Goal: Task Accomplishment & Management: Use online tool/utility

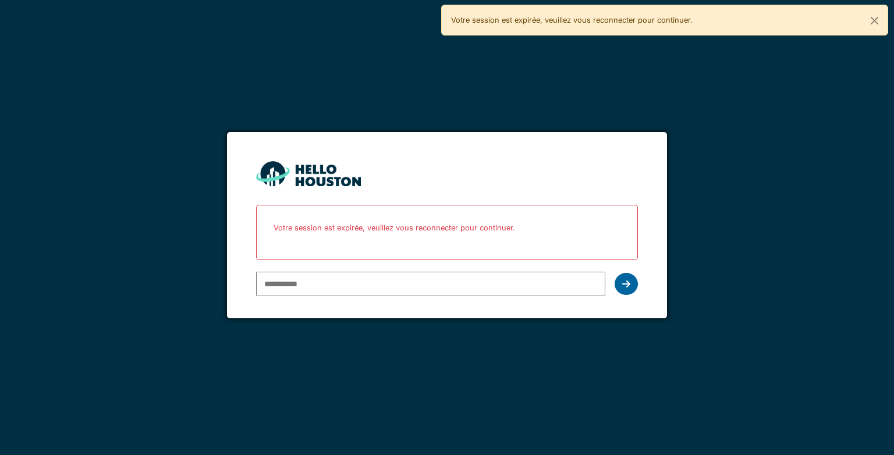
type input "**********"
click at [625, 280] on icon at bounding box center [626, 283] width 8 height 9
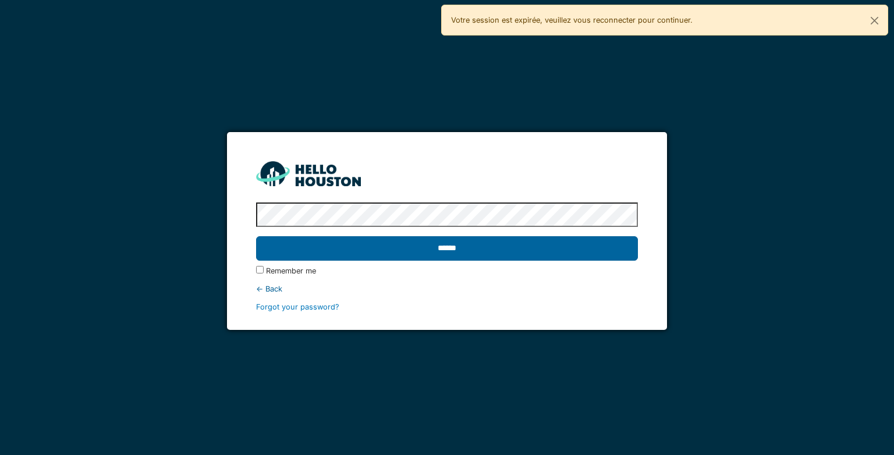
click at [549, 252] on input "******" at bounding box center [446, 248] width 381 height 24
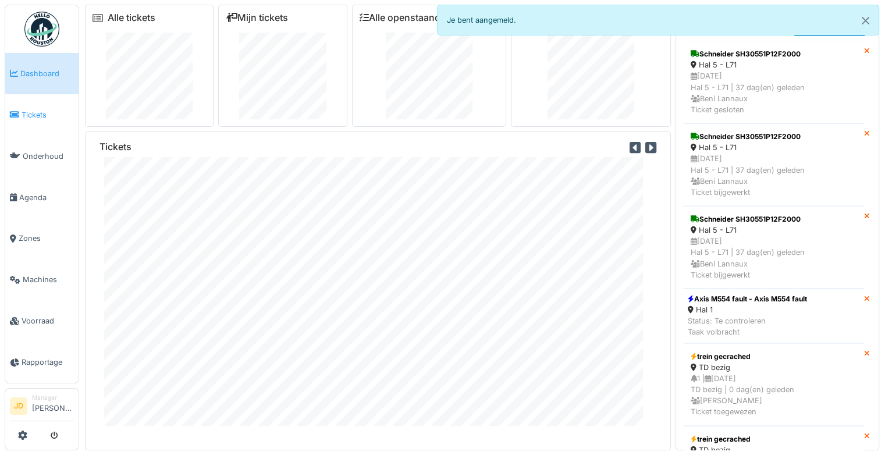
click at [28, 118] on span "Tickets" at bounding box center [48, 114] width 52 height 11
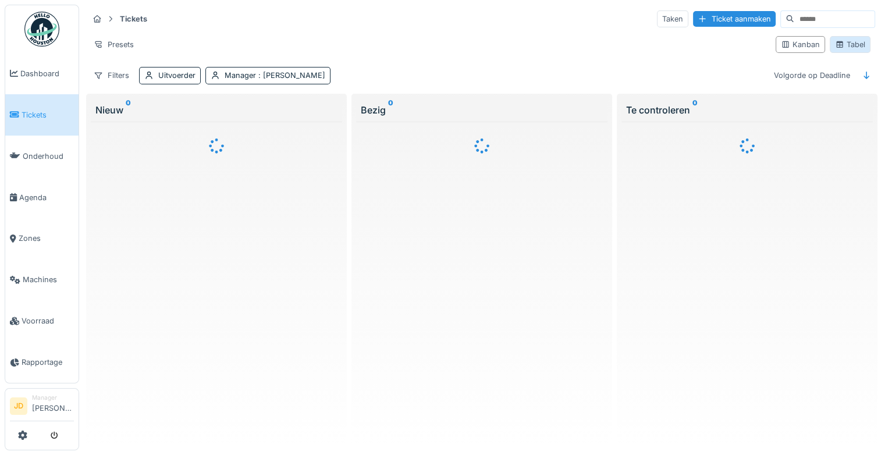
click at [838, 44] on div "Tabel" at bounding box center [850, 44] width 30 height 11
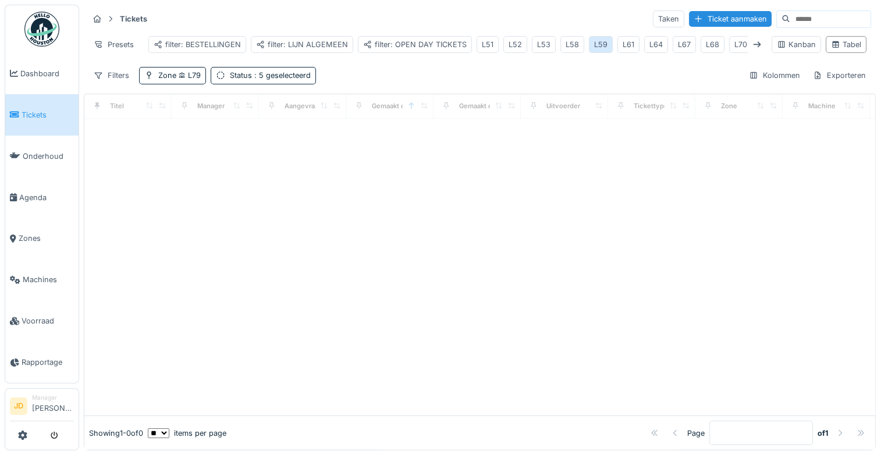
click at [601, 46] on div "L59" at bounding box center [600, 44] width 13 height 11
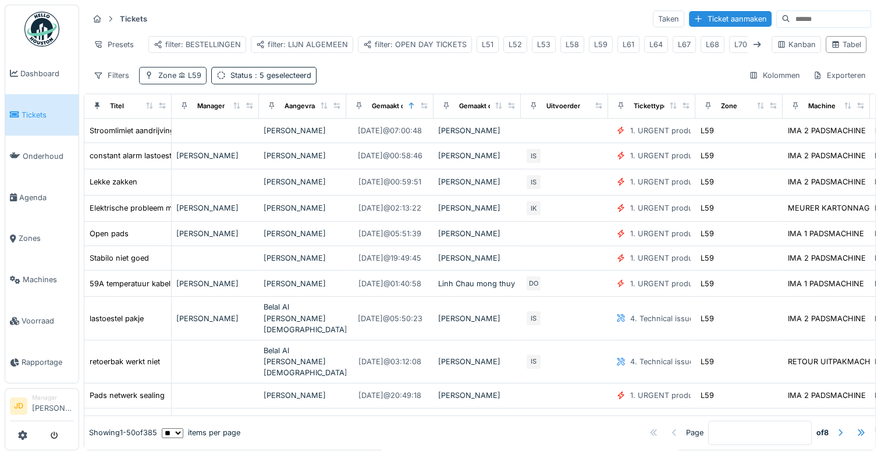
click at [175, 80] on div "Zone L59" at bounding box center [179, 75] width 43 height 11
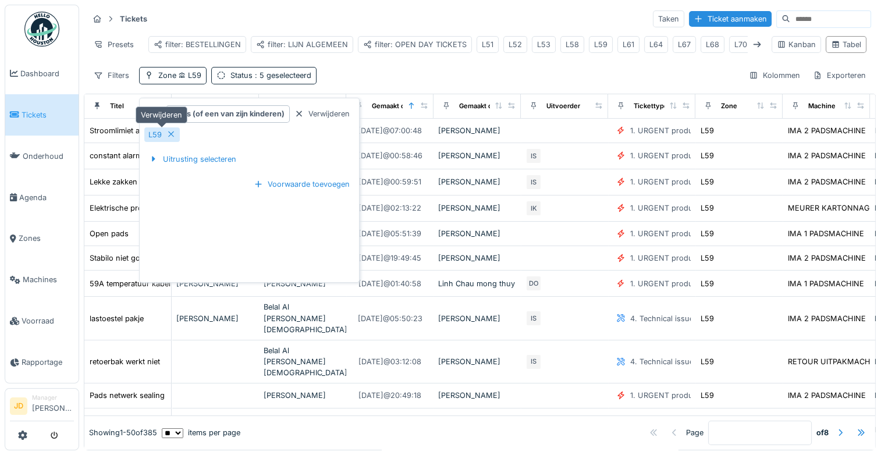
click at [169, 133] on icon at bounding box center [171, 135] width 6 height 6
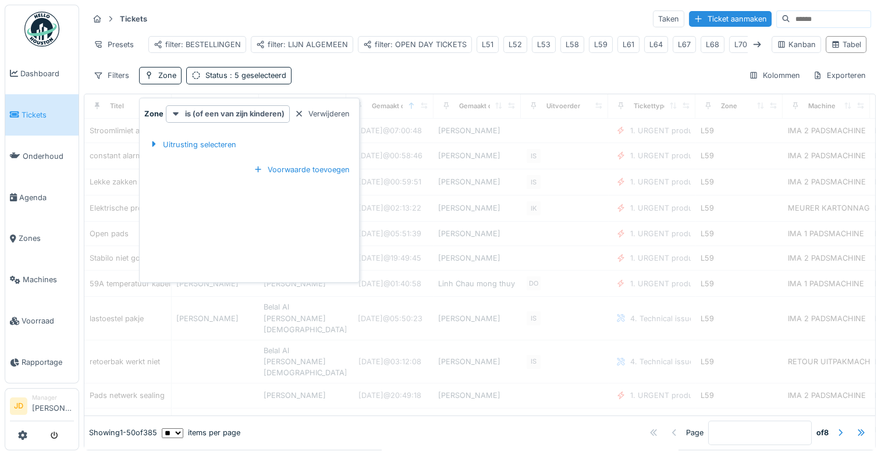
click at [328, 84] on div "Filters Zone Status : 5 geselecteerd Kolommen Exporteren" at bounding box center [479, 75] width 783 height 17
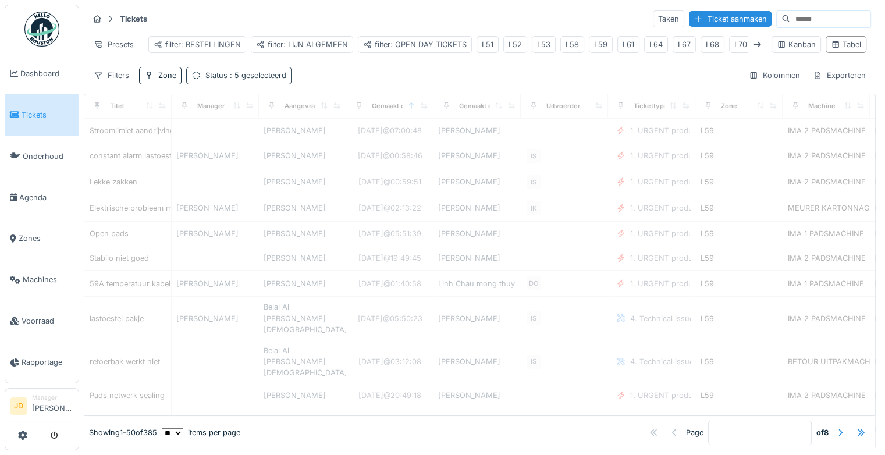
click at [260, 80] on span ": 5 geselecteerd" at bounding box center [257, 75] width 59 height 9
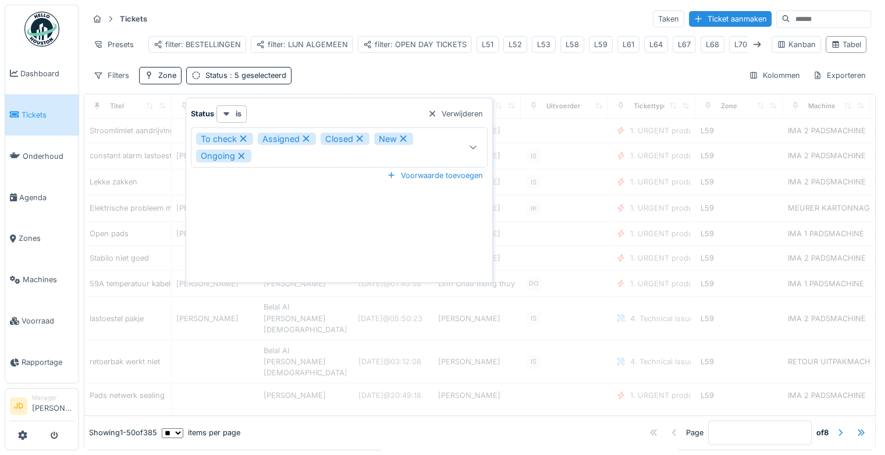
click at [311, 77] on div "Filters Zone Status : 5 geselecteerd Kolommen Exporteren" at bounding box center [479, 75] width 783 height 17
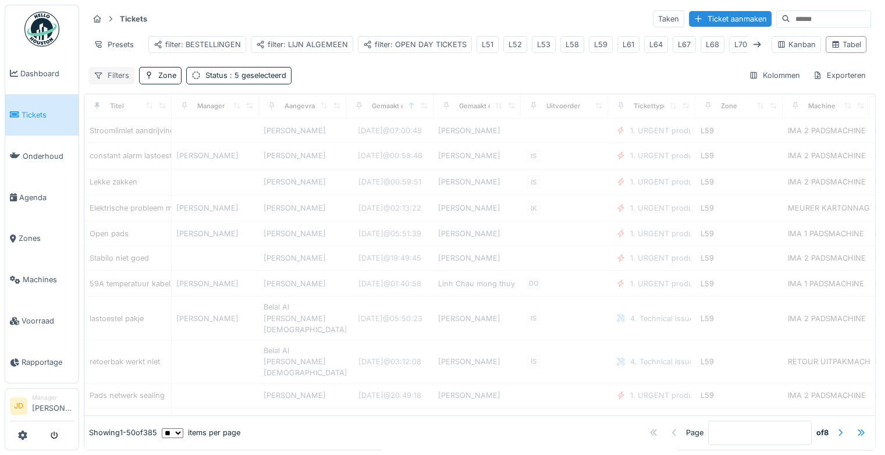
click at [104, 84] on div "Filters" at bounding box center [111, 75] width 46 height 17
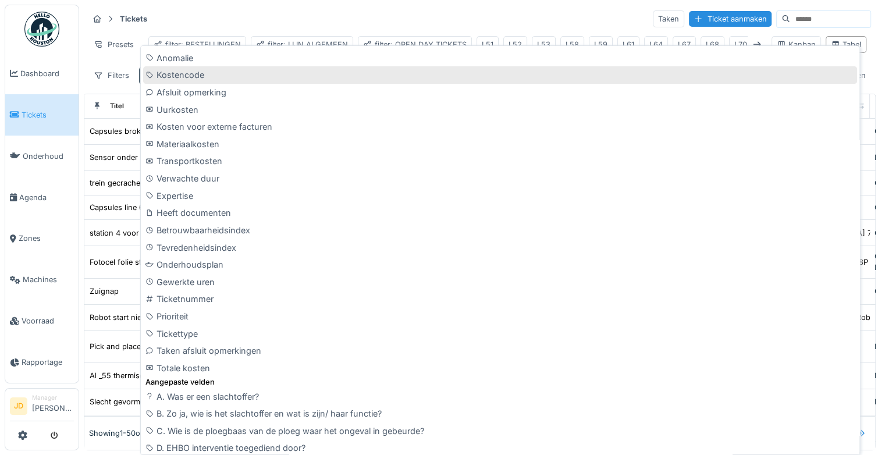
scroll to position [496, 0]
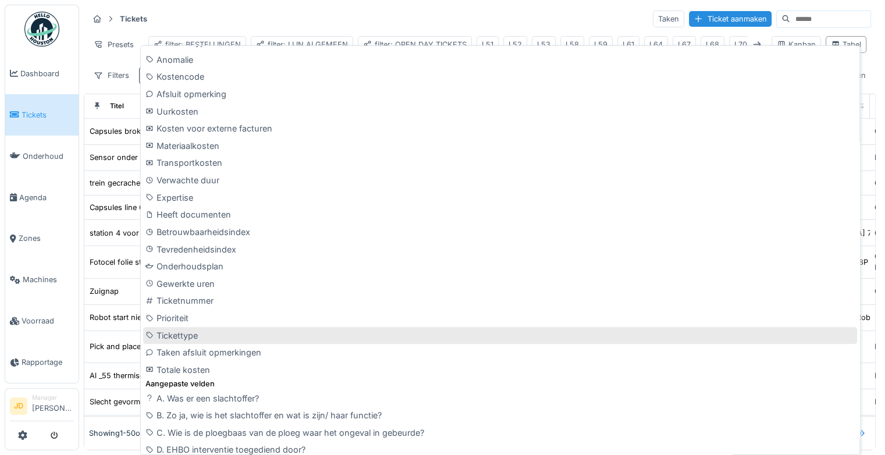
click at [191, 334] on div "Tickettype" at bounding box center [500, 335] width 714 height 17
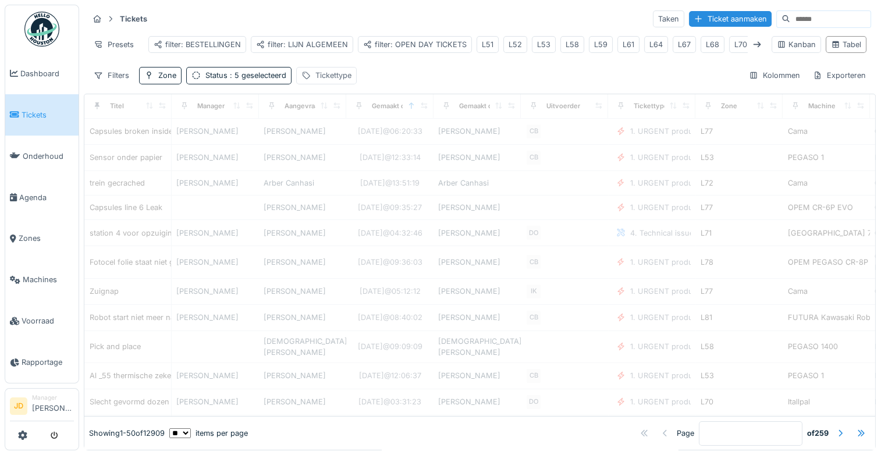
click at [322, 84] on div "Tickettype" at bounding box center [326, 75] width 61 height 17
click at [332, 135] on div "Tickettype" at bounding box center [335, 139] width 58 height 13
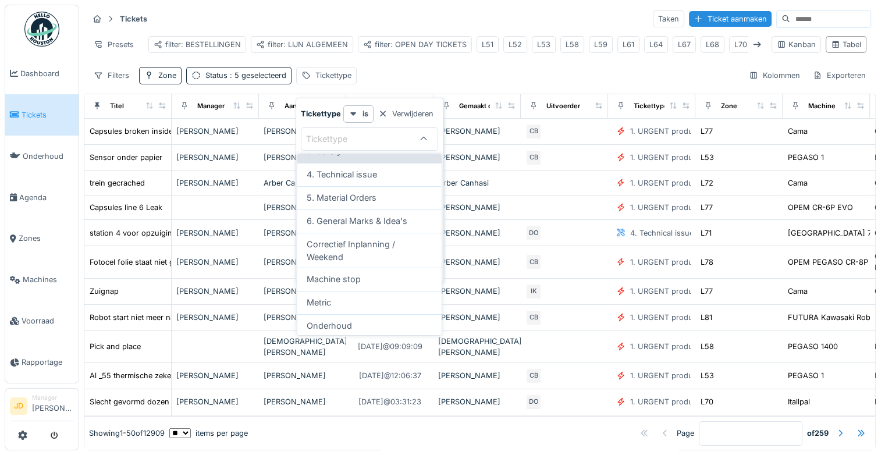
scroll to position [139, 0]
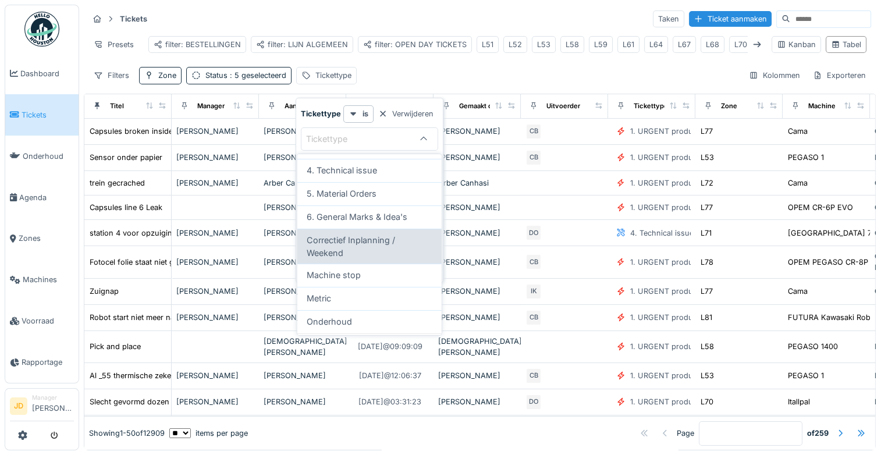
click at [364, 243] on span "Correctief Inplanning / Weekend" at bounding box center [370, 246] width 126 height 25
type input "****"
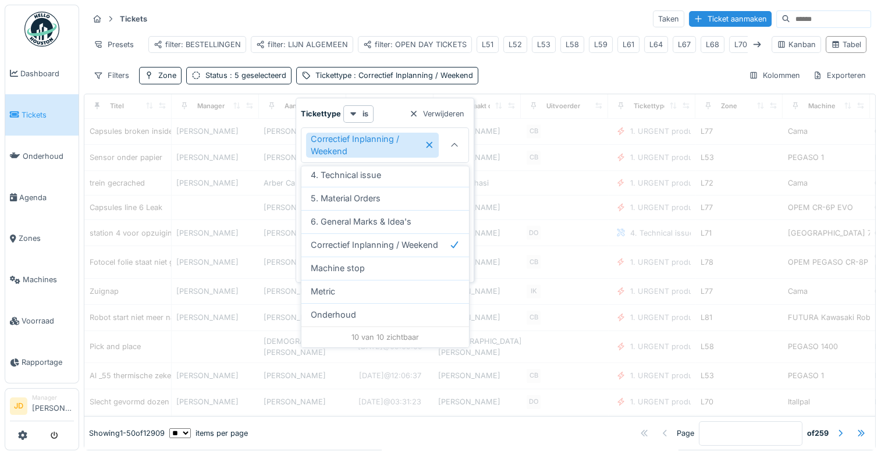
click at [385, 22] on div "Tickets Taken Ticket aanmaken" at bounding box center [479, 18] width 783 height 19
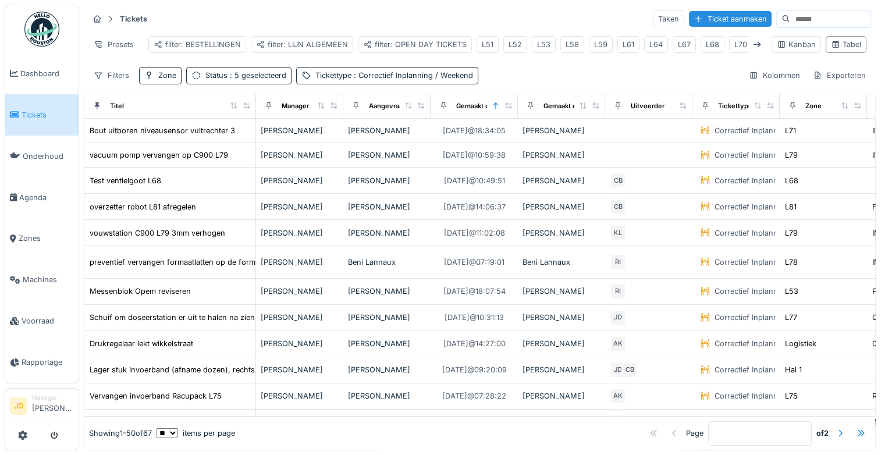
drag, startPoint x: 160, startPoint y: 112, endPoint x: 244, endPoint y: 121, distance: 84.9
click at [244, 119] on th "Titel" at bounding box center [170, 106] width 172 height 24
click at [403, 80] on span ": Correctief Inplanning / Weekend" at bounding box center [413, 75] width 122 height 9
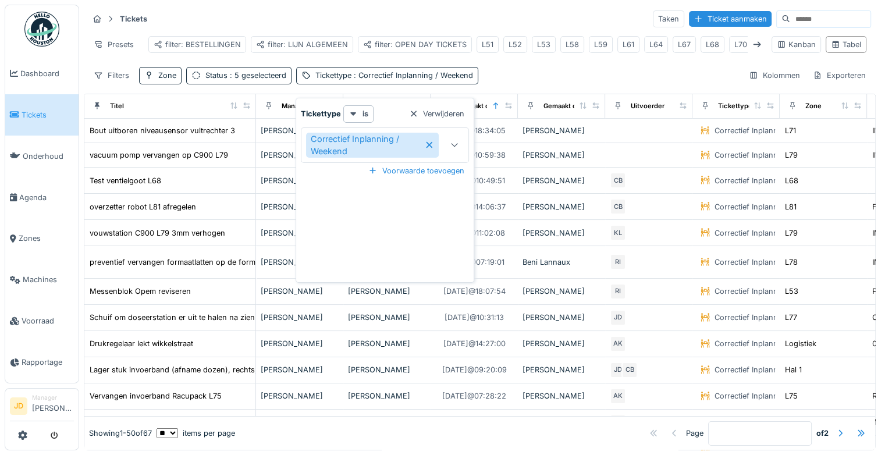
click at [431, 146] on icon at bounding box center [429, 145] width 9 height 8
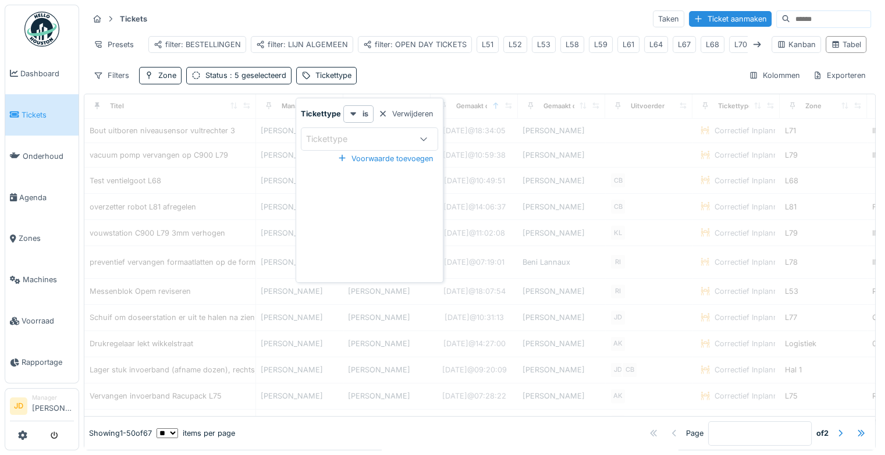
click at [543, 68] on div "Tickets Taken Ticket aanmaken Presets filter: BESTELLINGEN filter: LIJN ALGEMEE…" at bounding box center [480, 47] width 792 height 84
click at [790, 19] on input at bounding box center [830, 19] width 80 height 16
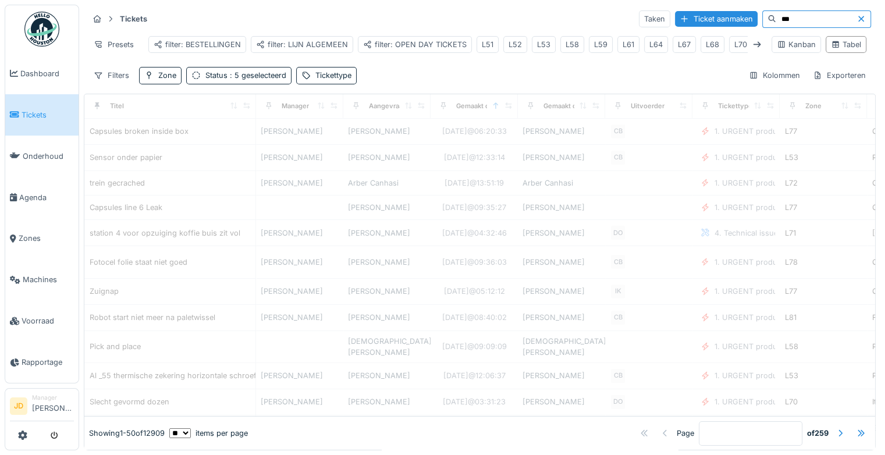
type input "***"
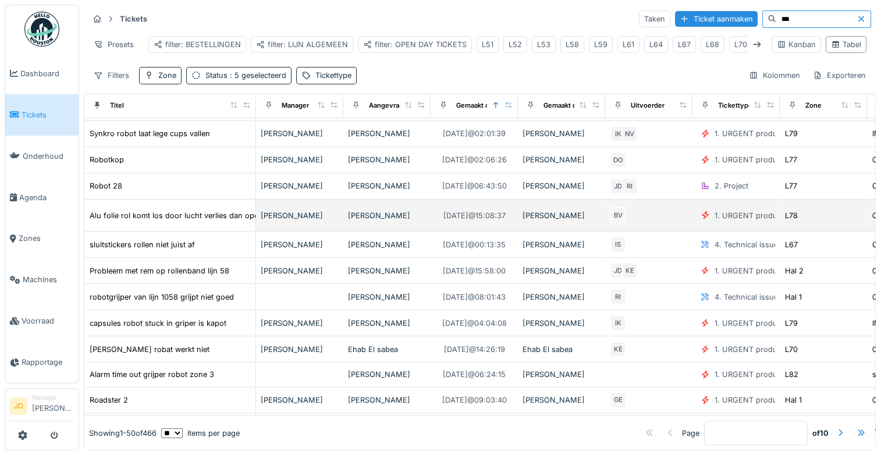
scroll to position [197, 0]
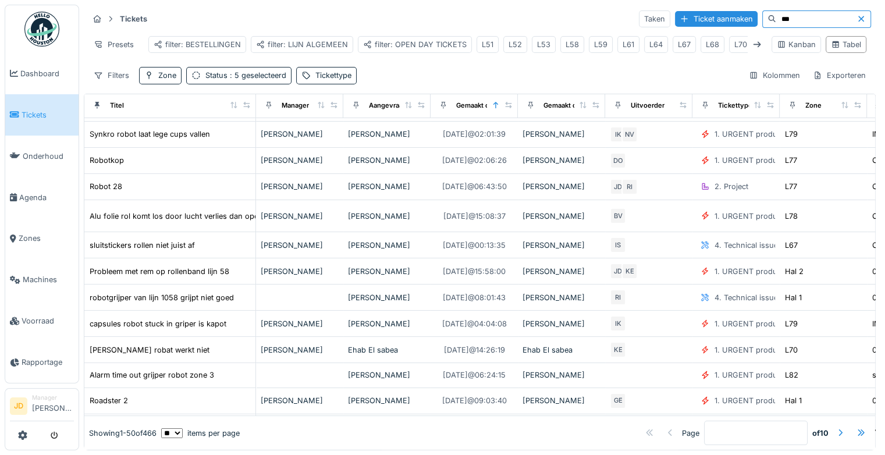
click at [35, 104] on link "Tickets" at bounding box center [41, 114] width 73 height 41
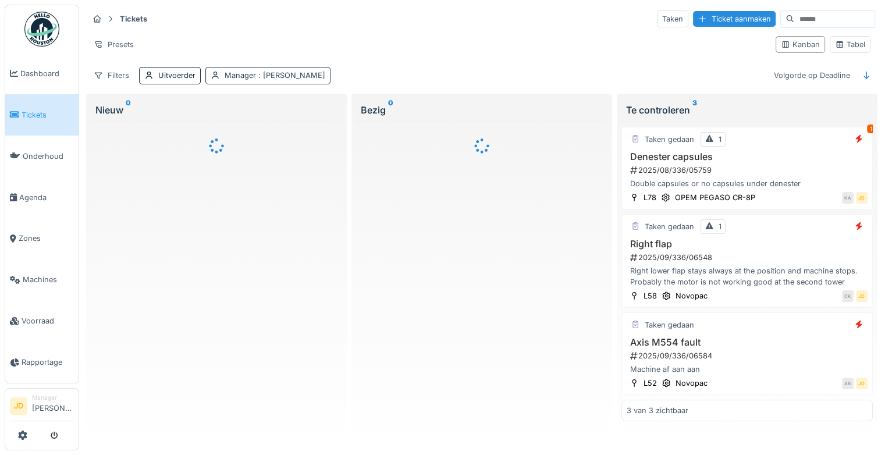
click at [260, 72] on span ": Jasper De wit" at bounding box center [290, 75] width 69 height 9
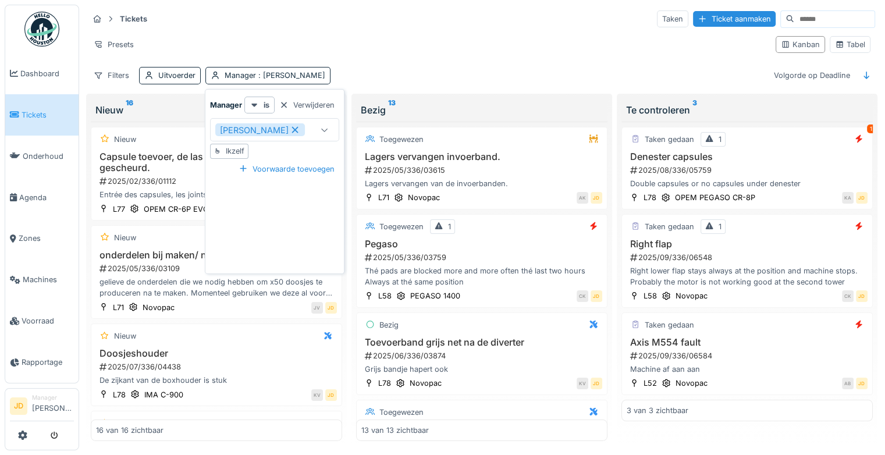
click at [290, 133] on icon at bounding box center [295, 130] width 10 height 8
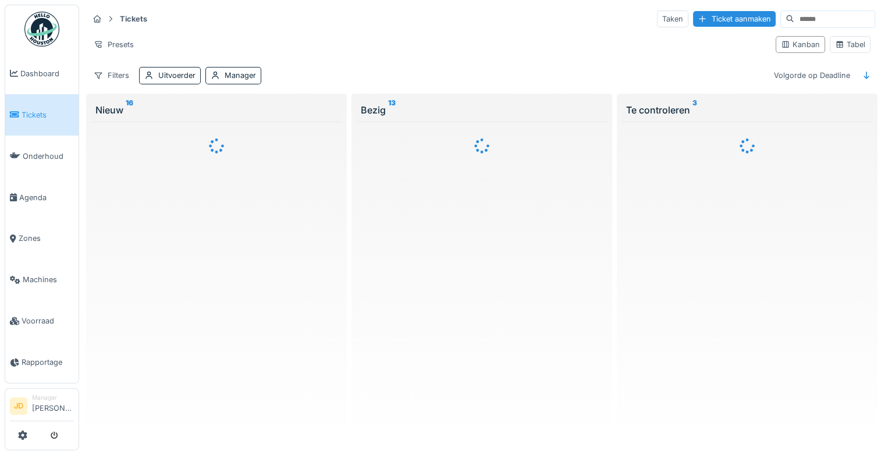
click at [260, 15] on div "Tickets Taken Ticket aanmaken" at bounding box center [481, 18] width 787 height 19
click at [178, 73] on div "Uitvoerder" at bounding box center [176, 75] width 37 height 11
click at [189, 136] on div "Uitvoerder" at bounding box center [212, 129] width 136 height 23
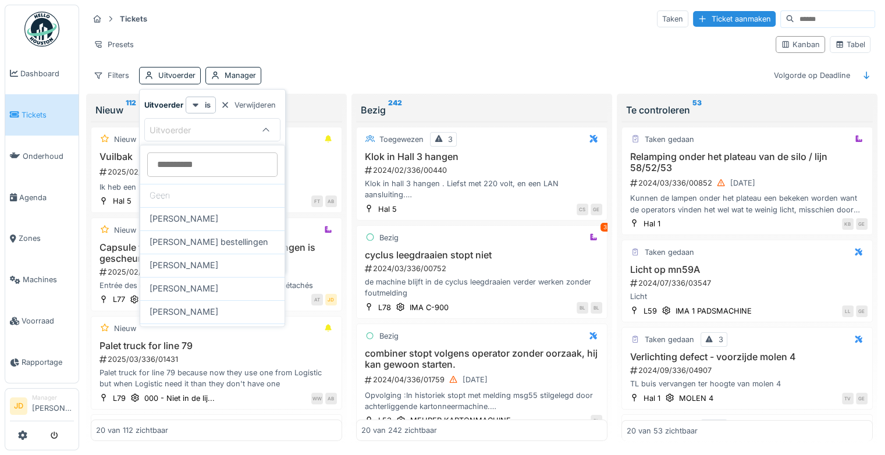
click at [189, 159] on input at bounding box center [212, 165] width 130 height 24
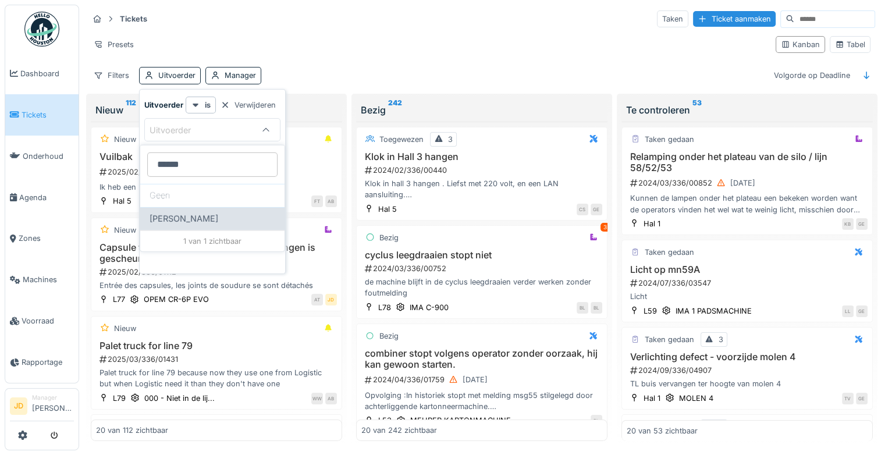
type input "******"
click at [184, 219] on span "[PERSON_NAME]" at bounding box center [184, 218] width 69 height 13
type input "****"
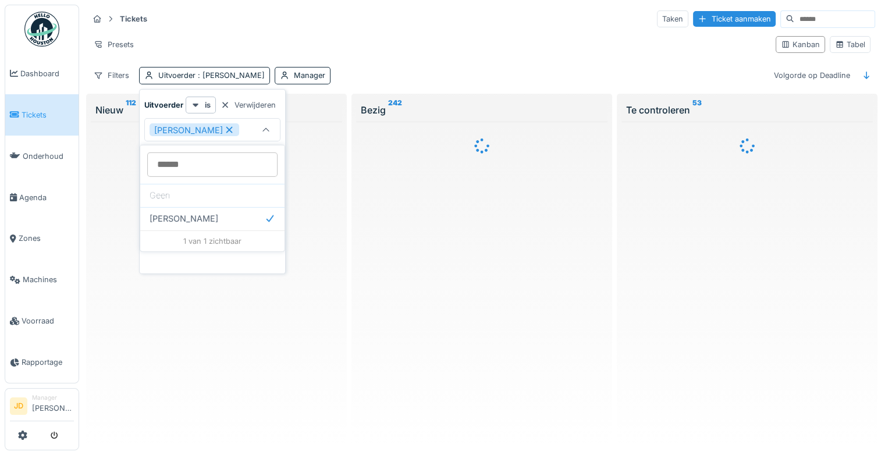
click at [371, 8] on div "Tickets Taken Ticket aanmaken Presets Kanban Tabel Filters Uitvoerder : Jasper …" at bounding box center [482, 47] width 796 height 84
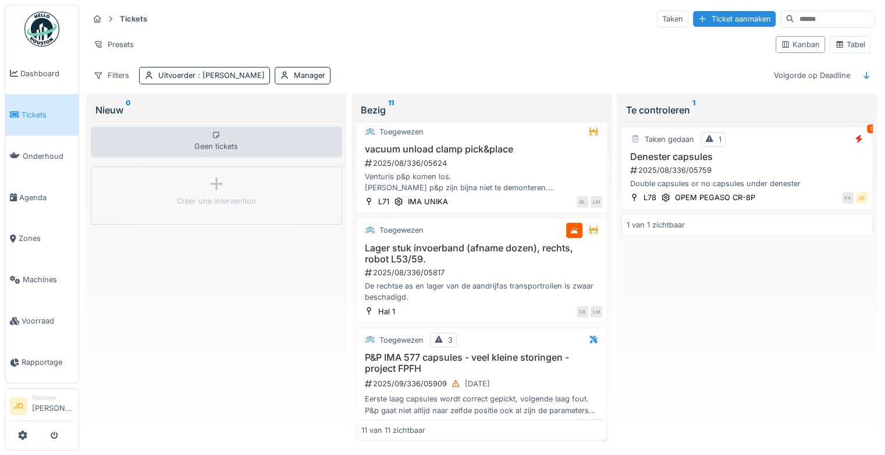
scroll to position [412, 0]
click at [505, 281] on div "De rechtse as en lager van de aandrijfas transportrollen is zwaar beschadigd." at bounding box center [481, 292] width 241 height 22
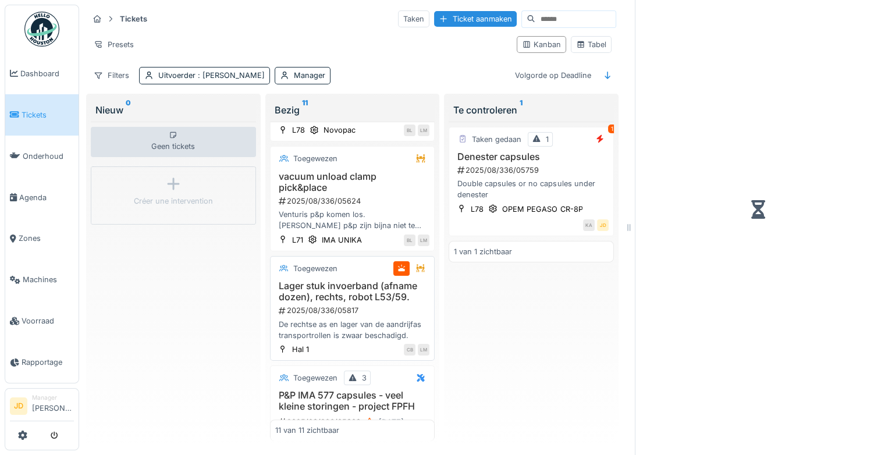
scroll to position [454, 0]
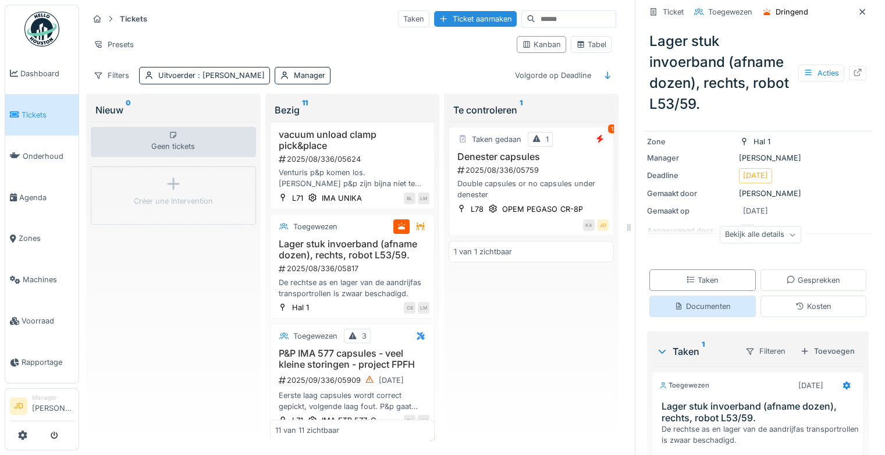
click at [678, 313] on div "Documenten" at bounding box center [703, 307] width 107 height 22
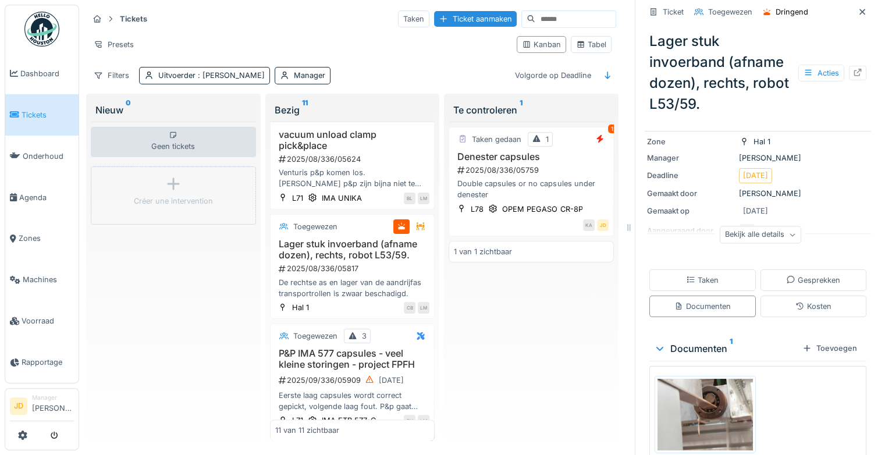
scroll to position [136, 0]
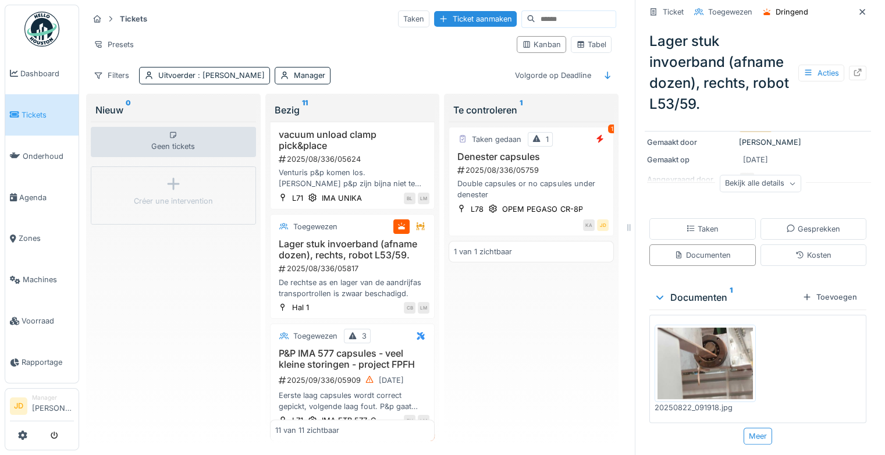
click at [701, 364] on img at bounding box center [705, 364] width 95 height 72
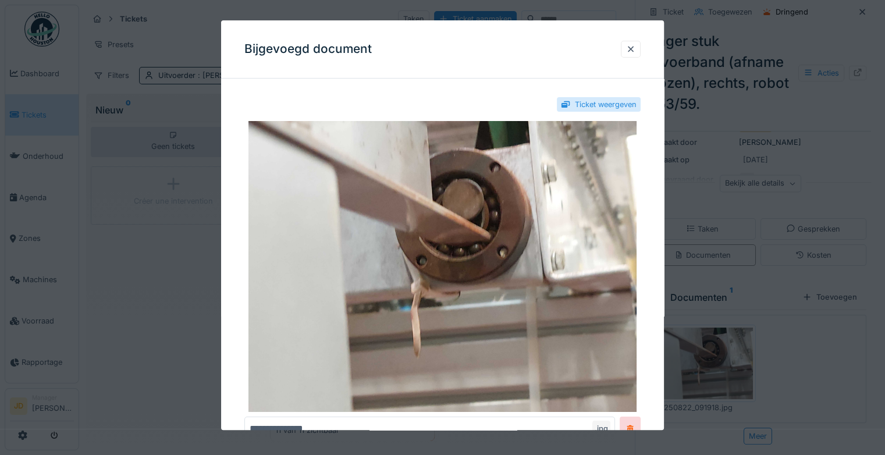
click at [701, 364] on div at bounding box center [442, 227] width 885 height 455
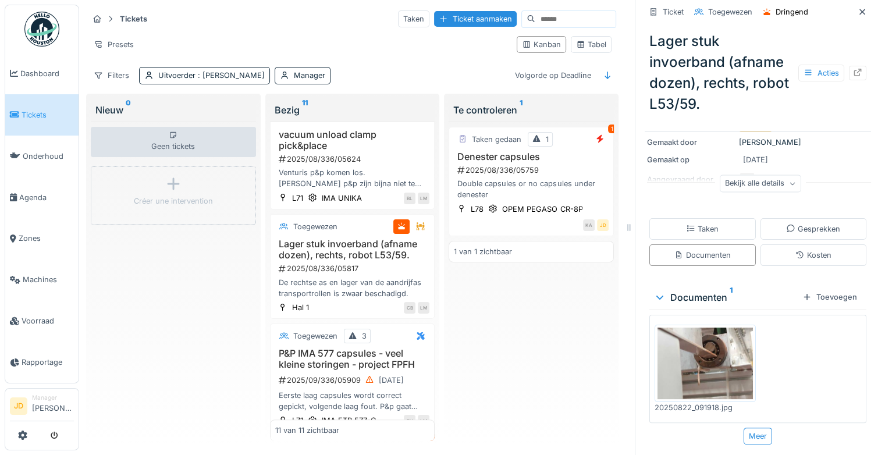
click at [714, 378] on img at bounding box center [705, 364] width 95 height 72
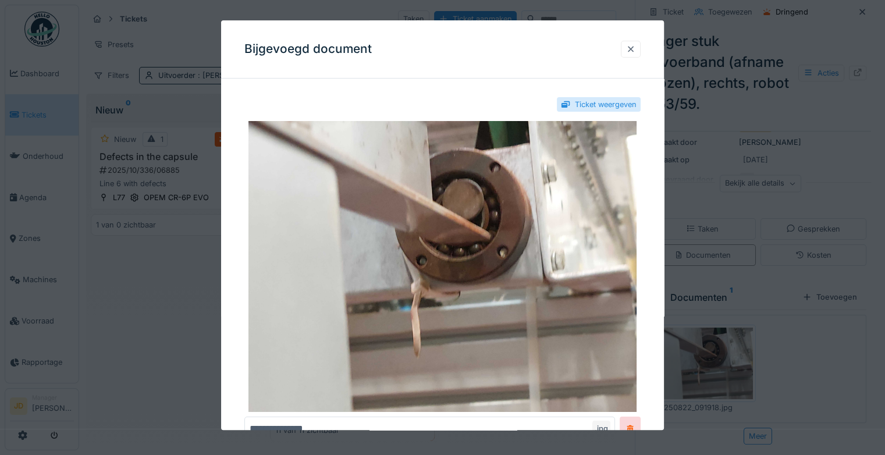
click at [633, 48] on div at bounding box center [630, 49] width 9 height 11
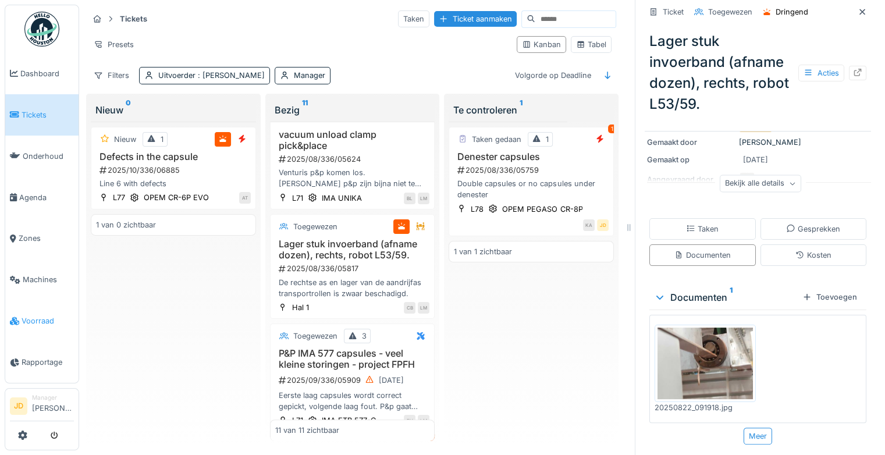
click at [50, 315] on span "Voorraad" at bounding box center [48, 320] width 52 height 11
click at [699, 350] on img at bounding box center [705, 364] width 95 height 72
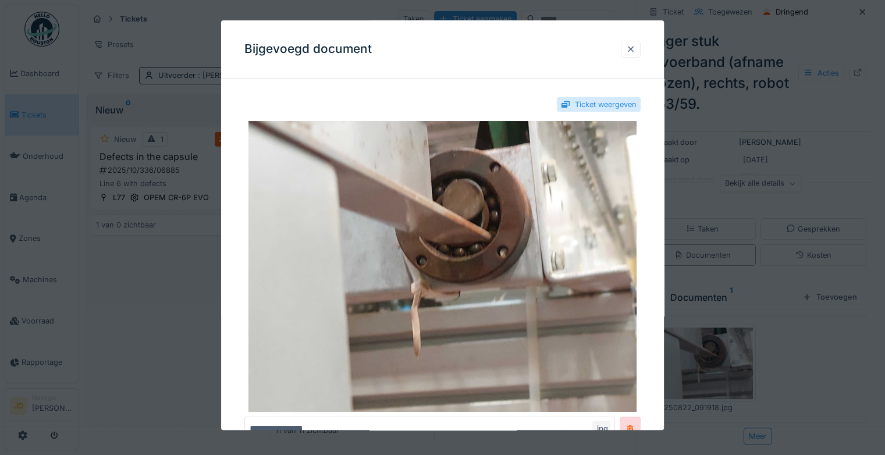
click at [632, 50] on div at bounding box center [630, 49] width 9 height 11
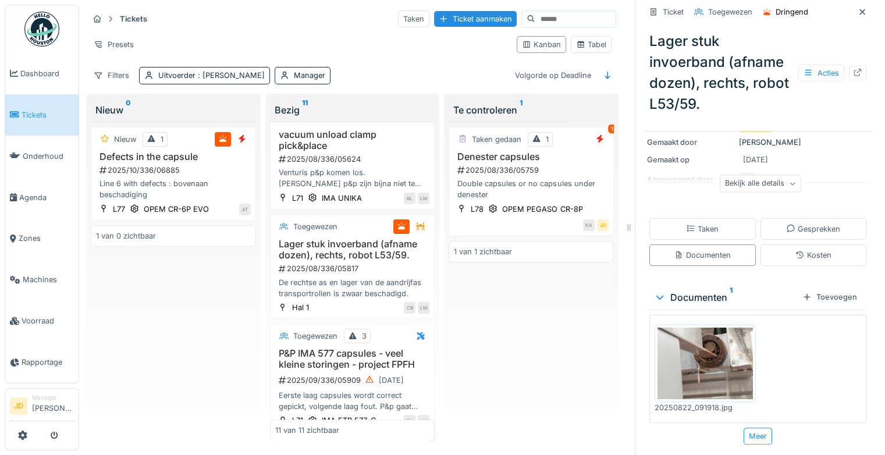
click at [37, 315] on span "Voorraad" at bounding box center [48, 320] width 52 height 11
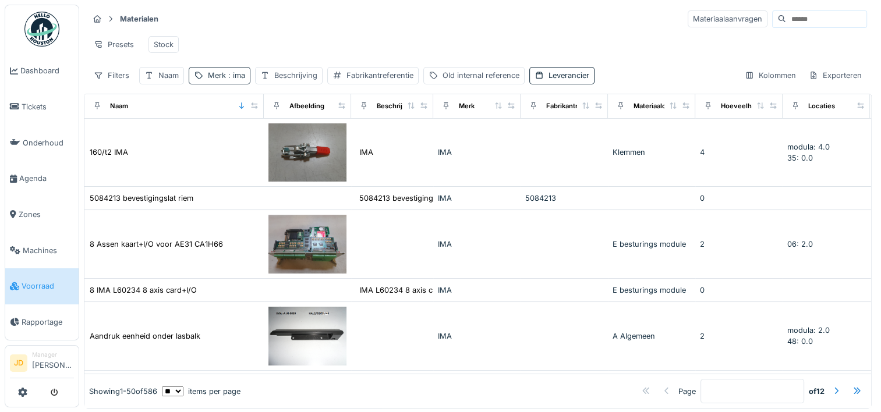
click at [230, 80] on span ": ima" at bounding box center [235, 75] width 19 height 9
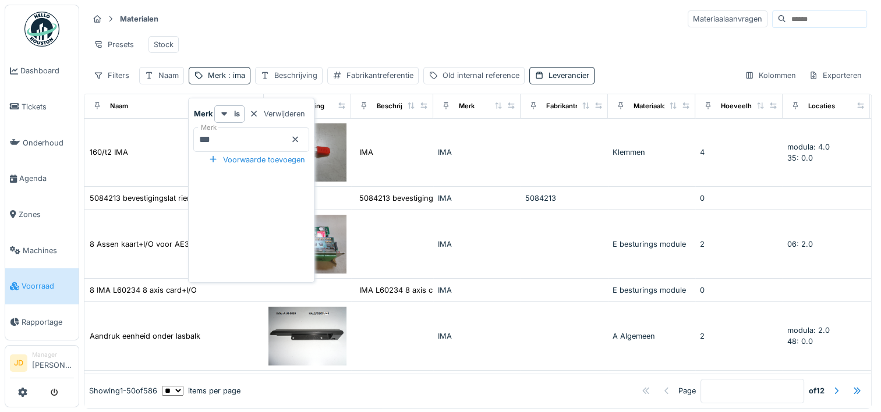
click at [300, 137] on icon at bounding box center [294, 140] width 9 height 8
click at [166, 81] on div "Naam" at bounding box center [168, 75] width 20 height 11
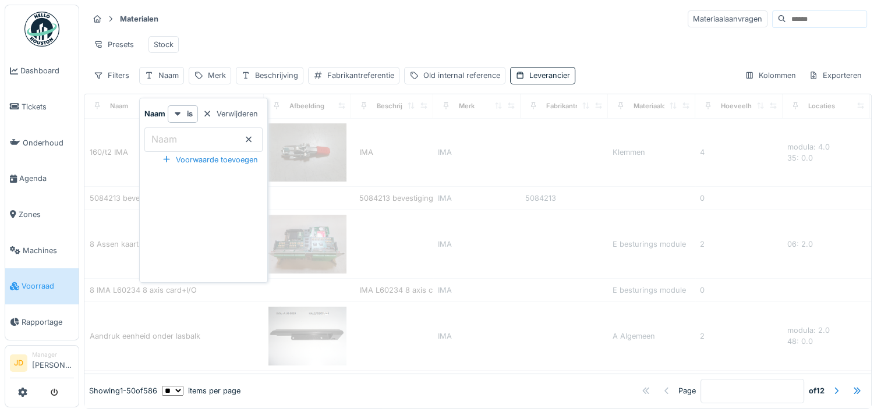
click at [185, 137] on input "Naam" at bounding box center [203, 139] width 118 height 24
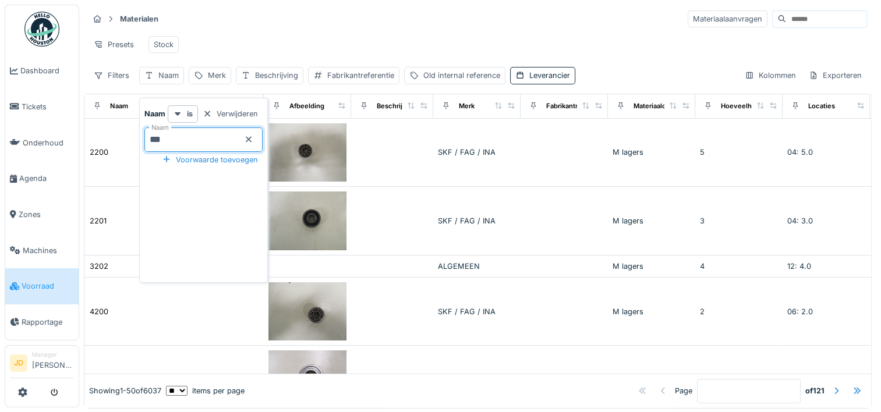
type input "****"
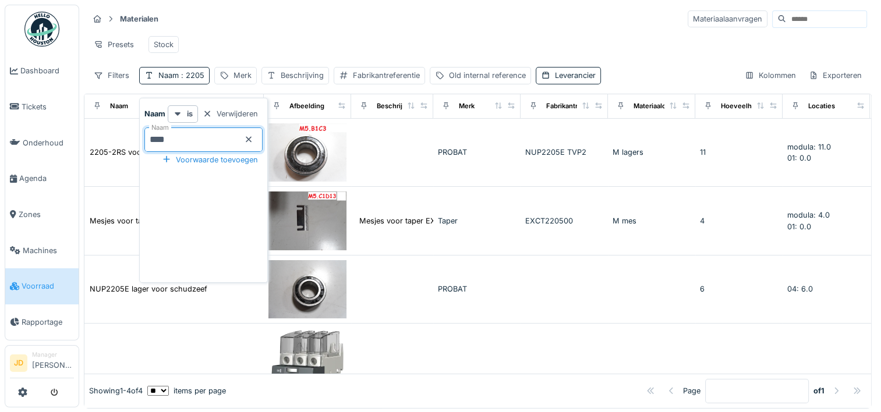
click at [350, 33] on div "Presets Stock" at bounding box center [477, 44] width 778 height 26
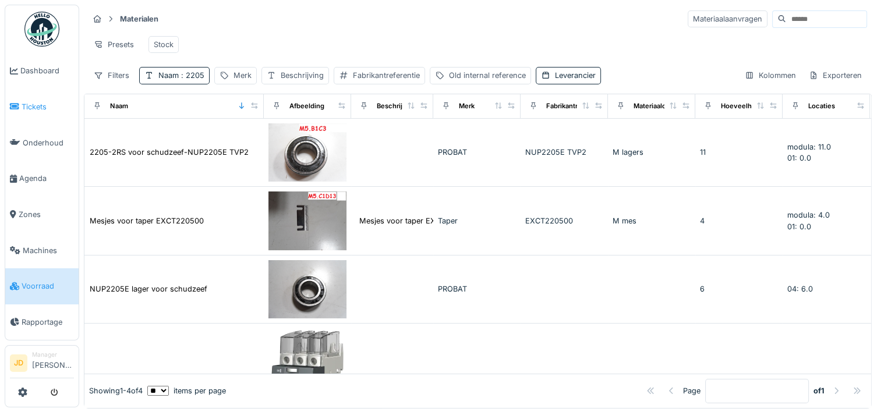
click at [15, 109] on li "Tickets" at bounding box center [42, 106] width 64 height 11
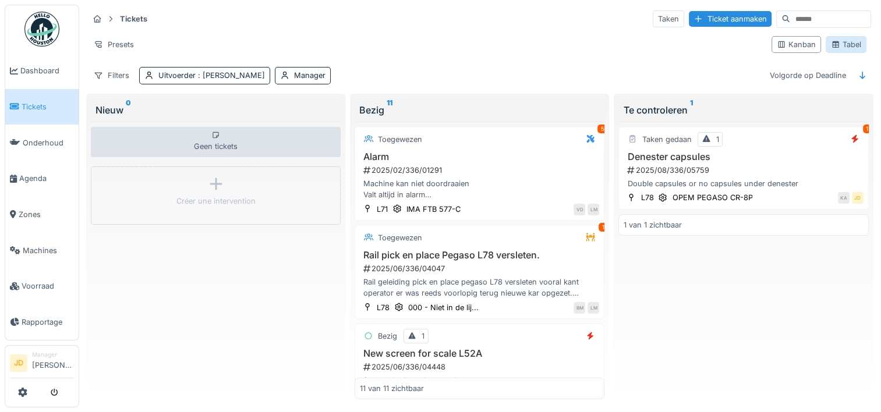
click at [847, 48] on div "Tabel" at bounding box center [846, 44] width 30 height 11
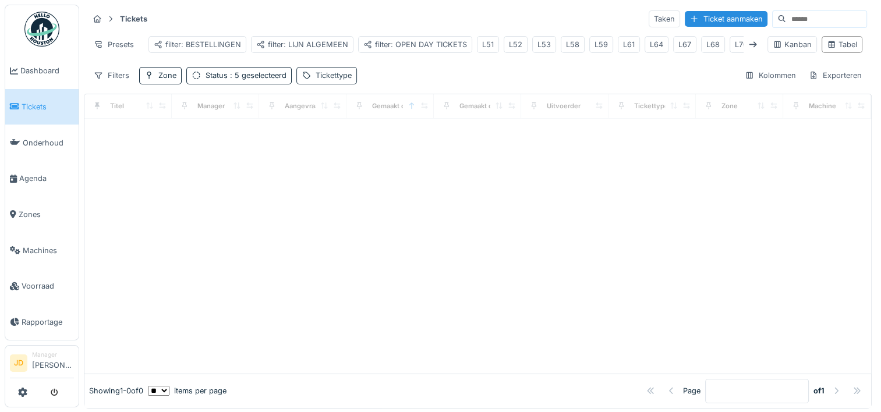
click at [319, 81] on div "Tickettype" at bounding box center [333, 75] width 36 height 11
click at [346, 142] on div "Tickettype" at bounding box center [335, 139] width 58 height 13
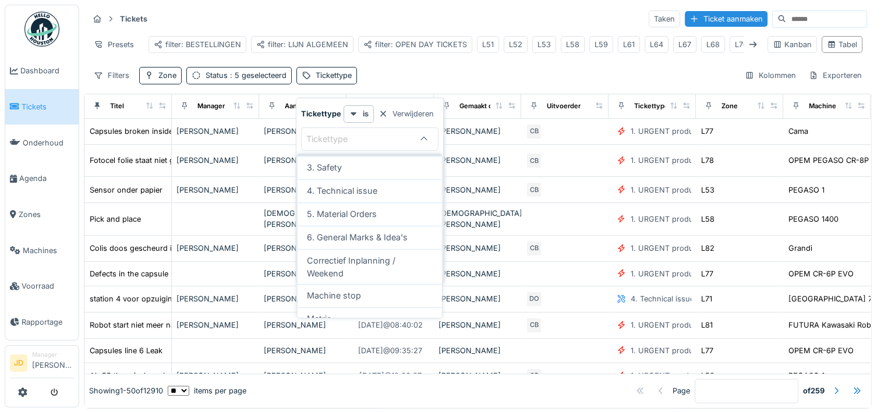
scroll to position [175, 0]
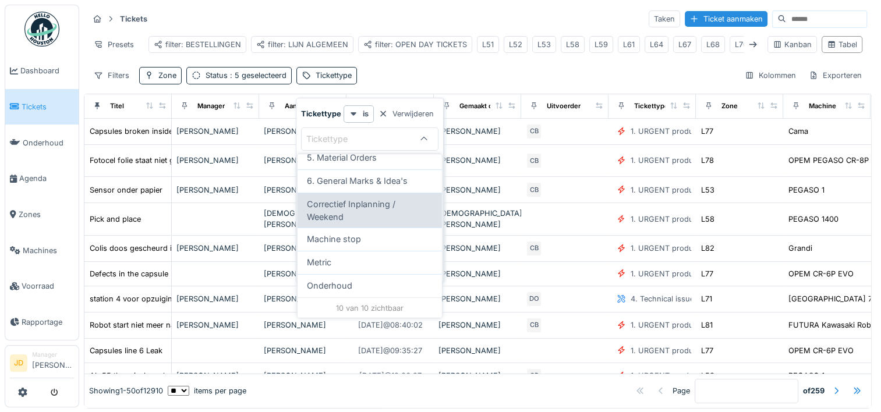
click at [388, 200] on span "Correctief Inplanning / Weekend" at bounding box center [370, 210] width 126 height 25
type input "****"
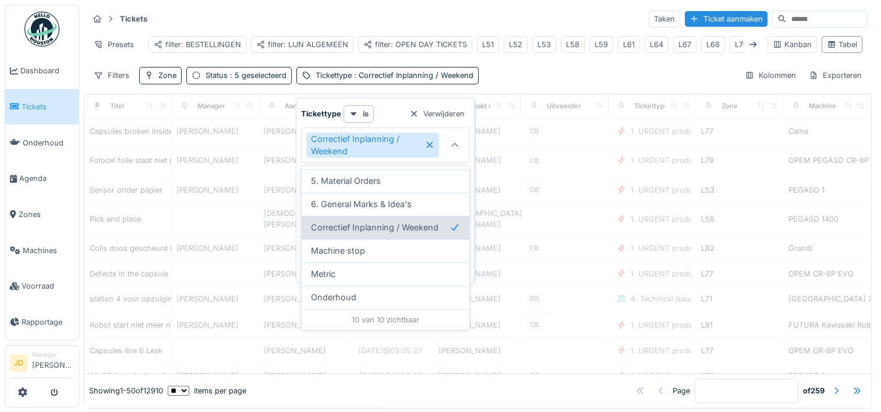
scroll to position [163, 0]
click at [520, 70] on div "Tickets Taken Ticket aanmaken Presets filter: BESTELLINGEN filter: LIJN ALGEMEE…" at bounding box center [478, 47] width 788 height 84
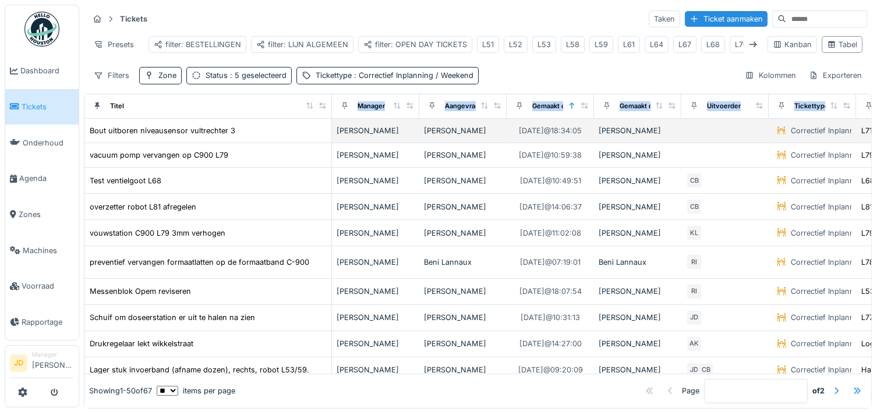
drag, startPoint x: 165, startPoint y: 114, endPoint x: 325, endPoint y: 135, distance: 161.4
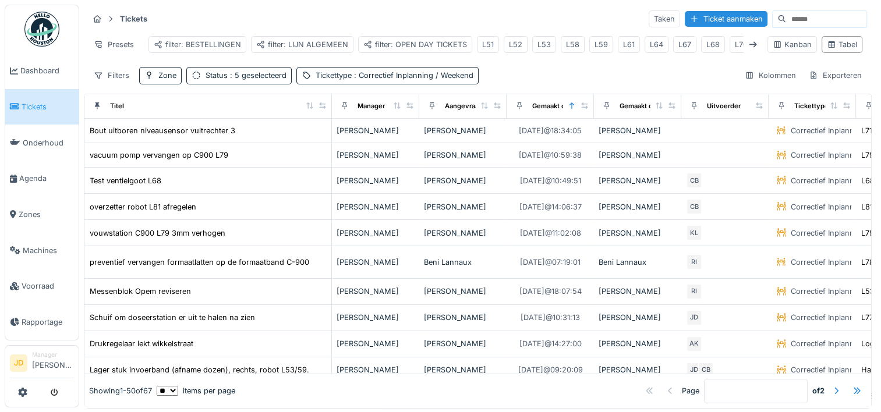
drag, startPoint x: 325, startPoint y: 135, endPoint x: 331, endPoint y: 22, distance: 113.6
click at [331, 22] on div "Tickets Taken Ticket aanmaken" at bounding box center [477, 18] width 778 height 19
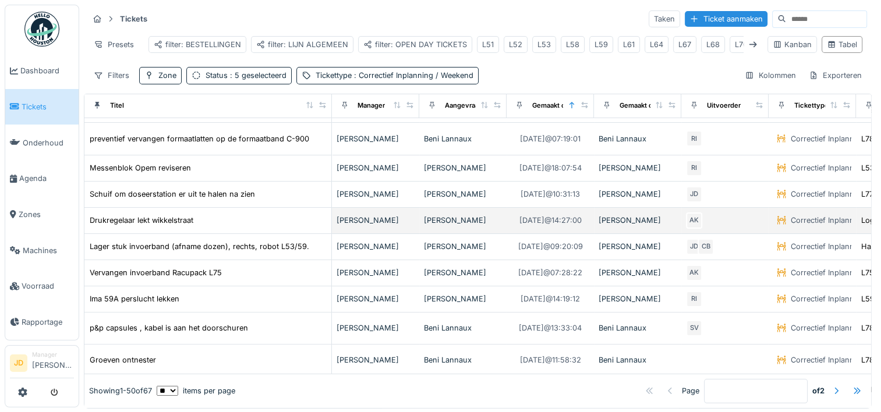
scroll to position [139, 0]
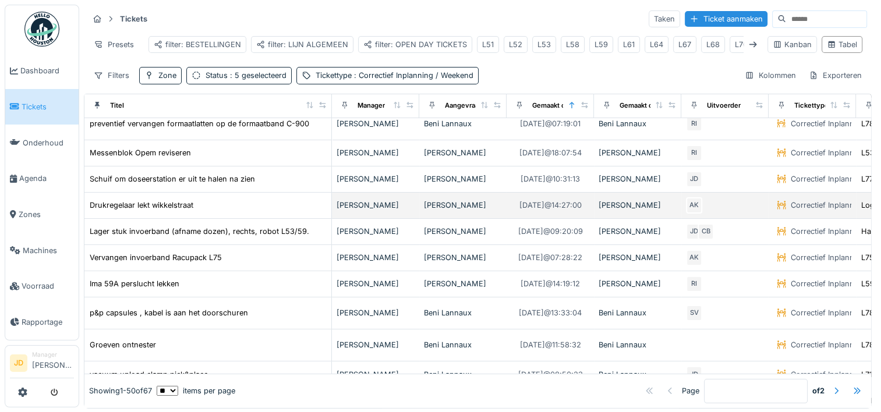
click at [217, 219] on td "Drukregelaar lekt wikkelstraat" at bounding box center [207, 206] width 247 height 26
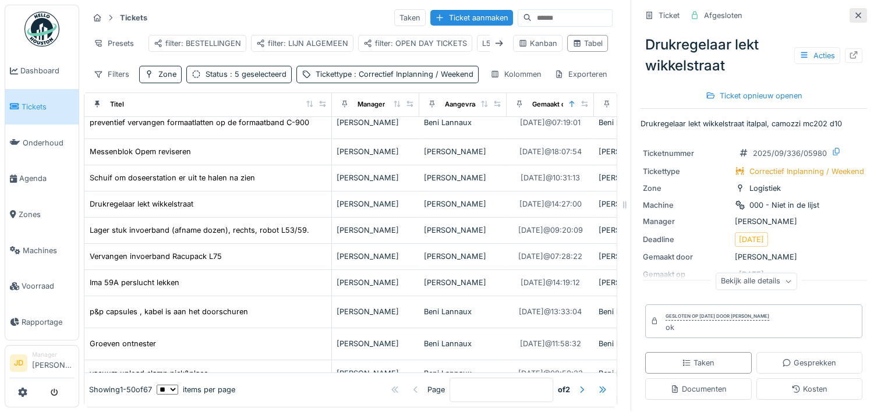
click at [853, 12] on div at bounding box center [857, 15] width 9 height 11
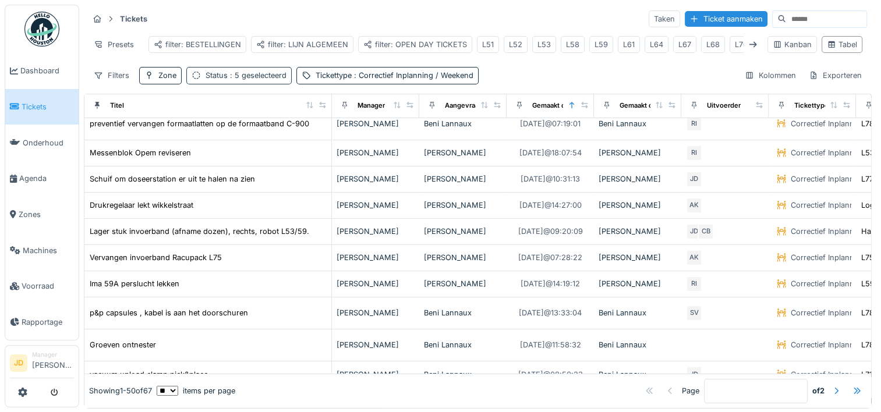
click at [274, 80] on span ": 5 geselecteerd" at bounding box center [257, 75] width 59 height 9
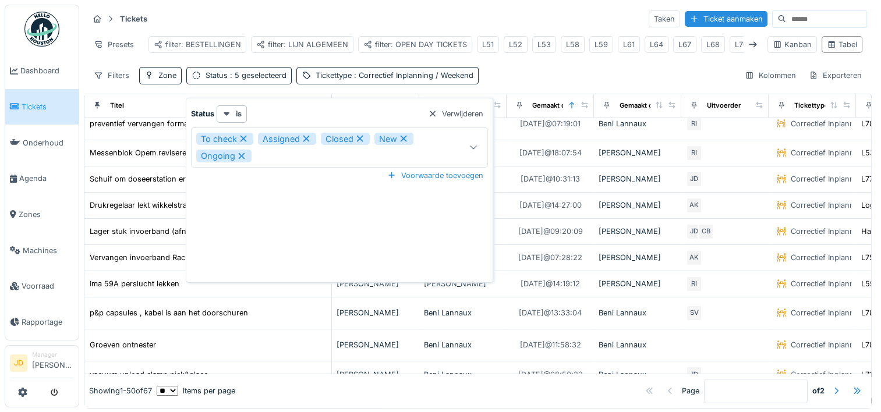
click at [358, 140] on icon at bounding box center [359, 138] width 10 height 8
type input "**********"
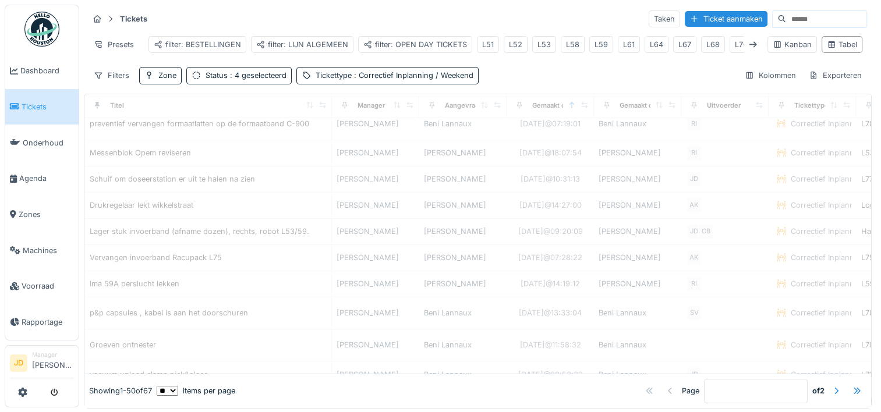
click at [514, 71] on div "Tickets Taken Ticket aanmaken Presets filter: BESTELLINGEN filter: LIJN ALGEMEE…" at bounding box center [478, 47] width 788 height 84
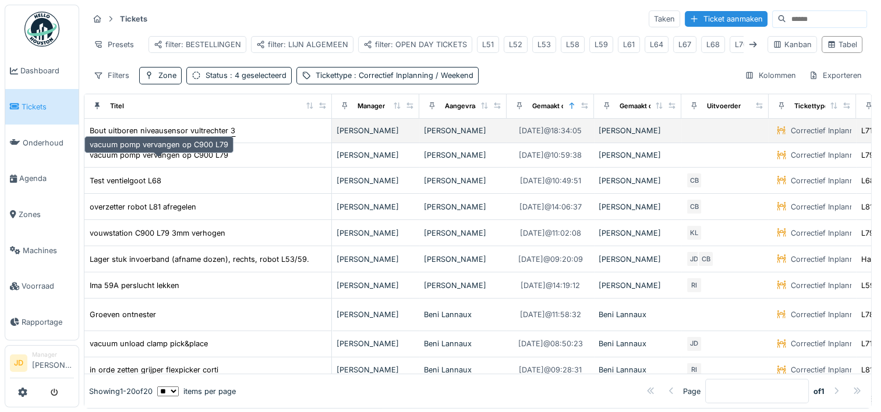
click at [199, 155] on td "vacuum pomp vervangen op C900 L79" at bounding box center [207, 155] width 247 height 24
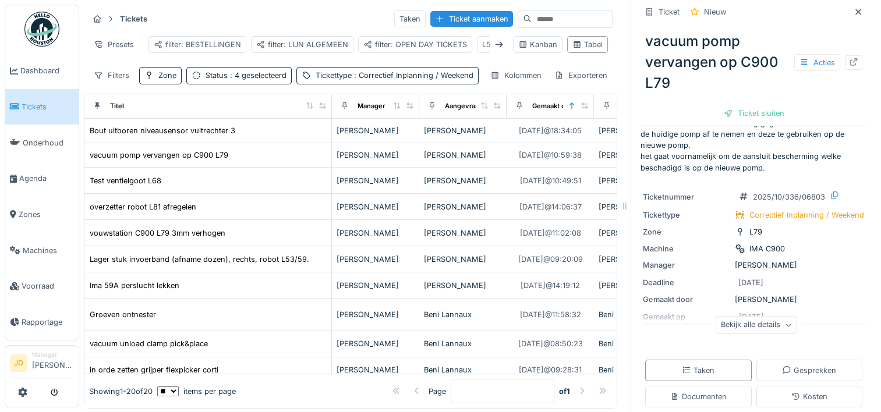
scroll to position [49, 0]
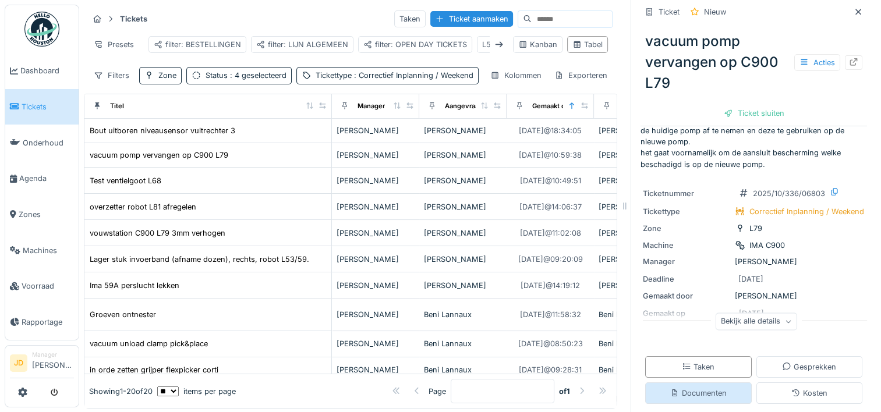
click at [678, 392] on div "Documenten" at bounding box center [698, 393] width 56 height 11
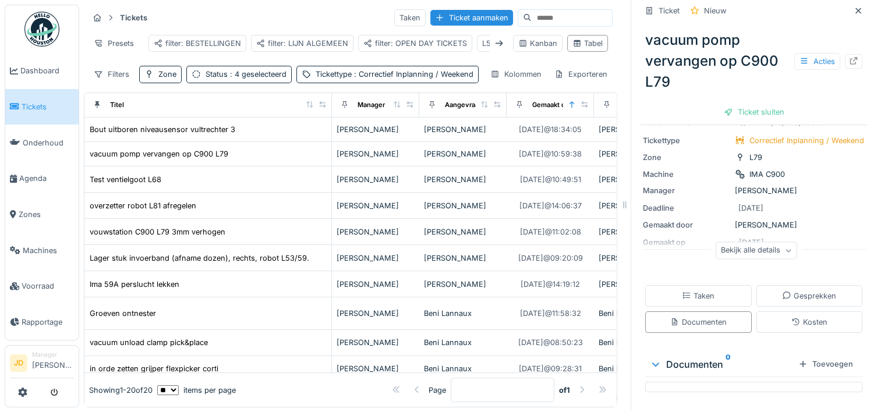
scroll to position [0, 0]
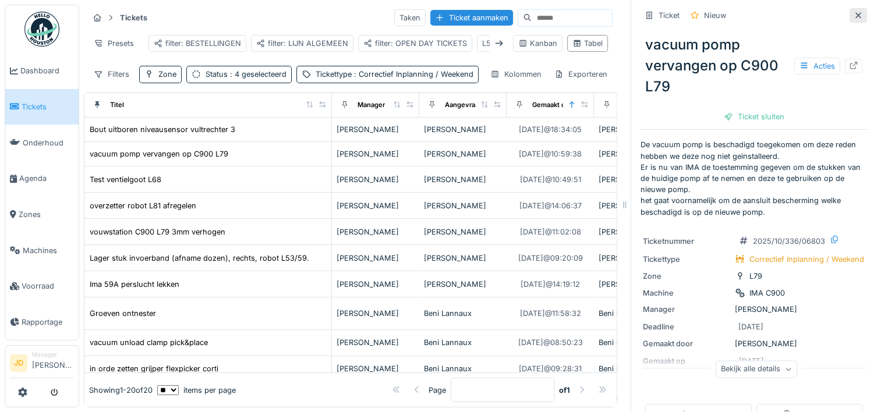
click at [849, 8] on div at bounding box center [857, 15] width 17 height 15
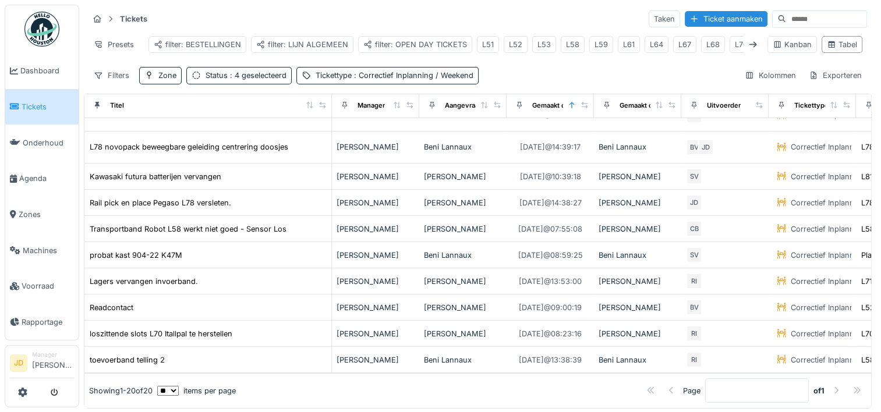
scroll to position [305, 0]
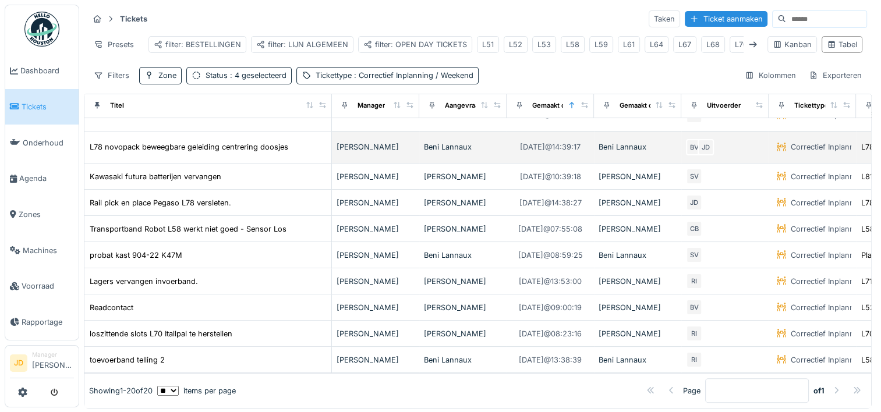
click at [224, 138] on td "L78 novopack beweegbare geleiding centrering doosjes" at bounding box center [207, 148] width 247 height 32
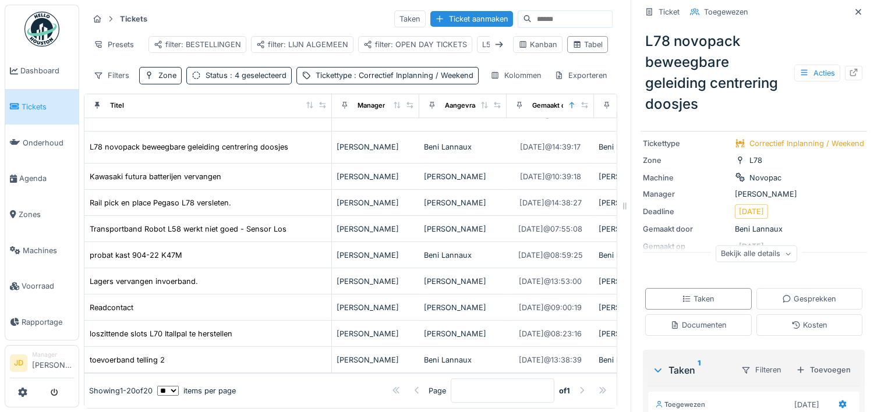
scroll to position [91, 0]
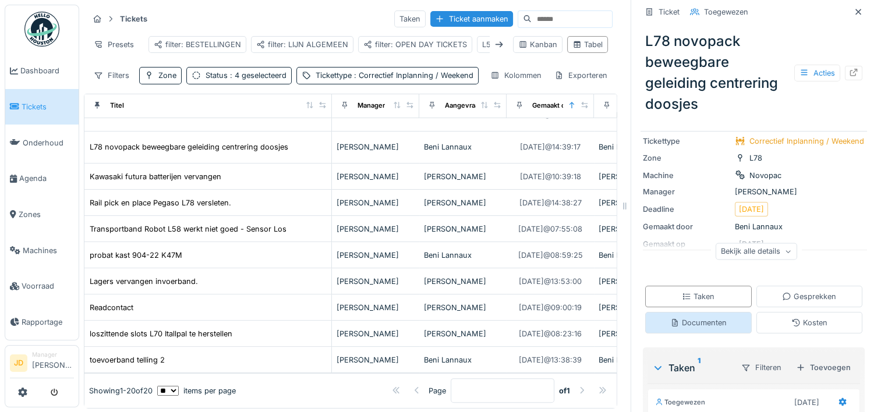
click at [689, 331] on div "Documenten" at bounding box center [698, 323] width 107 height 22
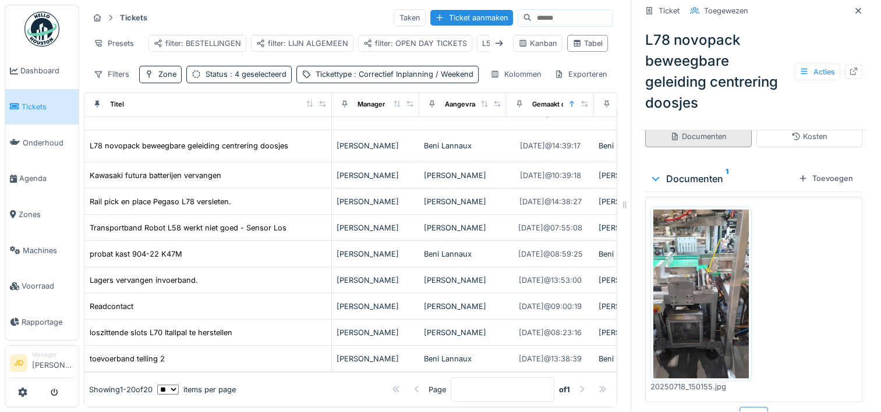
scroll to position [275, 0]
click at [679, 321] on img at bounding box center [700, 294] width 95 height 169
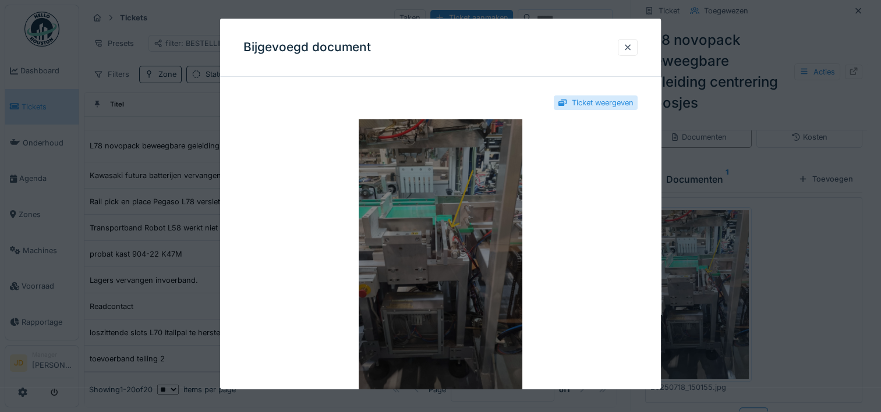
click at [400, 249] on img at bounding box center [440, 264] width 394 height 291
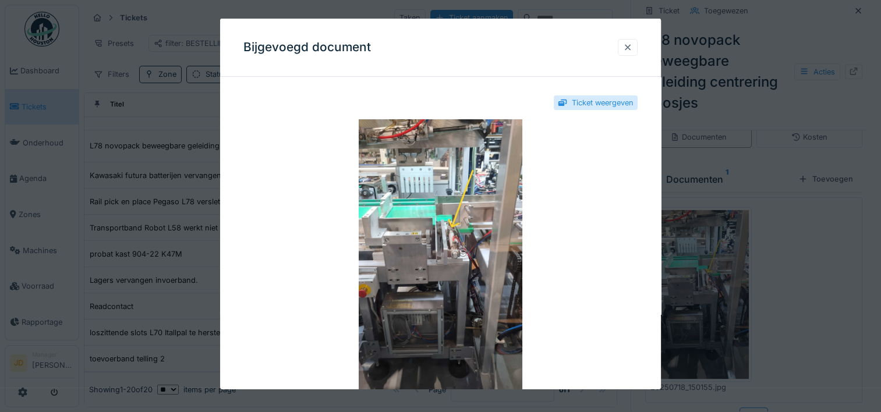
click at [632, 47] on div at bounding box center [627, 47] width 9 height 11
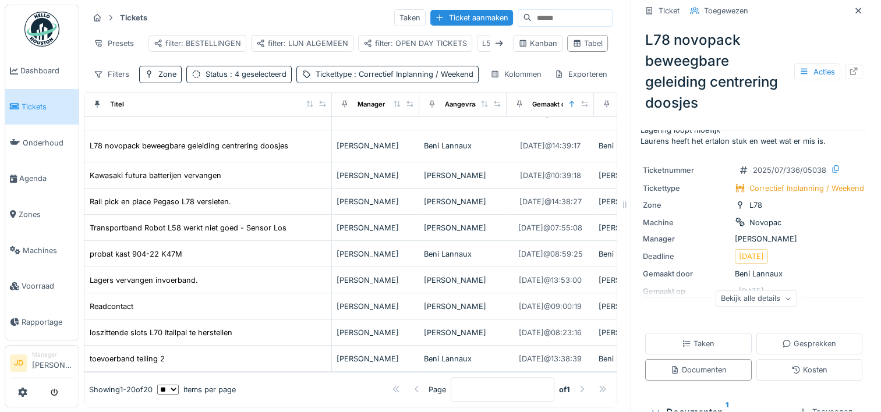
scroll to position [0, 0]
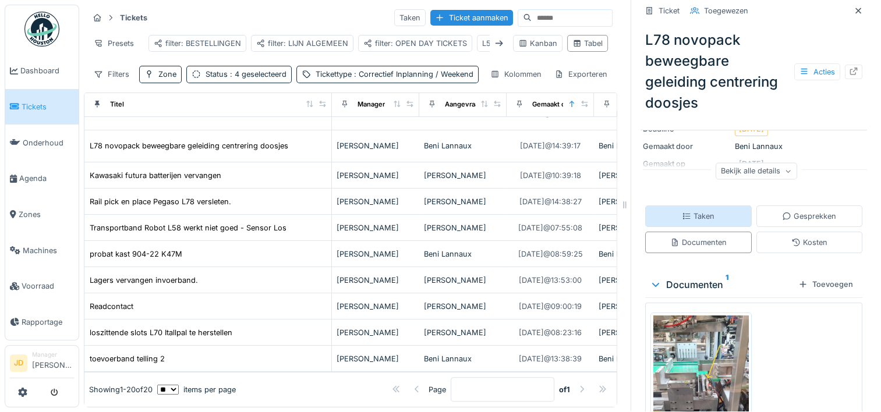
click at [682, 217] on div "Taken" at bounding box center [698, 216] width 107 height 22
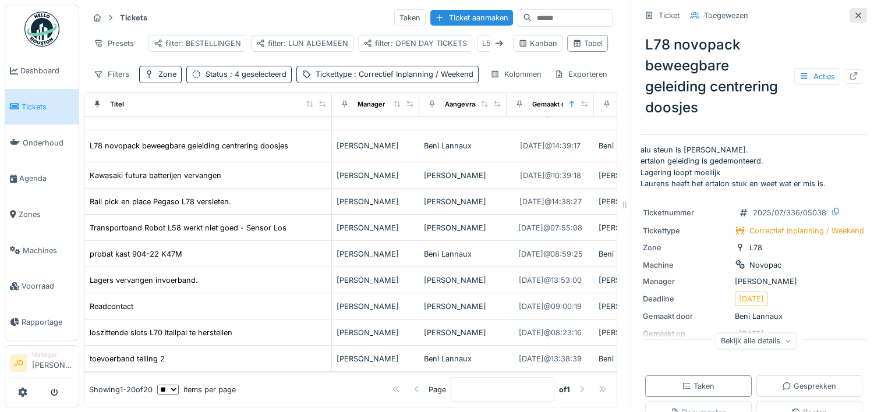
click at [853, 10] on div at bounding box center [857, 15] width 9 height 11
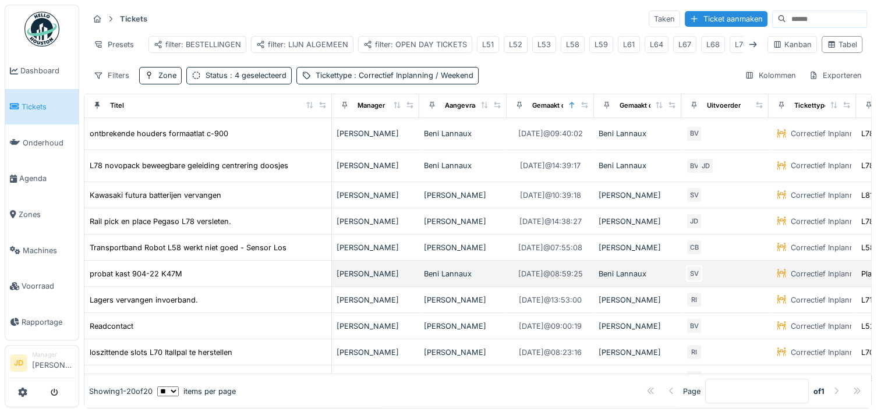
scroll to position [265, 0]
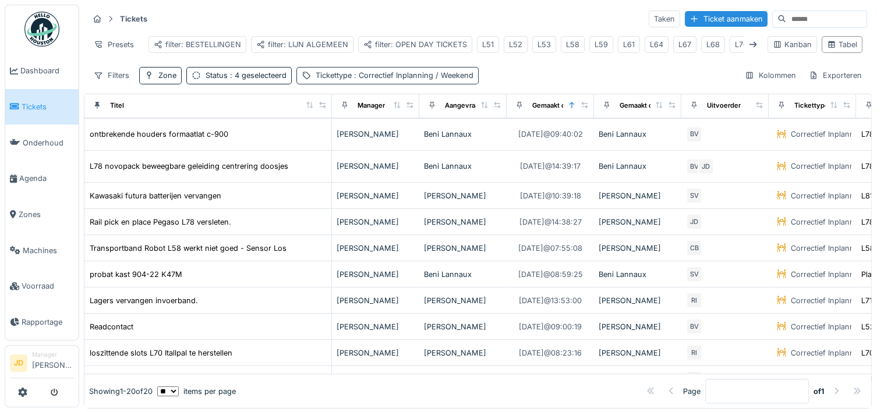
click at [326, 81] on div "Tickettype : Correctief Inplanning / Weekend" at bounding box center [394, 75] width 158 height 11
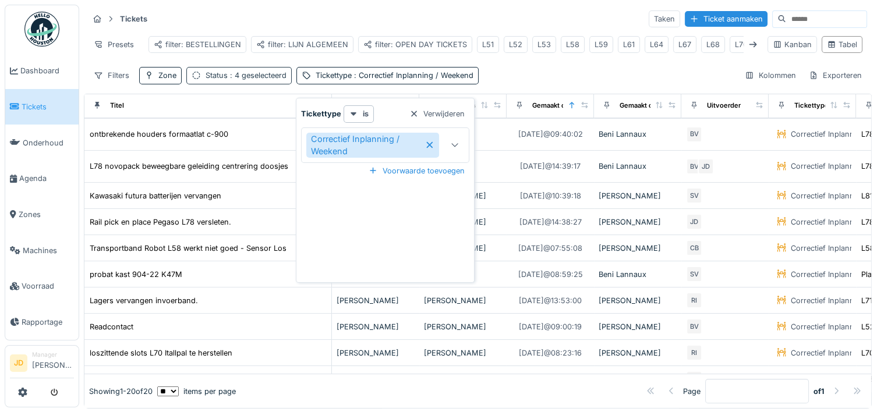
click at [247, 80] on span ": 4 geselecteerd" at bounding box center [257, 75] width 59 height 9
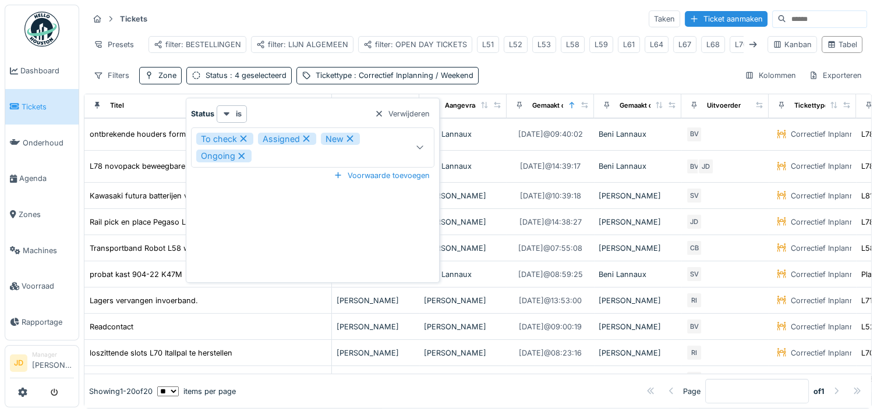
click at [529, 71] on div "Tickets Taken Ticket aanmaken Presets filter: BESTELLINGEN filter: LIJN ALGEMEE…" at bounding box center [478, 47] width 788 height 84
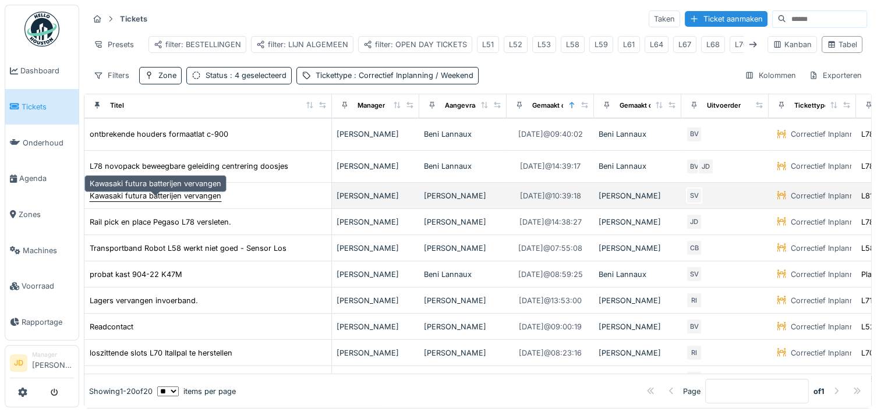
click at [184, 201] on div "Kawasaki futura batterijen vervangen" at bounding box center [156, 195] width 132 height 11
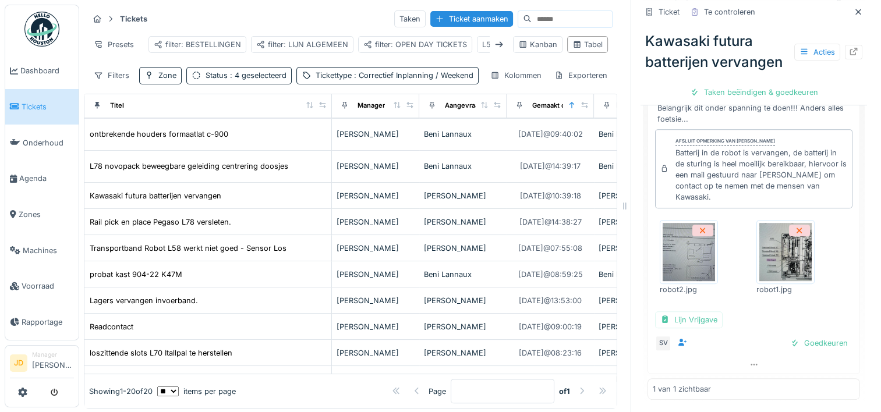
scroll to position [447, 0]
click at [802, 351] on div "Goedkeuren" at bounding box center [818, 343] width 67 height 16
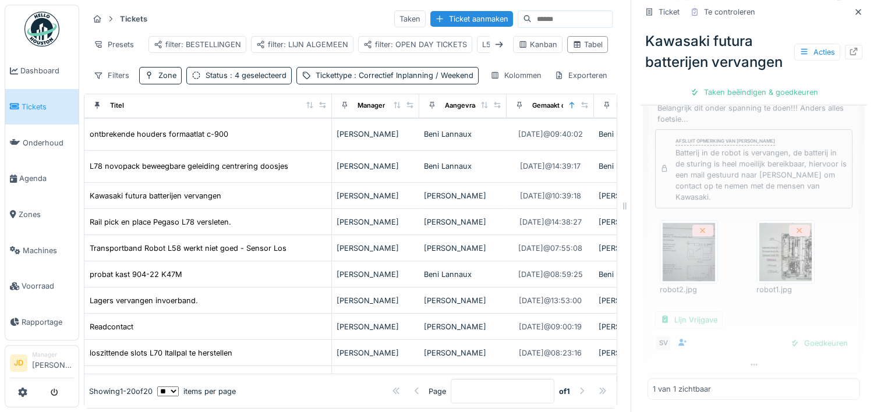
scroll to position [357, 0]
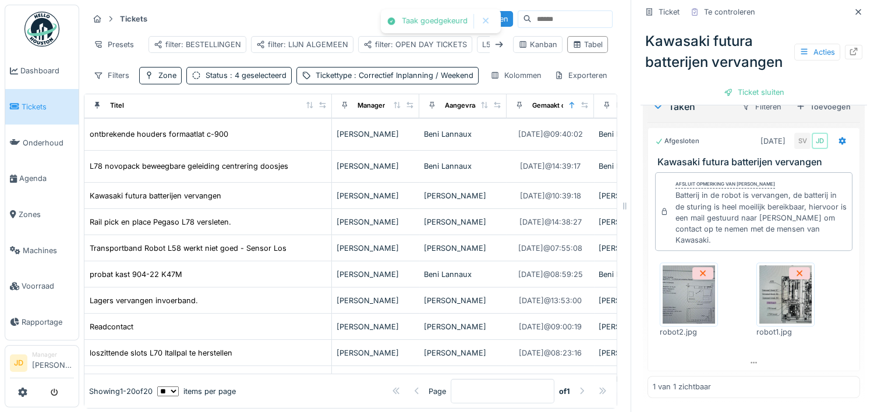
click at [727, 100] on div "Ticket sluiten" at bounding box center [754, 92] width 70 height 16
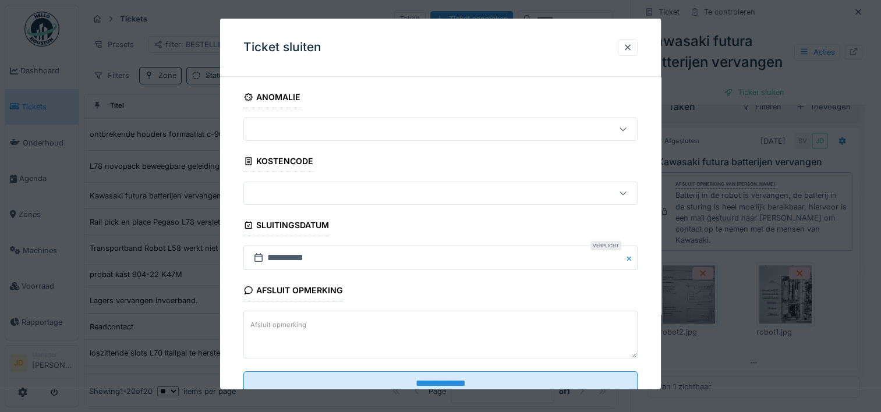
click at [265, 343] on textarea "Afsluit opmerking" at bounding box center [440, 335] width 394 height 48
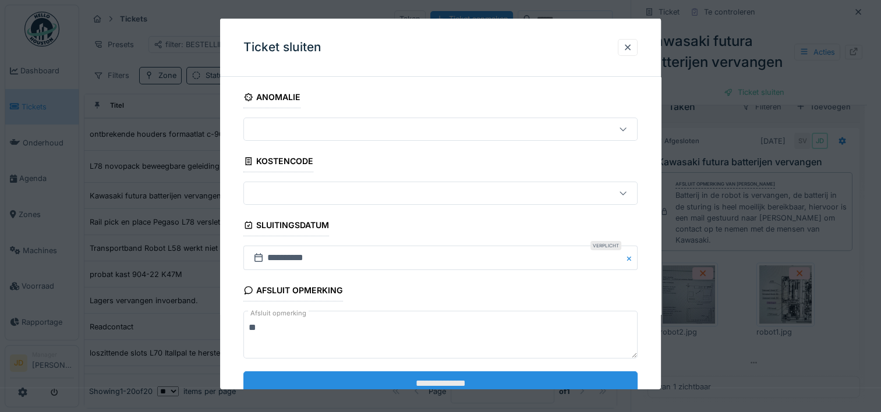
type textarea "**"
click at [300, 386] on input "**********" at bounding box center [440, 383] width 394 height 24
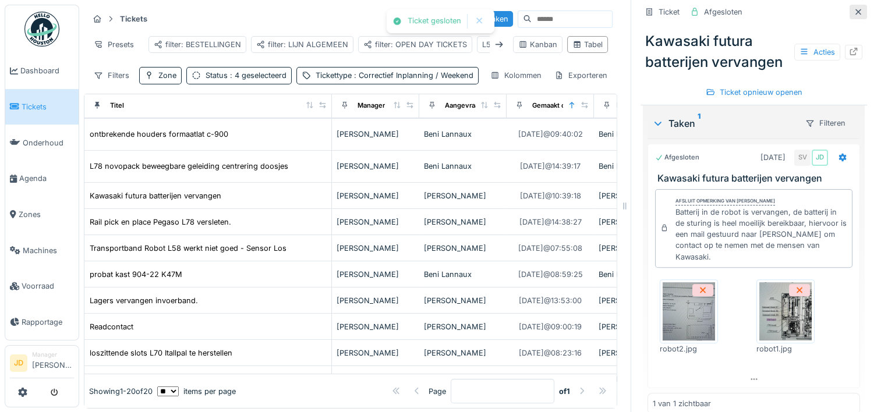
click at [855, 12] on icon at bounding box center [858, 12] width 6 height 6
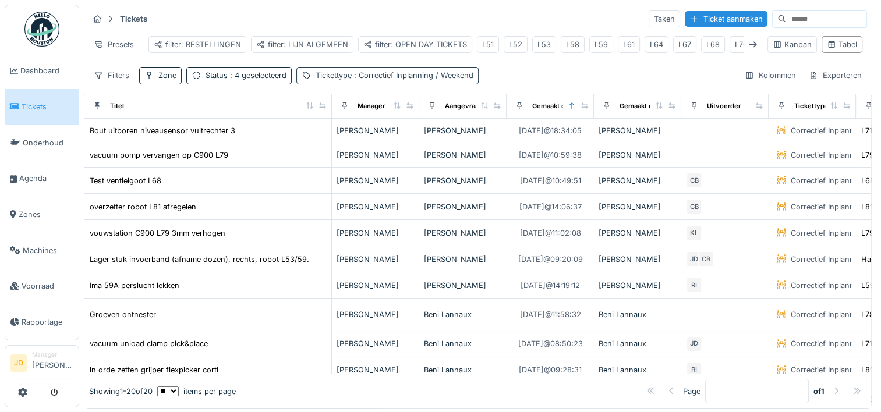
click at [400, 79] on span ": Correctief Inplanning / Weekend" at bounding box center [413, 75] width 122 height 9
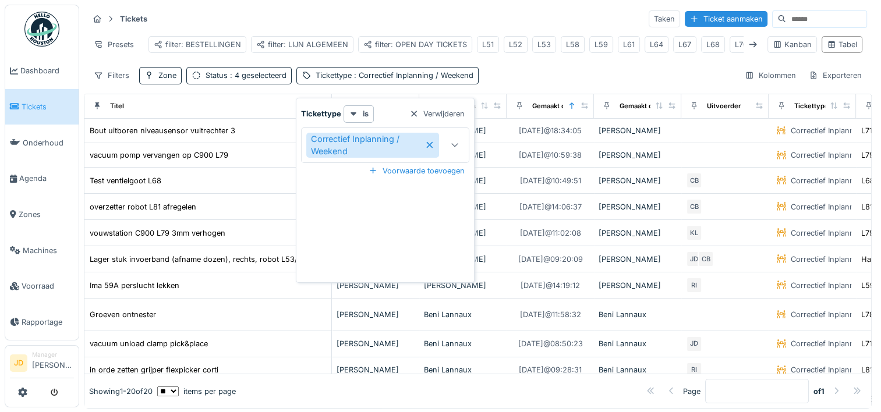
click at [430, 146] on icon at bounding box center [429, 145] width 9 height 8
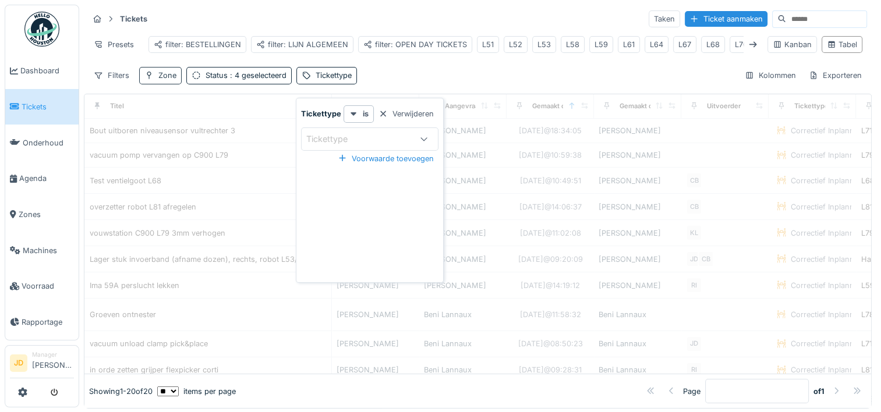
click at [157, 78] on div "Zone" at bounding box center [160, 75] width 42 height 17
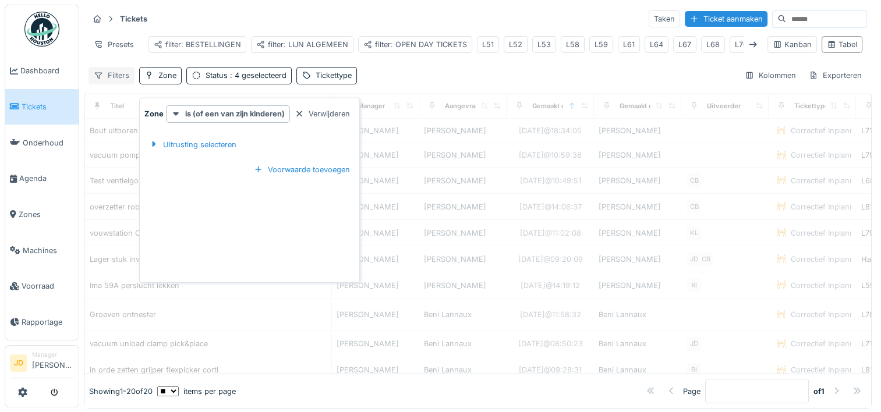
click at [129, 79] on div "Filters" at bounding box center [111, 75] width 46 height 17
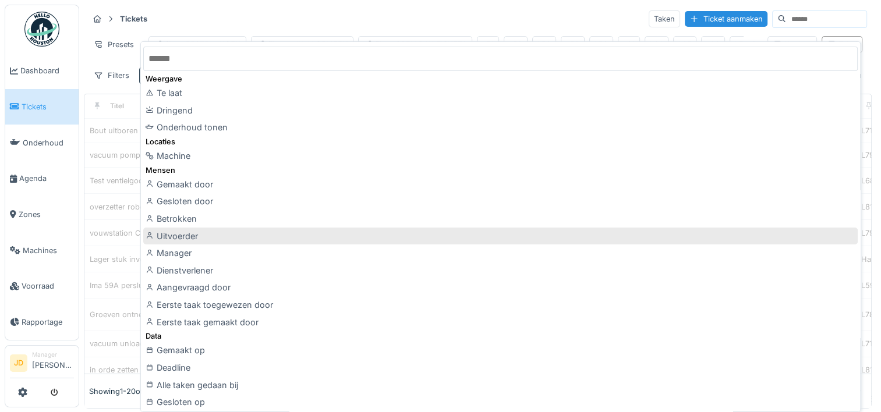
click at [207, 229] on div "Uitvoerder" at bounding box center [500, 236] width 714 height 17
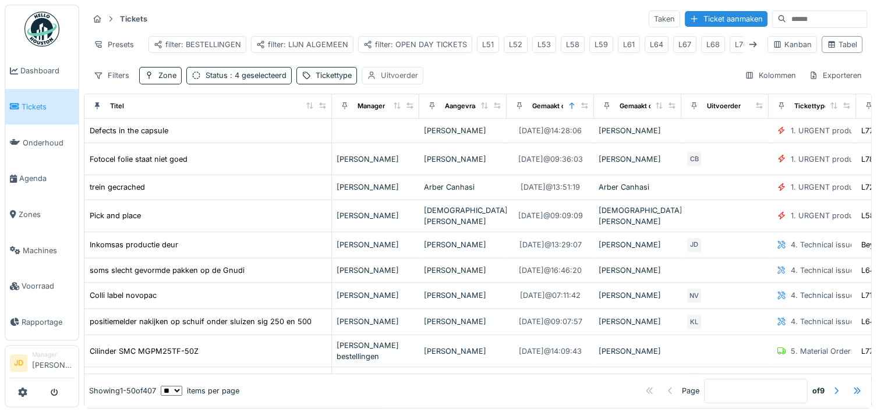
click at [393, 84] on div "Uitvoerder" at bounding box center [392, 75] width 62 height 17
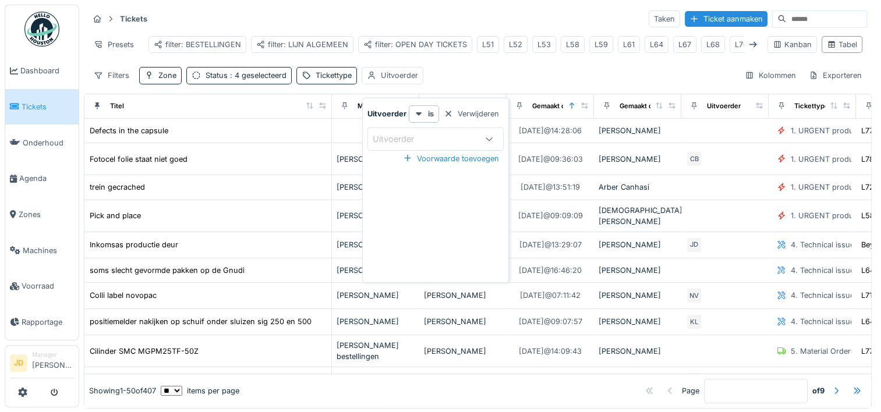
click at [392, 127] on div "Uitvoerder" at bounding box center [435, 138] width 136 height 23
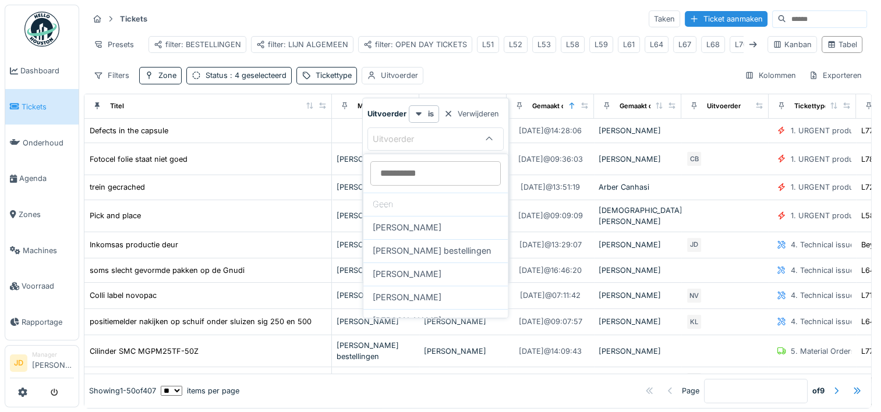
click at [396, 172] on input at bounding box center [435, 173] width 130 height 24
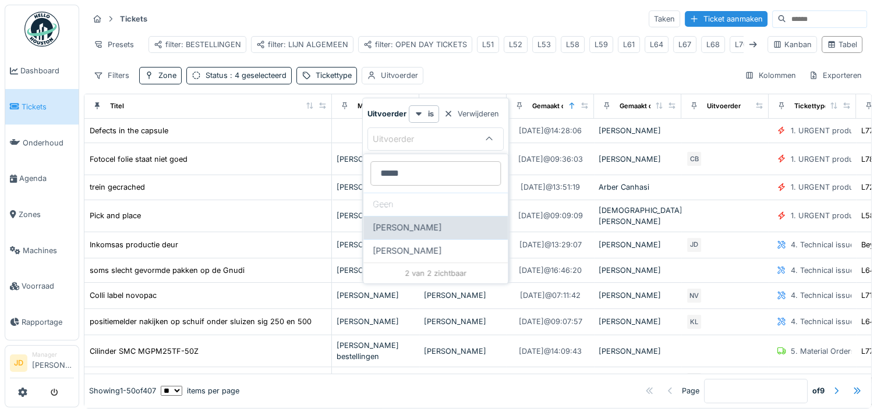
type input "*****"
click at [399, 225] on span "Stijn Van buggenhout" at bounding box center [407, 227] width 69 height 13
type input "****"
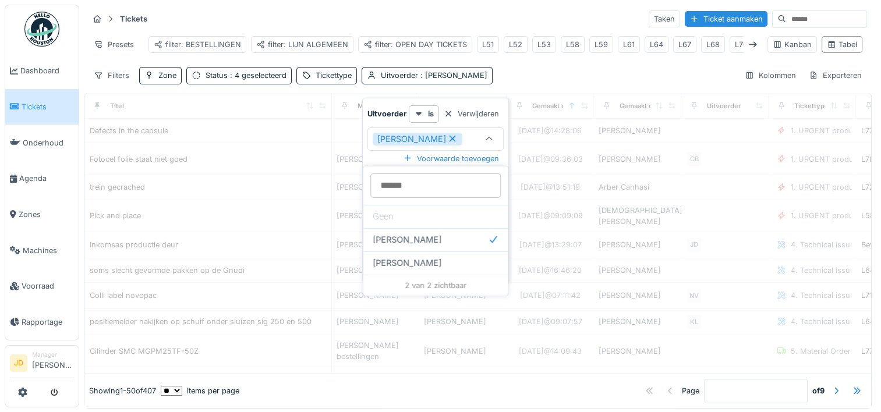
click at [597, 83] on div "Filters Zone Status : 4 geselecteerd Tickettype Uitvoerder : Stijn Van buggenho…" at bounding box center [477, 75] width 778 height 17
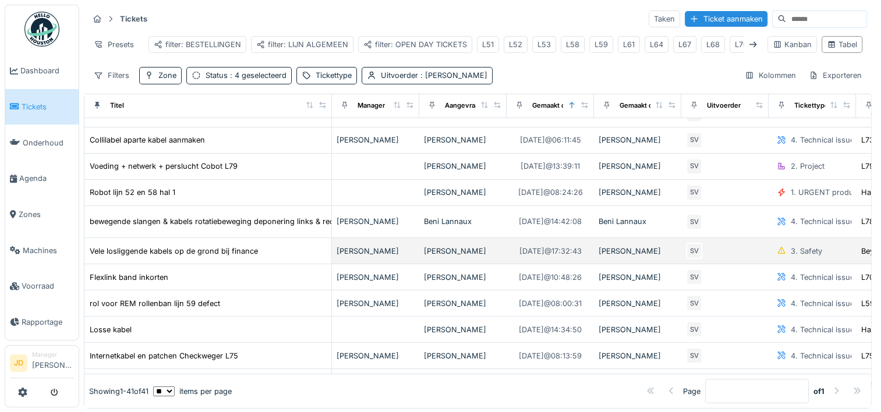
scroll to position [37, 0]
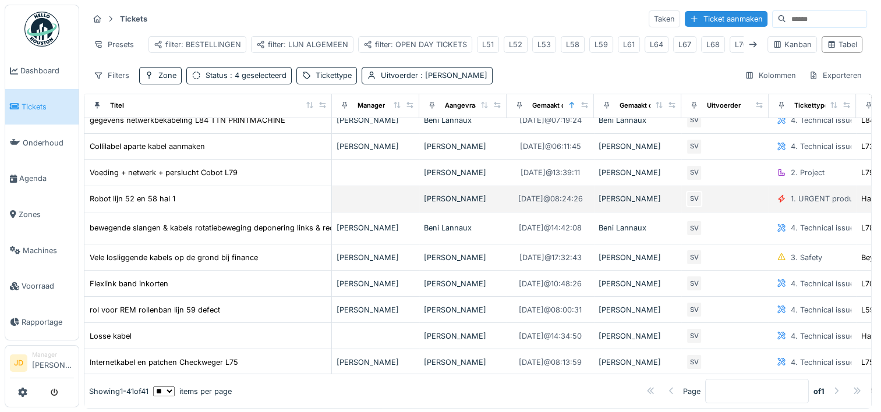
click at [250, 200] on div "Robot lijn 52 en 58 hal 1" at bounding box center [207, 199] width 237 height 12
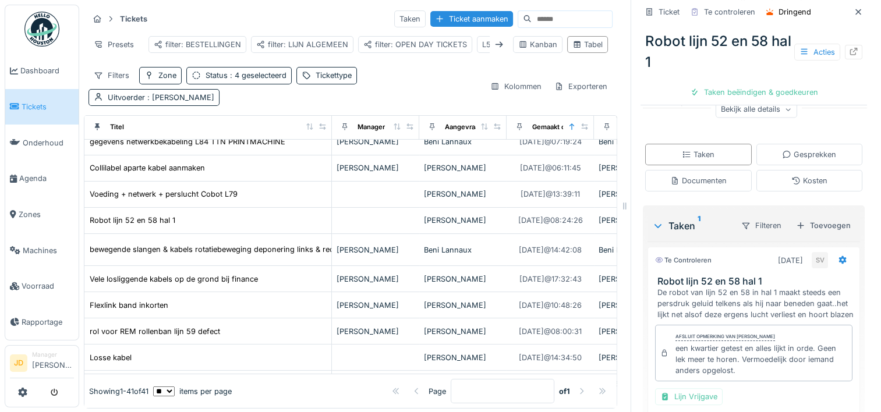
scroll to position [285, 0]
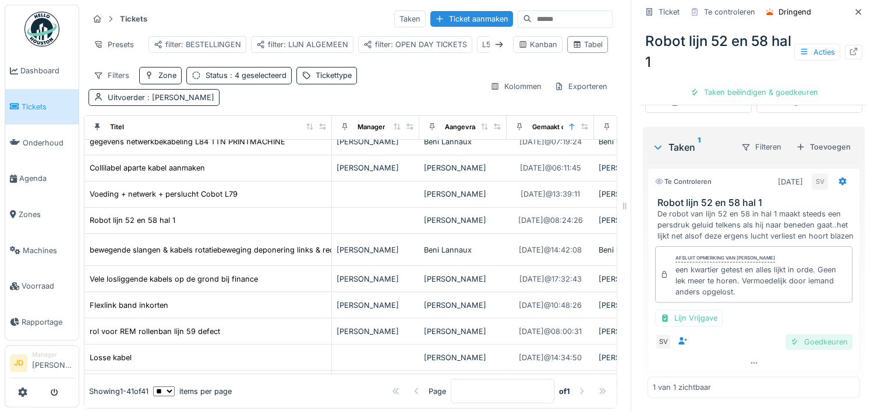
click at [799, 345] on div "Goedkeuren" at bounding box center [818, 342] width 67 height 16
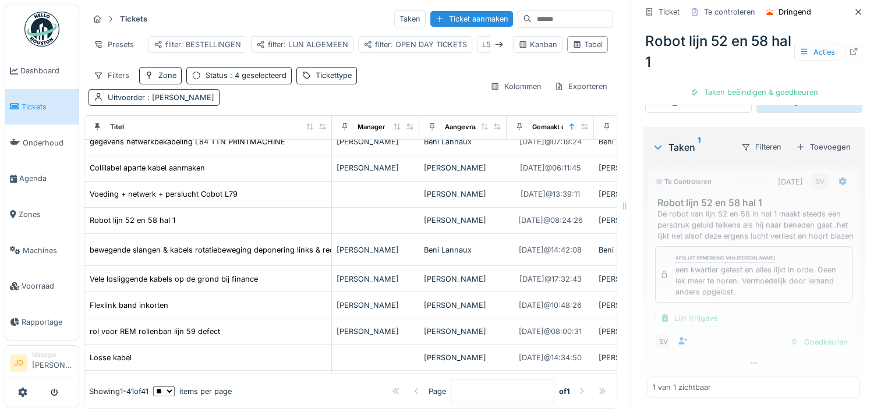
scroll to position [196, 0]
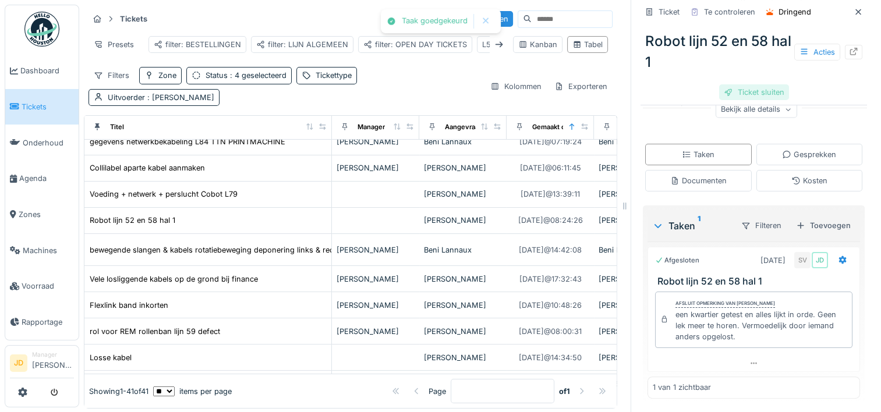
click at [728, 90] on div "Ticket sluiten" at bounding box center [754, 92] width 70 height 16
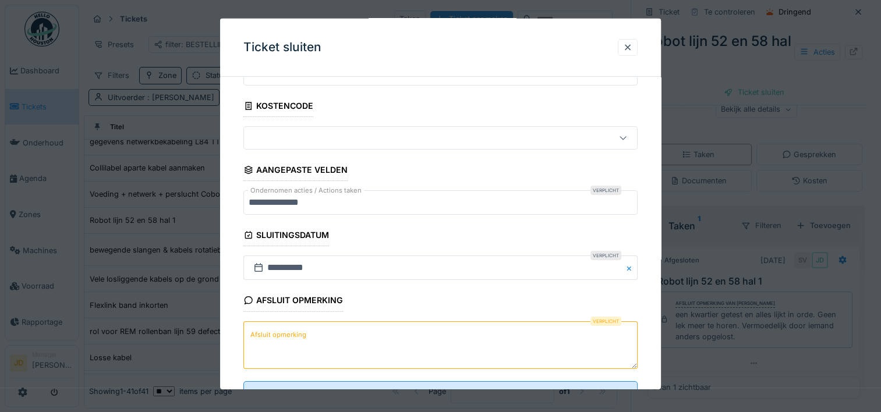
scroll to position [56, 0]
click at [309, 338] on textarea "Afsluit opmerking" at bounding box center [440, 344] width 394 height 48
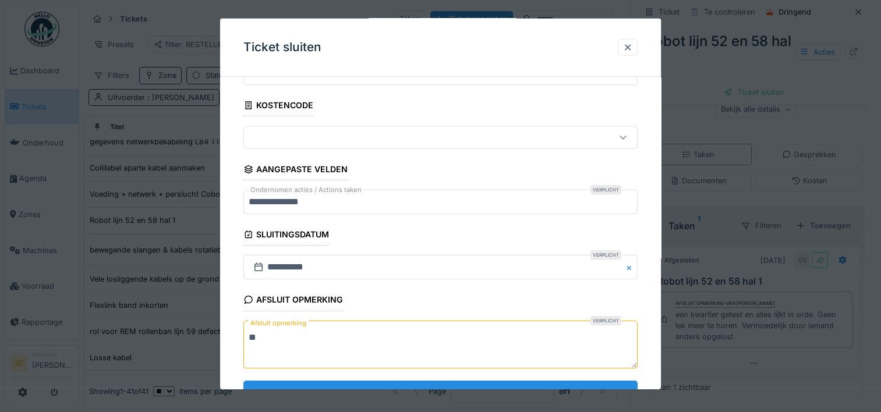
type textarea "**"
click at [328, 383] on input "**********" at bounding box center [440, 393] width 394 height 24
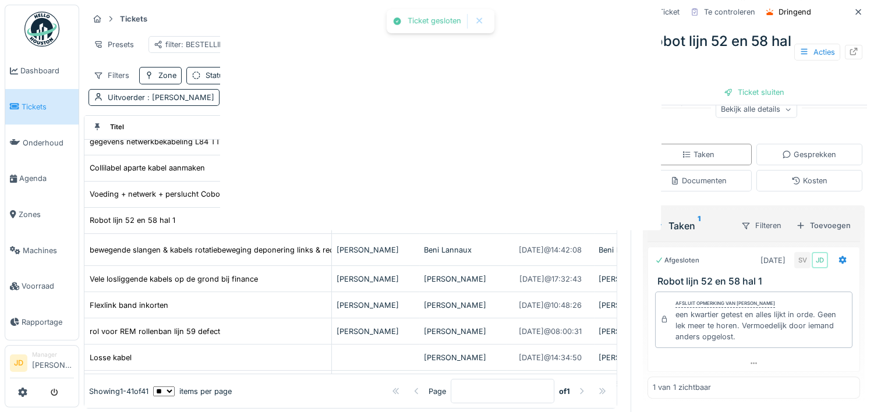
scroll to position [0, 0]
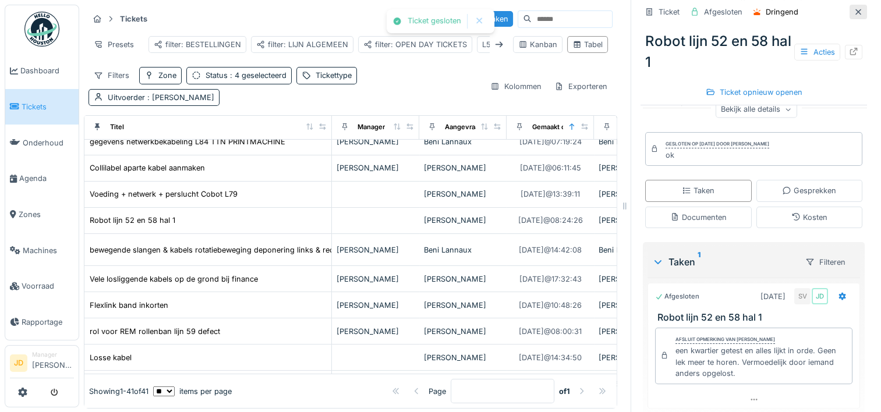
click at [853, 16] on div at bounding box center [857, 11] width 9 height 11
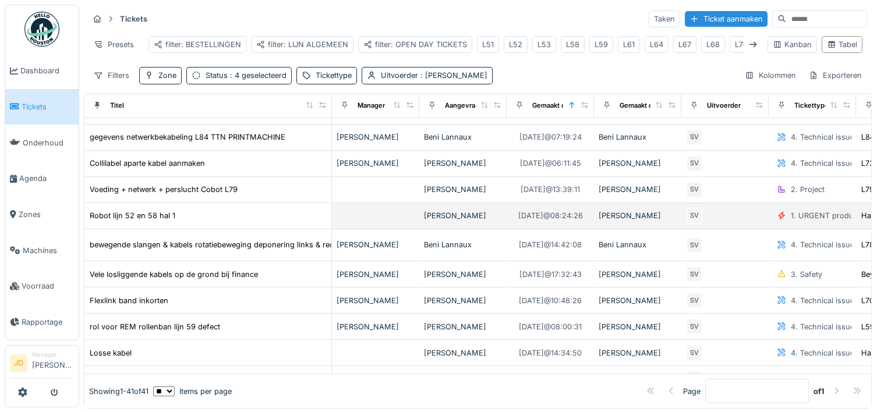
scroll to position [16, 0]
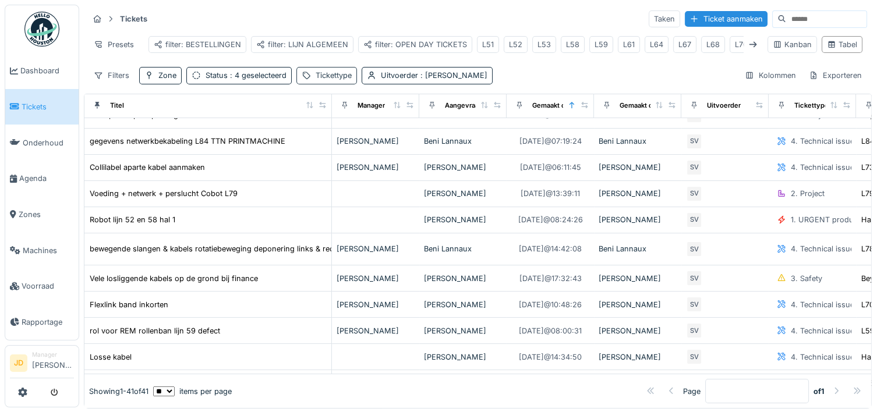
click at [310, 80] on div "Tickettype" at bounding box center [326, 75] width 61 height 17
click at [241, 80] on span ": 4 geselecteerd" at bounding box center [257, 75] width 59 height 9
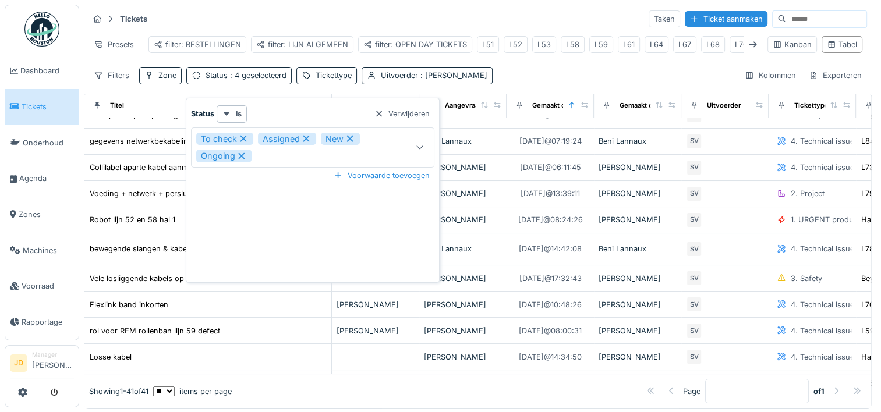
click at [241, 139] on icon at bounding box center [243, 138] width 10 height 8
type input "**********"
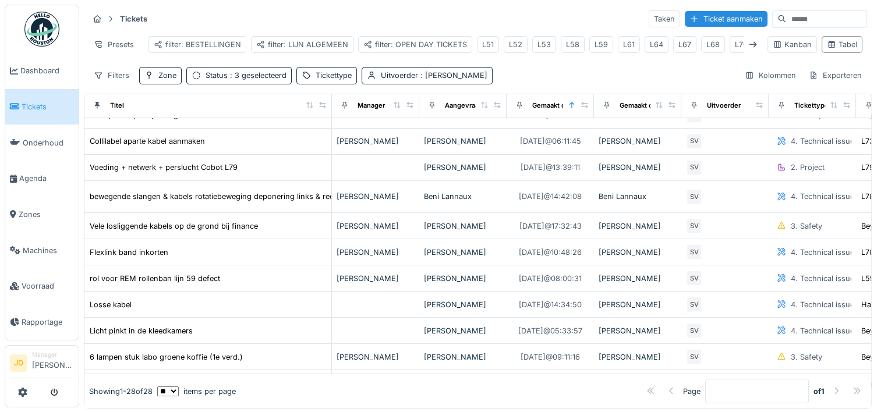
click at [592, 81] on div "Filters Zone Status : 3 geselecteerd Tickettype Uitvoerder : Stijn Van buggenho…" at bounding box center [477, 75] width 778 height 17
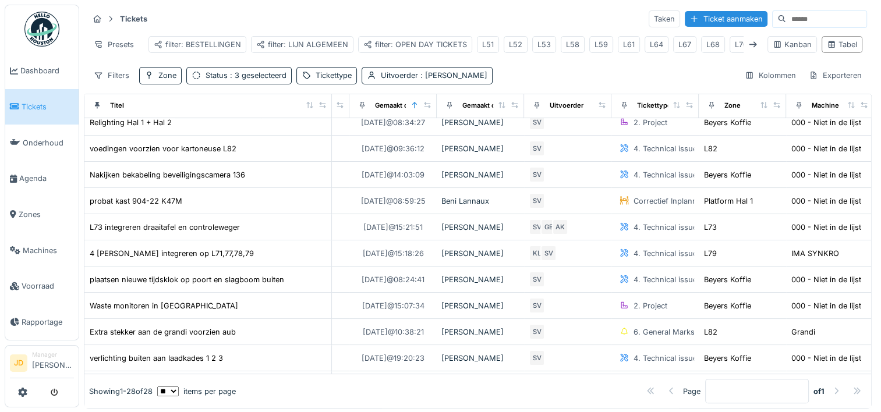
scroll to position [327, 157]
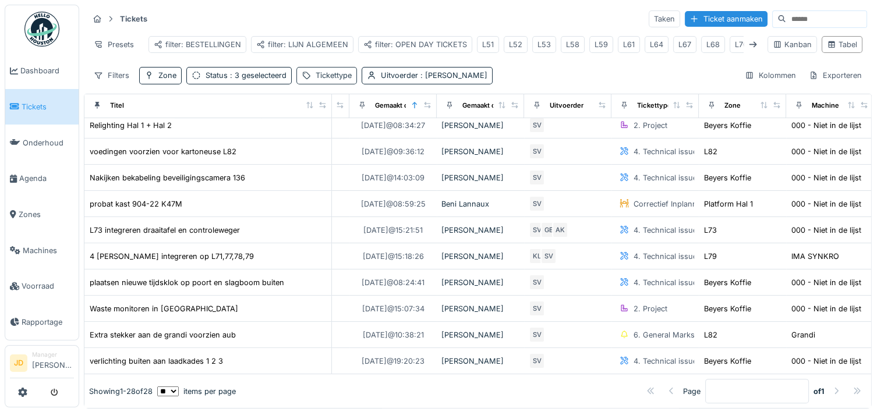
click at [333, 81] on div "Tickettype" at bounding box center [333, 75] width 36 height 11
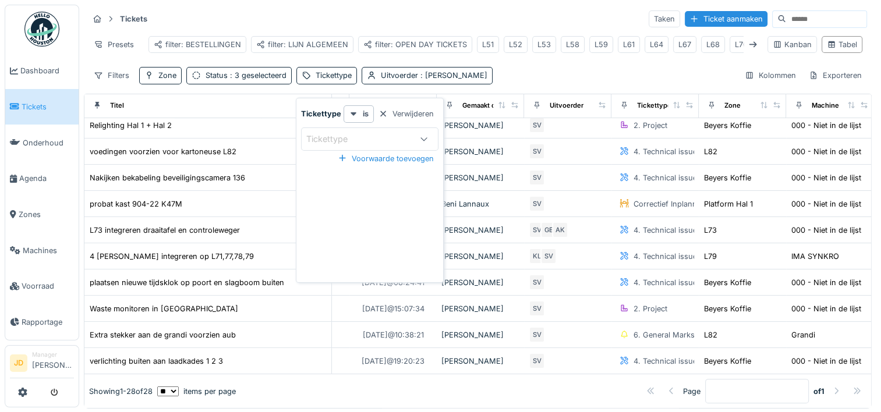
click at [345, 134] on div "Tickettype" at bounding box center [335, 139] width 58 height 13
click at [342, 136] on div "Tickettype" at bounding box center [335, 139] width 58 height 13
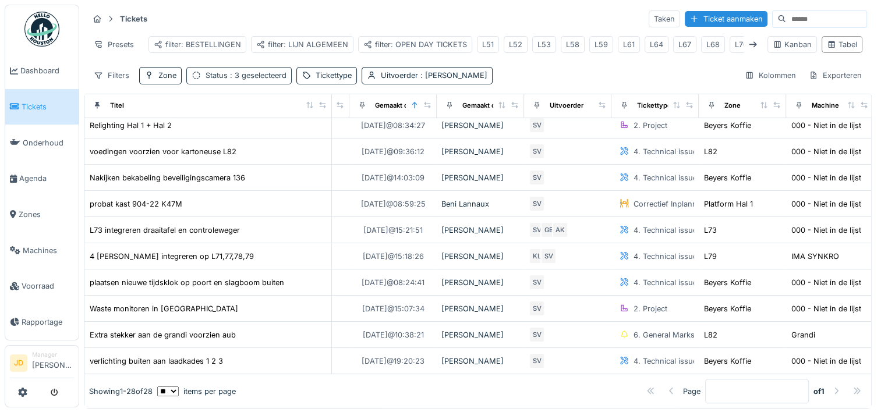
click at [219, 81] on div "Status : 3 geselecteerd" at bounding box center [245, 75] width 81 height 11
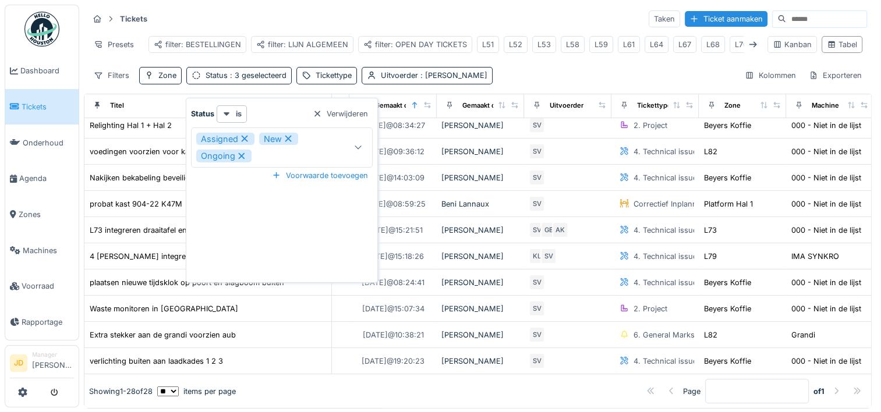
click at [240, 156] on icon at bounding box center [242, 156] width 6 height 6
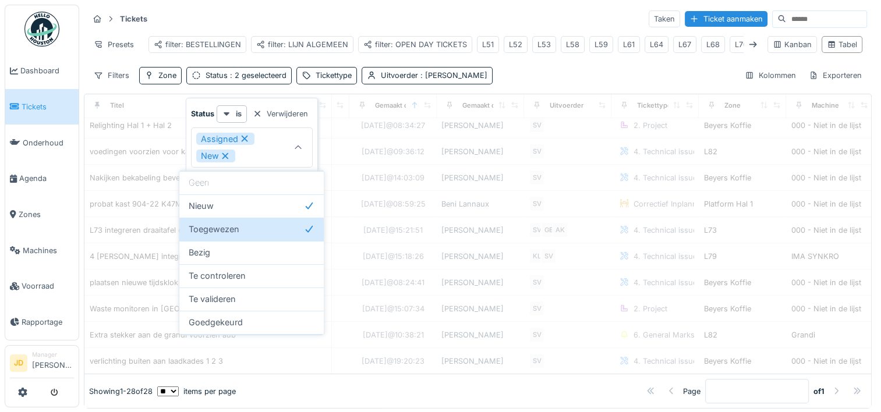
click at [240, 140] on icon at bounding box center [244, 138] width 10 height 8
type input "***"
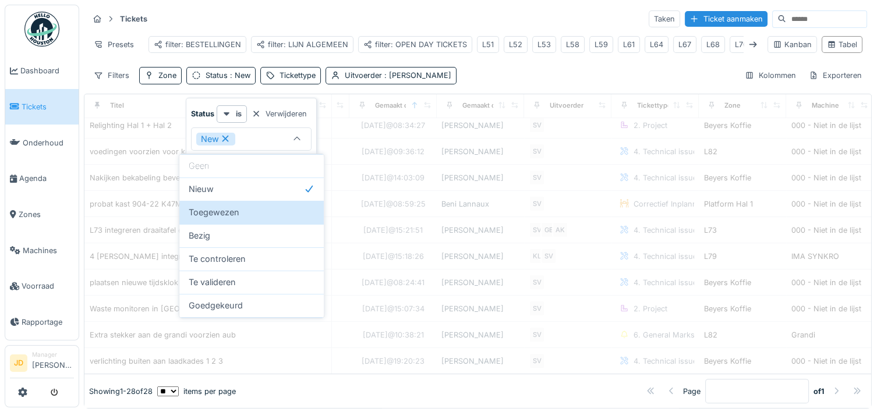
click at [231, 136] on div "New" at bounding box center [215, 139] width 39 height 13
type input "**********"
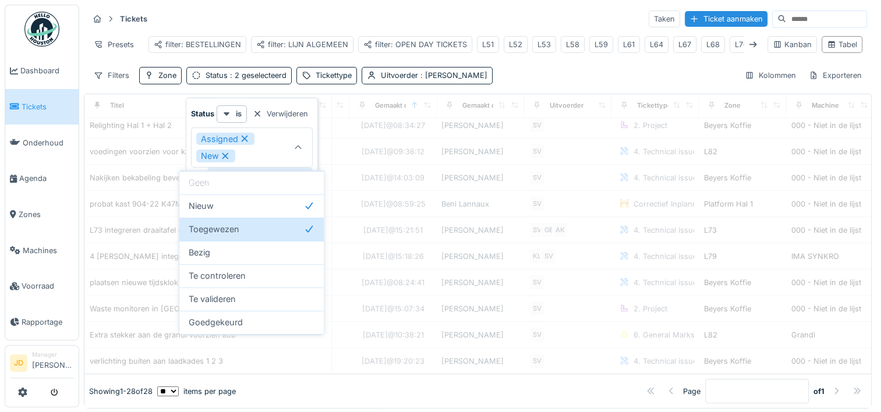
scroll to position [300, 157]
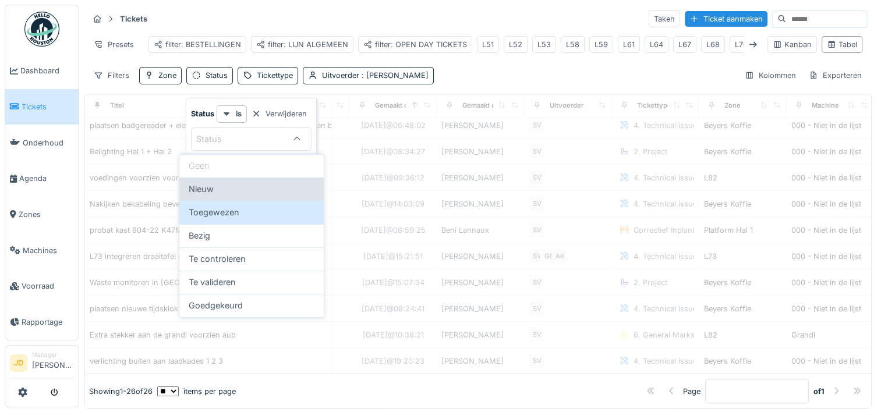
click at [240, 187] on div "Nieuw" at bounding box center [252, 189] width 126 height 13
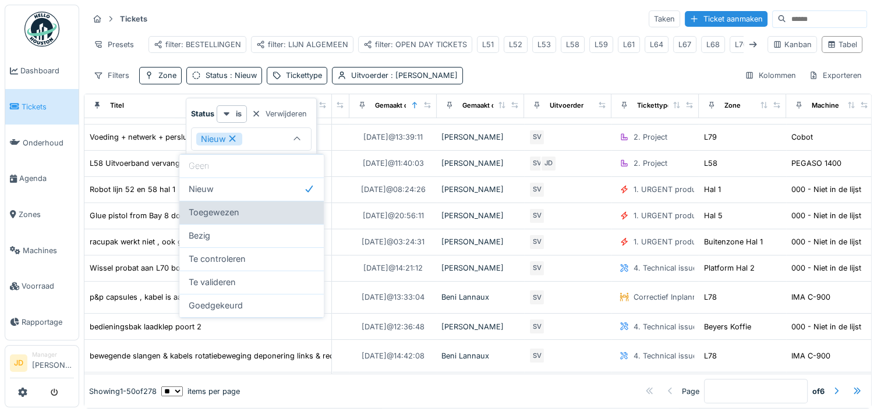
click at [242, 212] on div "Toegewezen" at bounding box center [252, 212] width 126 height 13
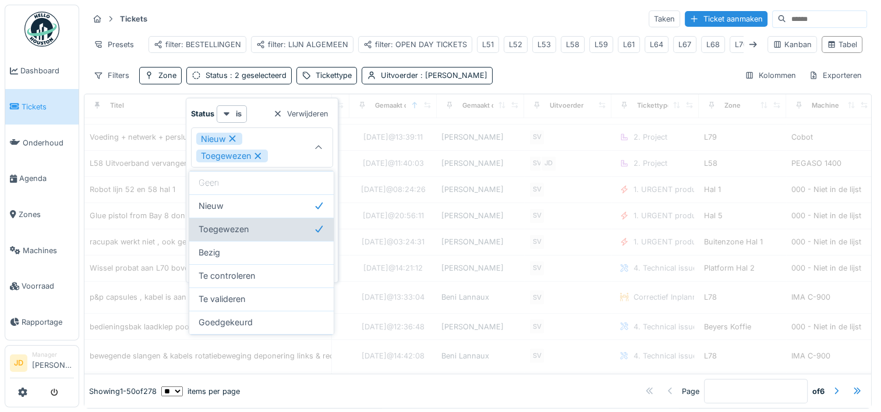
scroll to position [0, 157]
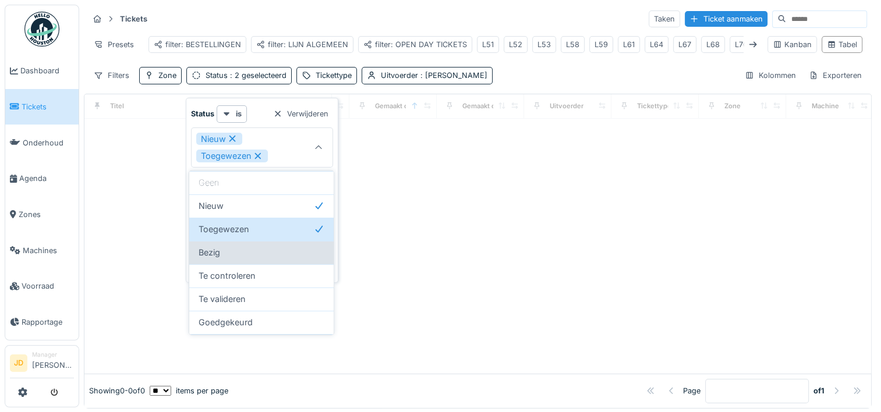
click at [246, 252] on div "Bezig" at bounding box center [261, 252] width 126 height 13
type input "**********"
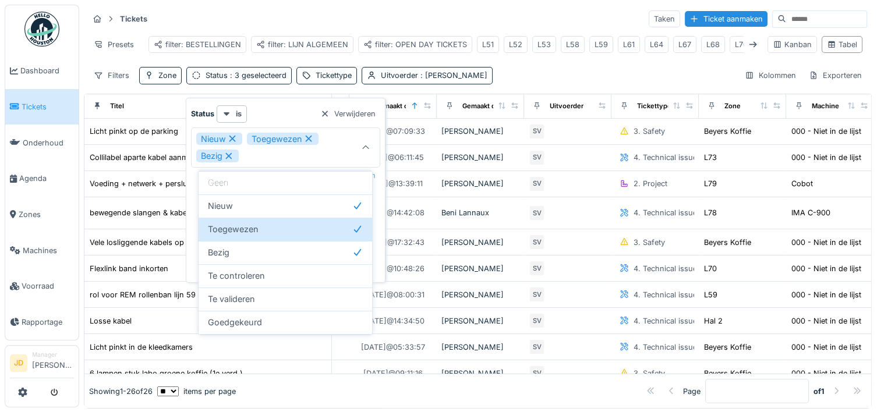
click at [589, 71] on div "Tickets Taken Ticket aanmaken Presets filter: BESTELLINGEN filter: LIJN ALGEMEE…" at bounding box center [478, 47] width 788 height 84
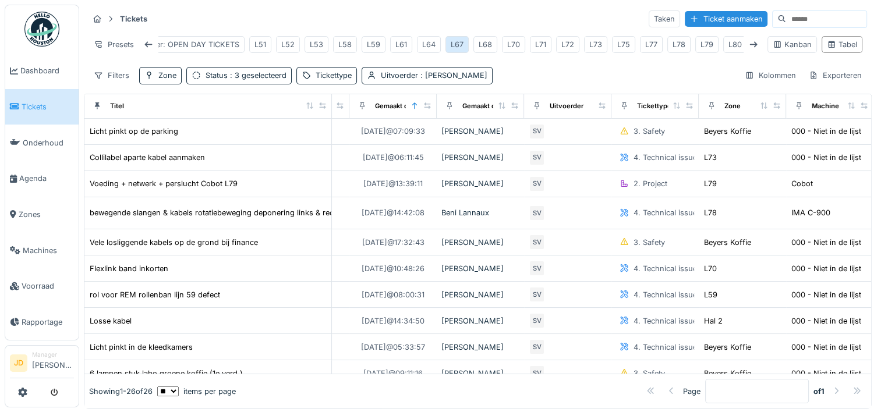
scroll to position [0, 242]
click at [675, 45] on div "L78" at bounding box center [678, 44] width 13 height 11
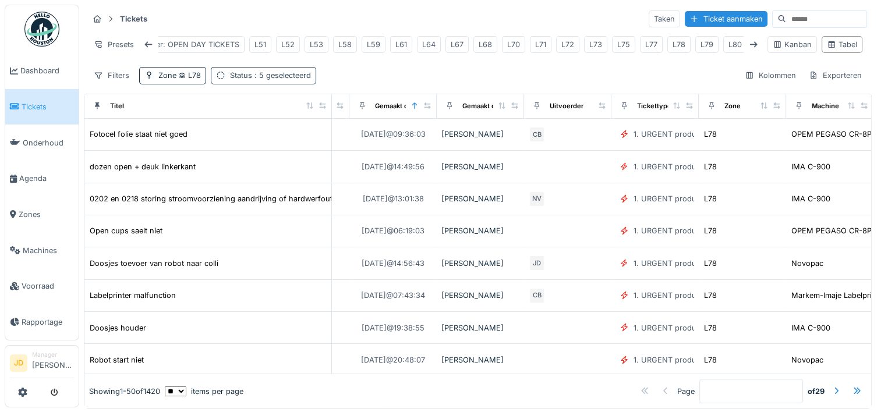
click at [285, 79] on span ": 5 geselecteerd" at bounding box center [281, 75] width 59 height 9
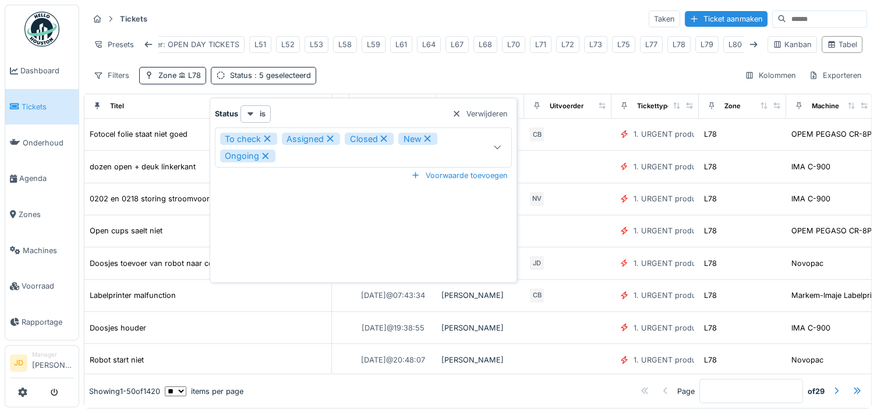
click at [395, 77] on div "Filters Zone L78 Status : 5 geselecteerd Kolommen Exporteren" at bounding box center [477, 75] width 778 height 17
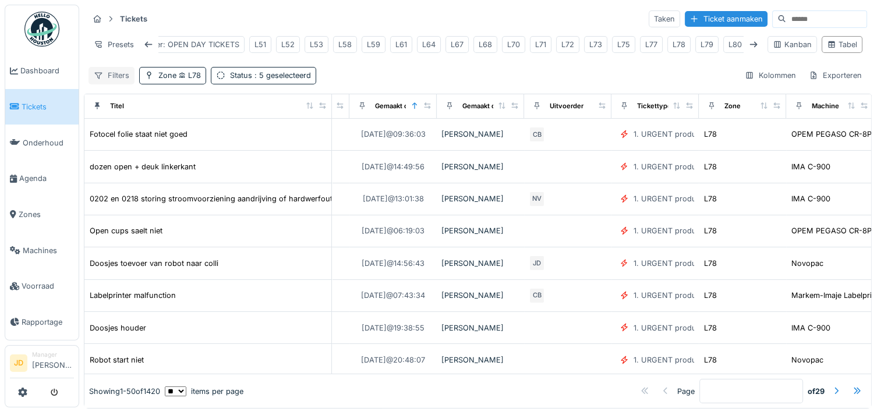
click at [113, 84] on div "Filters" at bounding box center [111, 75] width 46 height 17
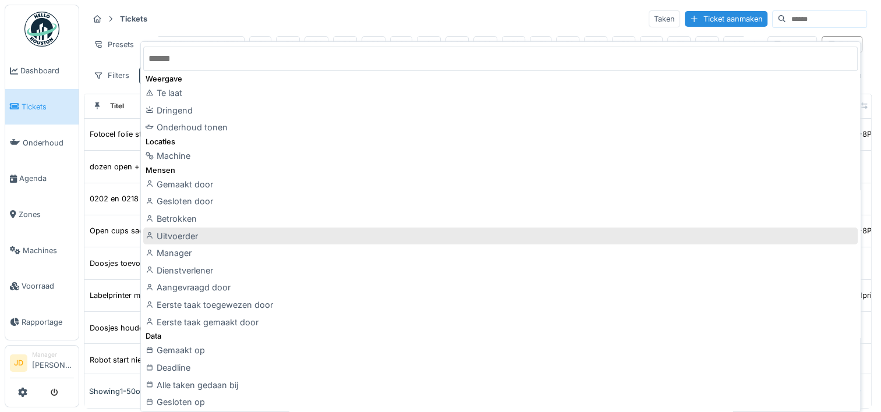
click at [223, 233] on div "Uitvoerder" at bounding box center [500, 236] width 714 height 17
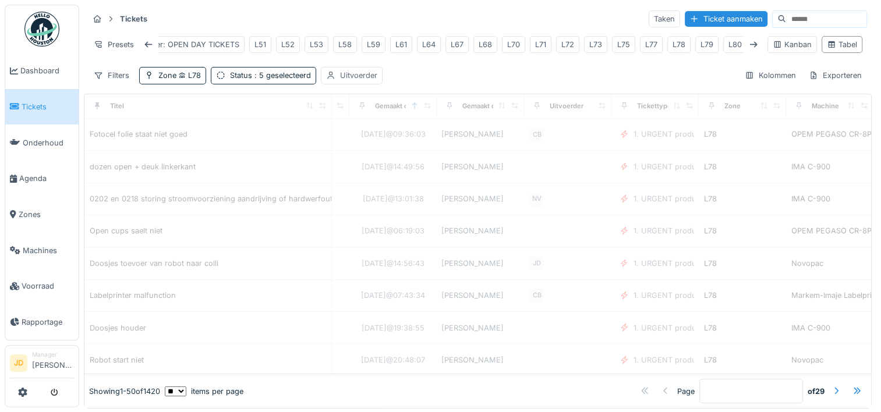
click at [363, 84] on div "Uitvoerder" at bounding box center [352, 75] width 62 height 17
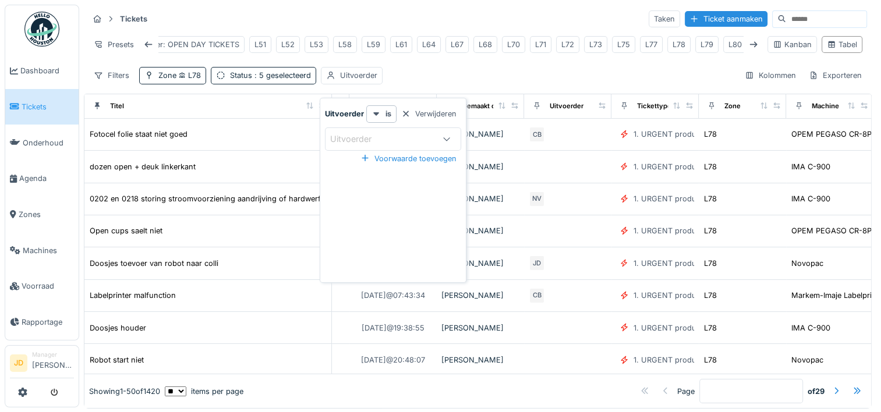
click at [366, 138] on div "Uitvoerder" at bounding box center [359, 139] width 58 height 13
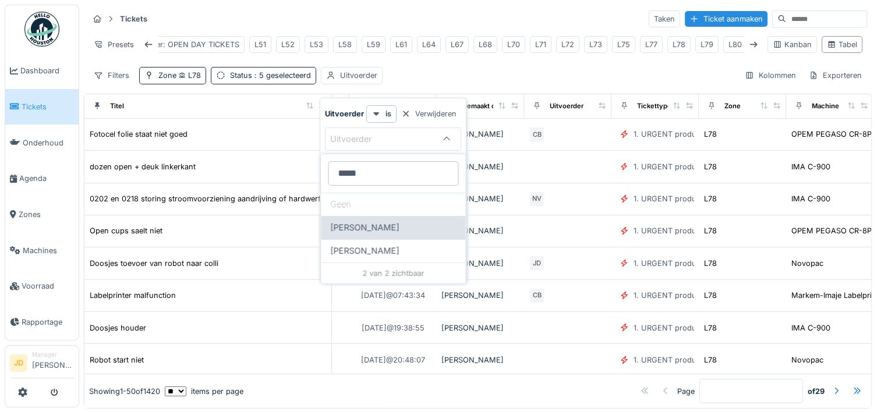
type input "*****"
click at [366, 221] on span "Stijn Van buggenhout" at bounding box center [364, 227] width 69 height 13
type input "****"
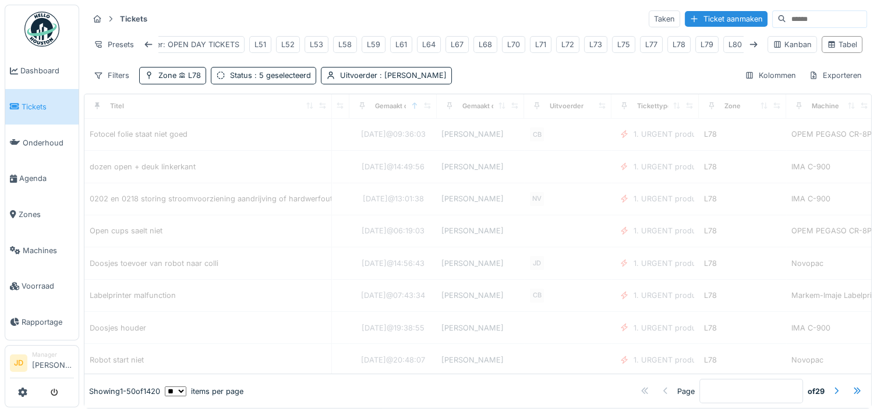
click at [527, 79] on div "Filters Zone L78 Status : 5 geselecteerd Uitvoerder : Stijn Van buggenhout Kolo…" at bounding box center [477, 75] width 778 height 17
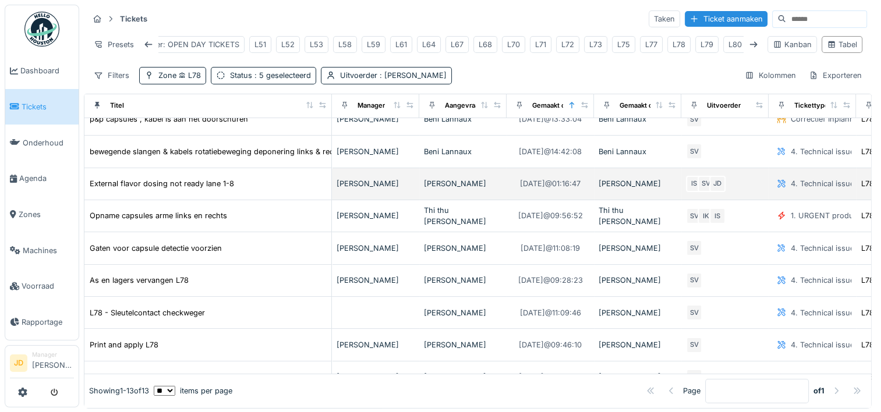
scroll to position [0, 0]
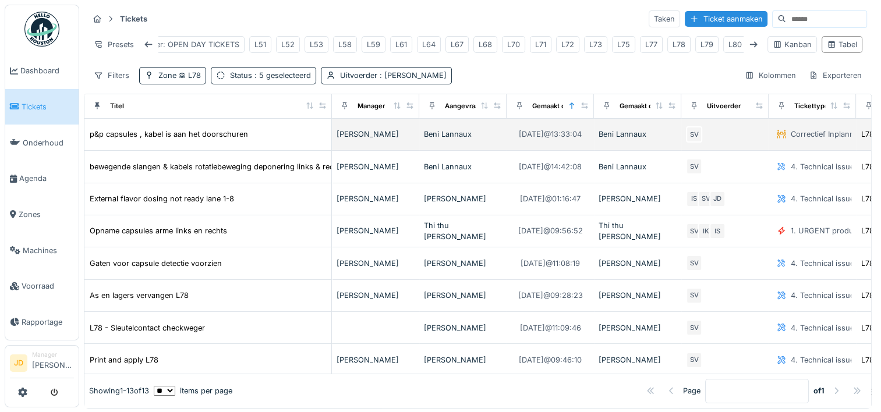
click at [299, 134] on td "p&p capsules , kabel is aan het doorschuren" at bounding box center [207, 135] width 247 height 32
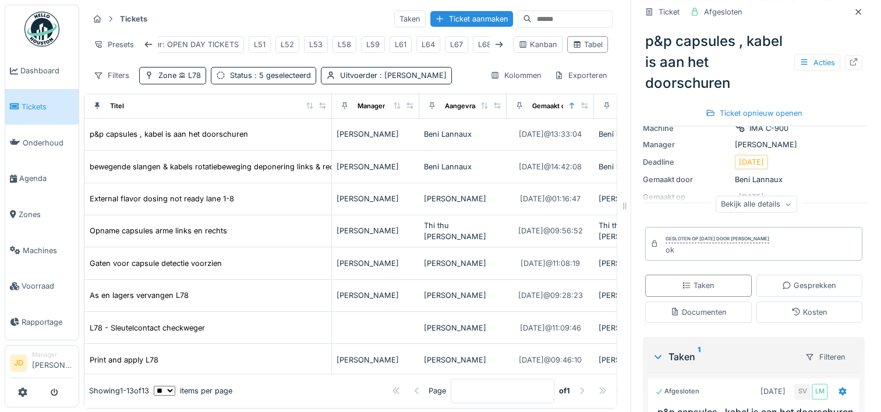
scroll to position [185, 0]
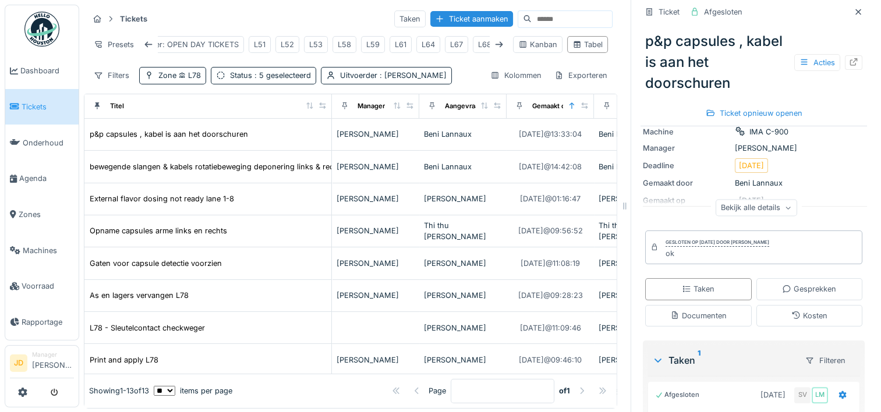
click at [853, 10] on icon at bounding box center [857, 12] width 9 height 8
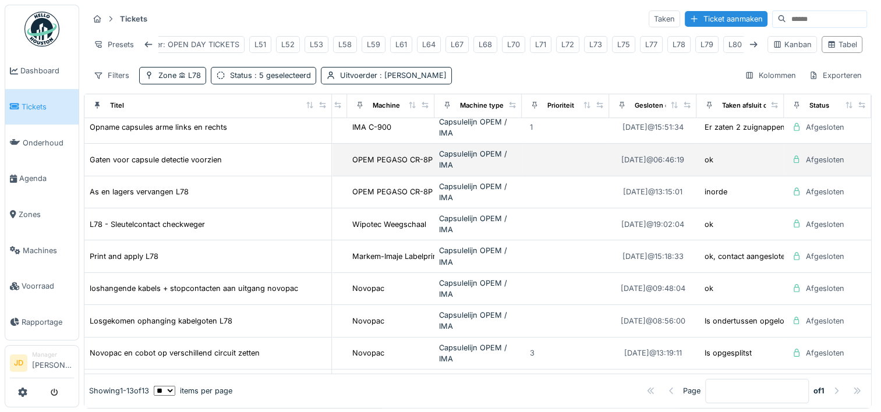
scroll to position [139, 622]
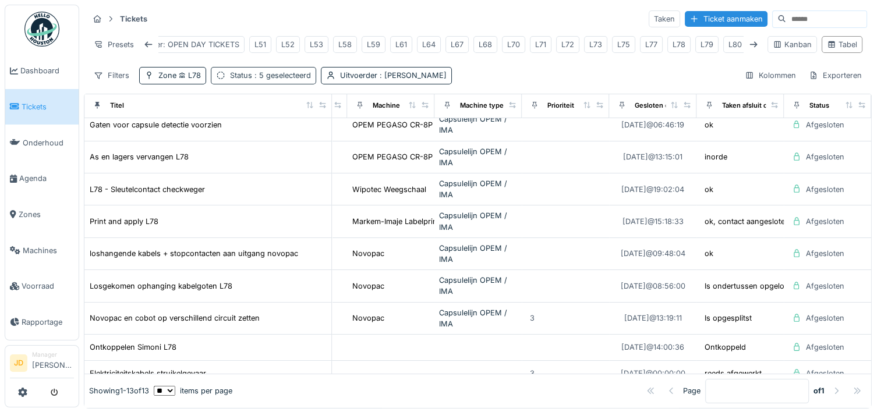
click at [240, 81] on div "Status : 5 geselecteerd" at bounding box center [270, 75] width 81 height 11
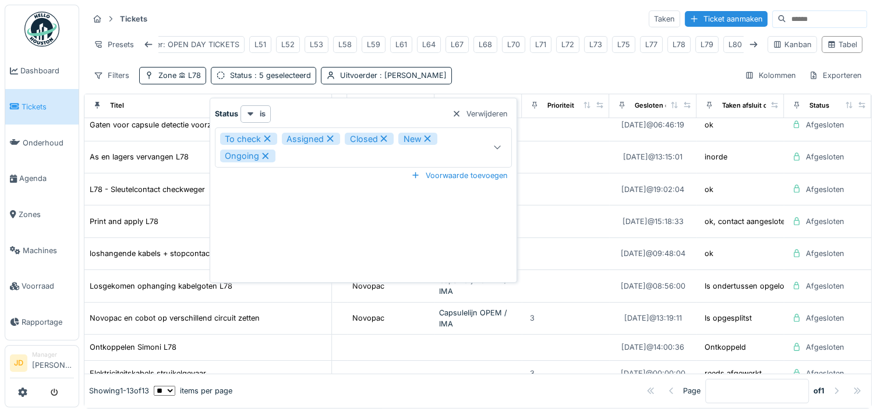
click at [383, 139] on icon at bounding box center [384, 139] width 6 height 6
type input "**********"
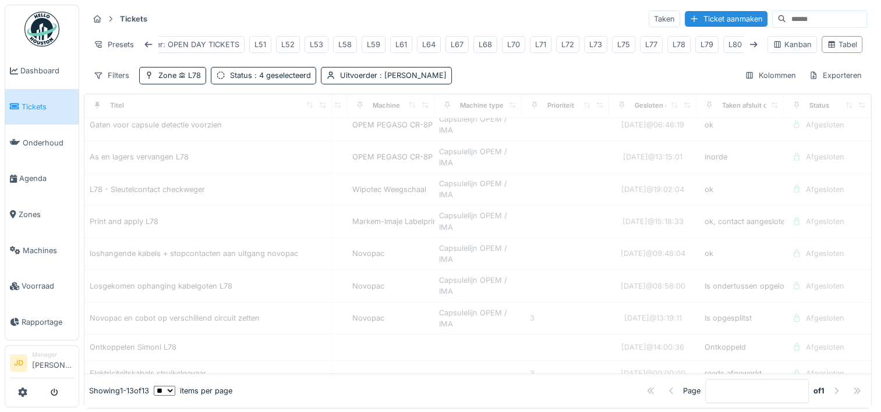
click at [515, 81] on div "Filters Zone L78 Status : 4 geselecteerd Uitvoerder : Stijn Van buggenhout Kolo…" at bounding box center [477, 75] width 778 height 17
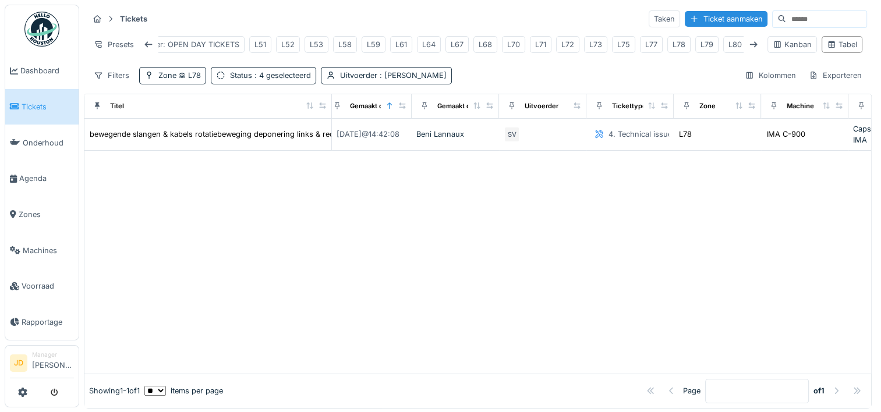
scroll to position [0, 0]
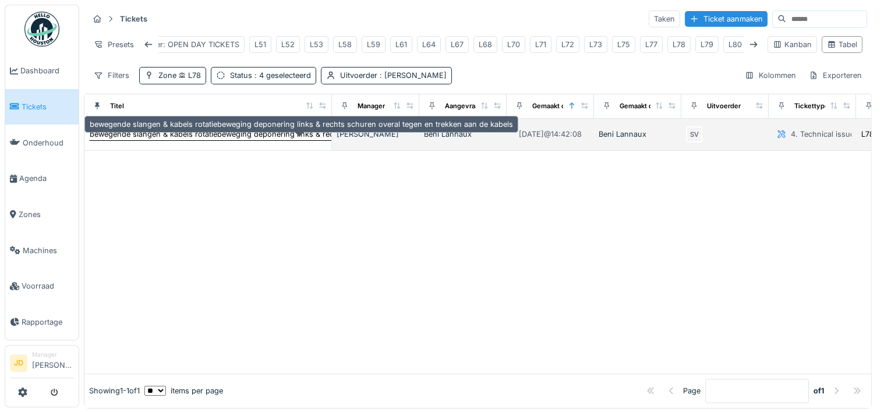
click at [300, 140] on div "bewegende slangen & kabels rotatiebeweging deponering links & rechts schuren ov…" at bounding box center [301, 134] width 423 height 11
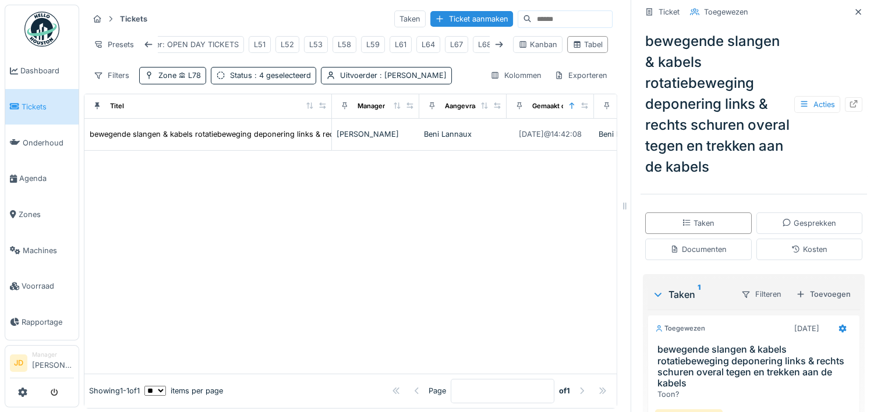
scroll to position [202, 0]
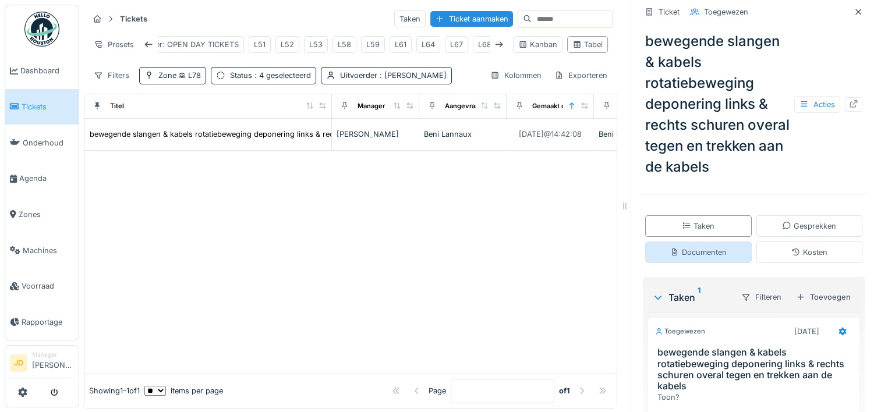
click at [705, 258] on div "Documenten" at bounding box center [698, 252] width 56 height 11
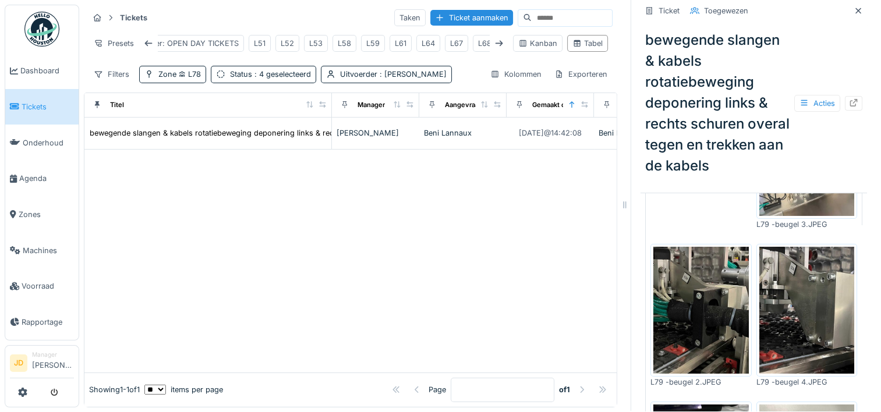
scroll to position [83, 0]
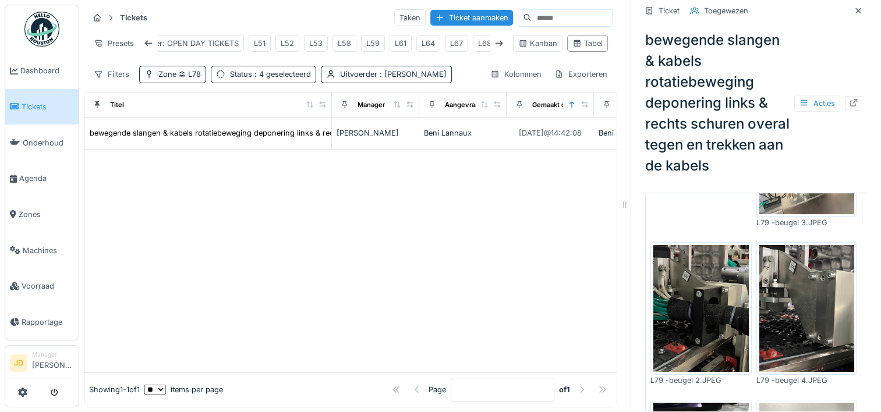
click at [699, 314] on img at bounding box center [700, 308] width 95 height 127
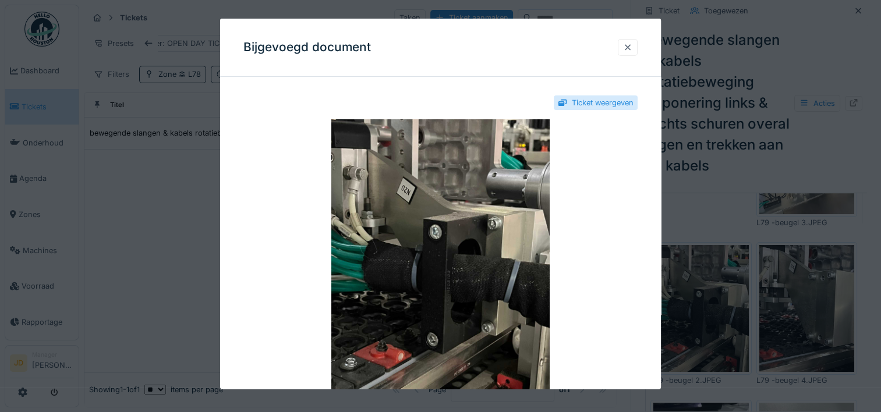
click at [631, 43] on div at bounding box center [627, 47] width 9 height 11
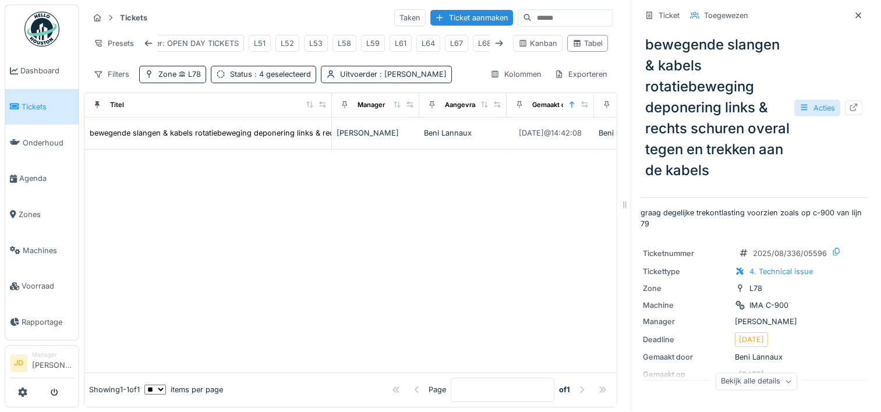
scroll to position [0, 0]
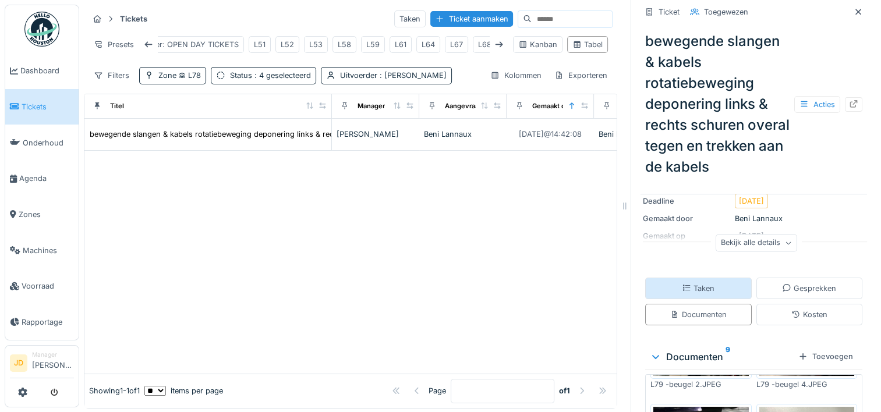
click at [699, 294] on div "Taken" at bounding box center [698, 288] width 33 height 11
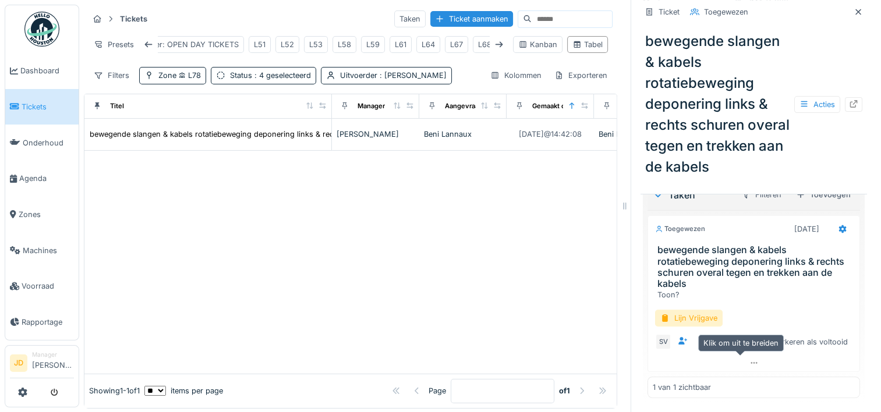
scroll to position [325, 0]
click at [839, 228] on icon at bounding box center [843, 229] width 8 height 8
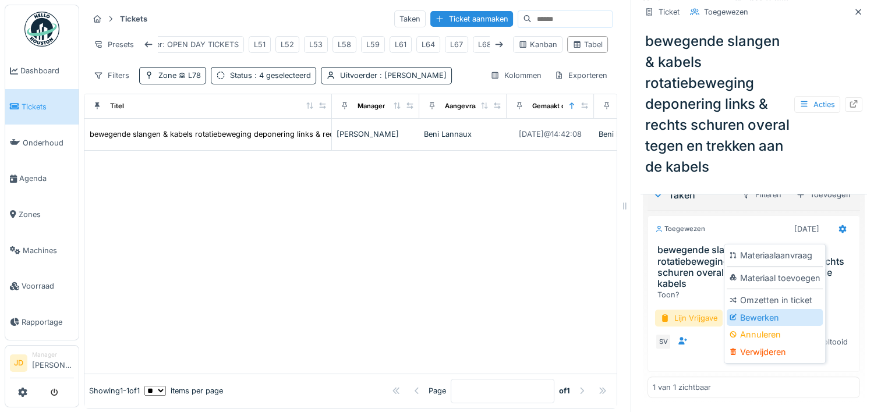
click at [767, 311] on div "Bewerken" at bounding box center [774, 317] width 96 height 17
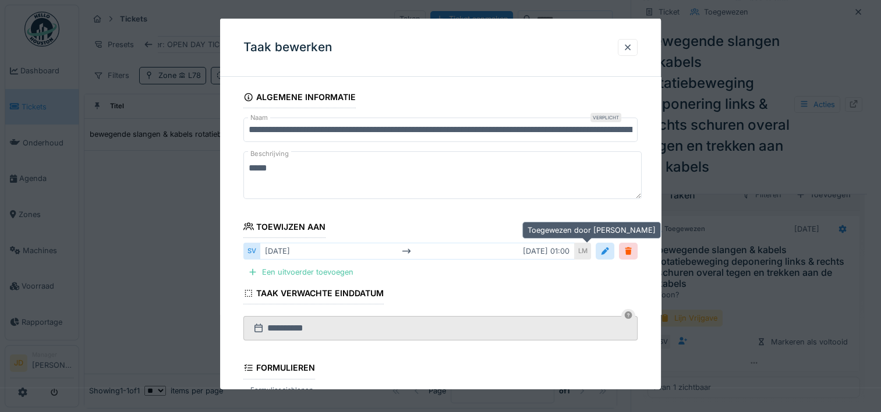
click at [580, 256] on div "LM" at bounding box center [583, 251] width 16 height 17
click at [569, 254] on div "za 23-8 za 23-8 01:00" at bounding box center [417, 251] width 315 height 17
click at [614, 250] on div at bounding box center [604, 251] width 19 height 17
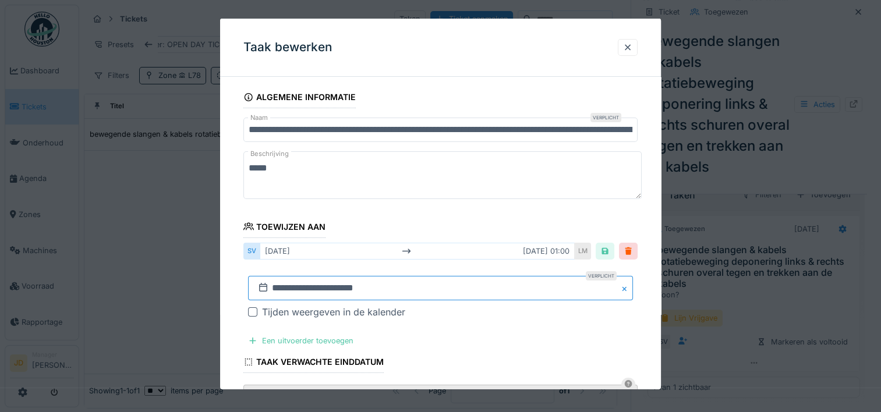
click at [388, 283] on input "**********" at bounding box center [440, 288] width 385 height 24
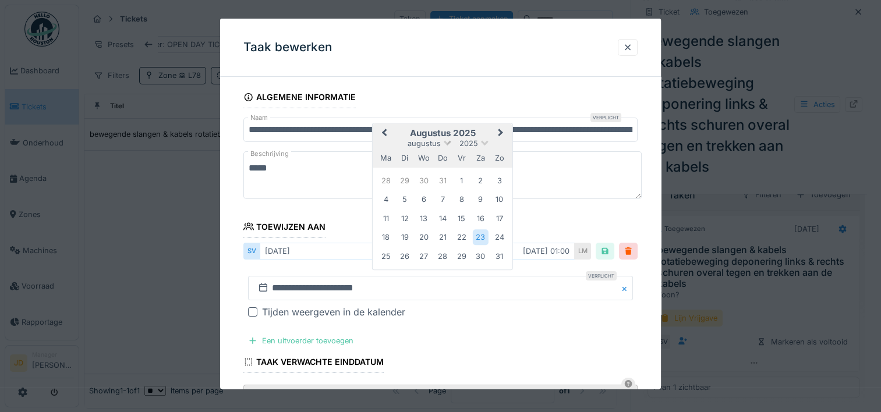
click at [436, 143] on span "augustus" at bounding box center [423, 143] width 33 height 9
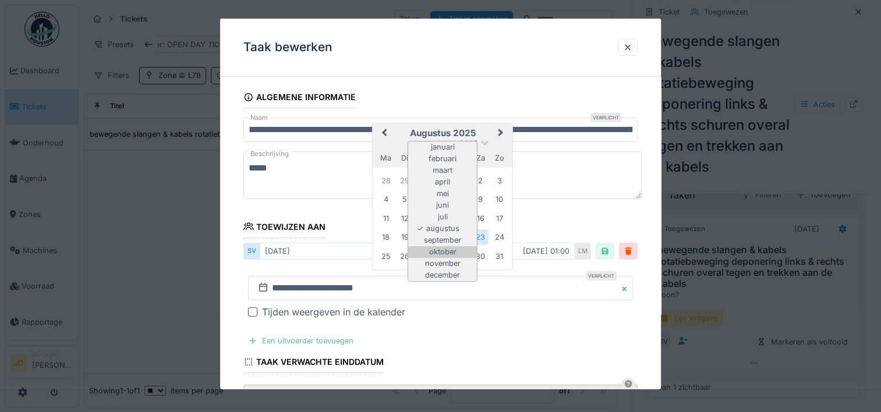
click at [447, 249] on div "oktober" at bounding box center [442, 252] width 69 height 12
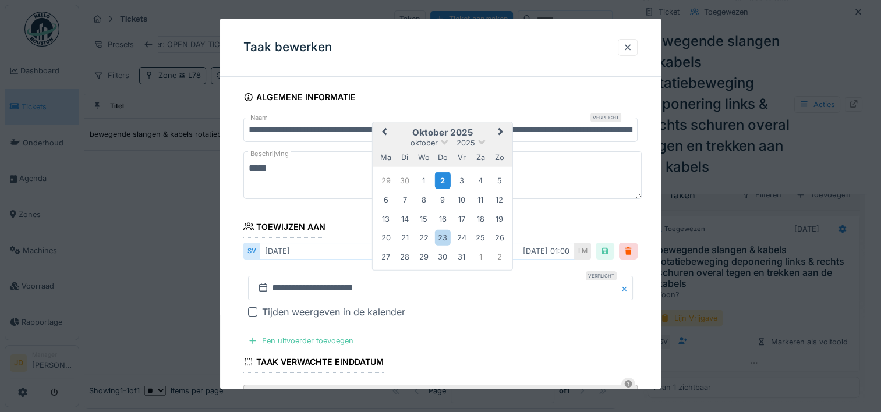
click at [442, 180] on div "2" at bounding box center [442, 180] width 16 height 17
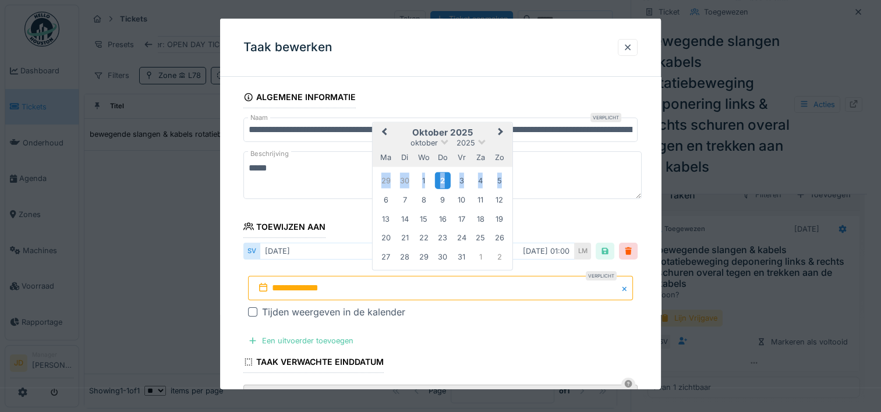
click at [442, 180] on div "2" at bounding box center [442, 180] width 16 height 17
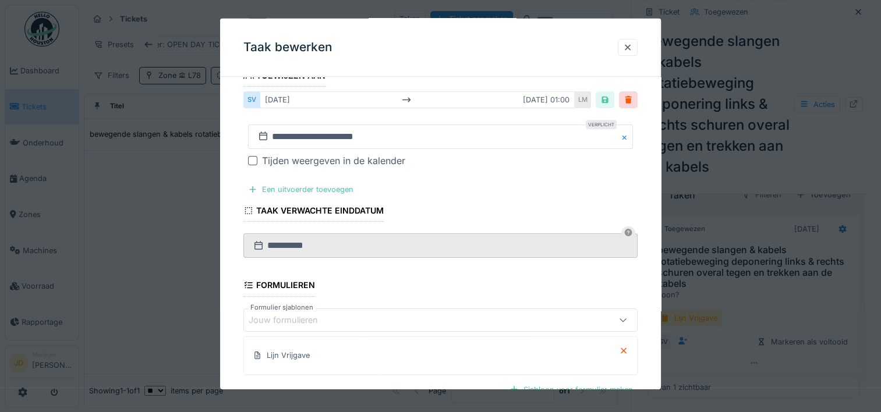
scroll to position [151, 0]
click at [399, 132] on input "**********" at bounding box center [440, 137] width 385 height 24
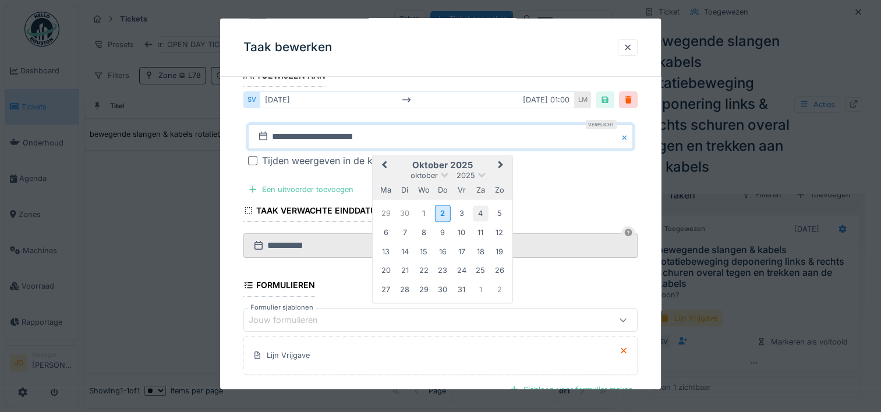
click at [477, 215] on div "4" at bounding box center [480, 213] width 16 height 16
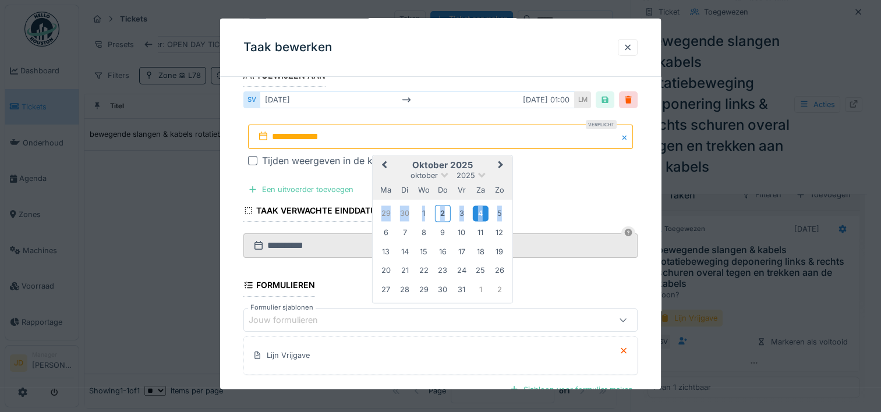
click at [477, 215] on div "4" at bounding box center [480, 213] width 16 height 16
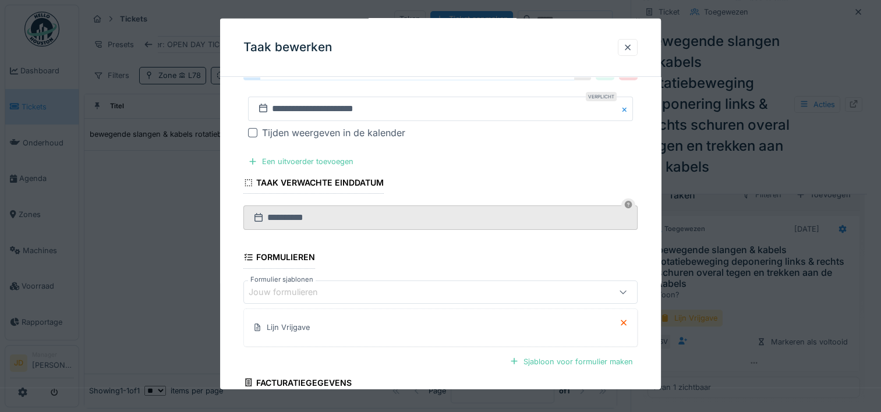
scroll to position [282, 0]
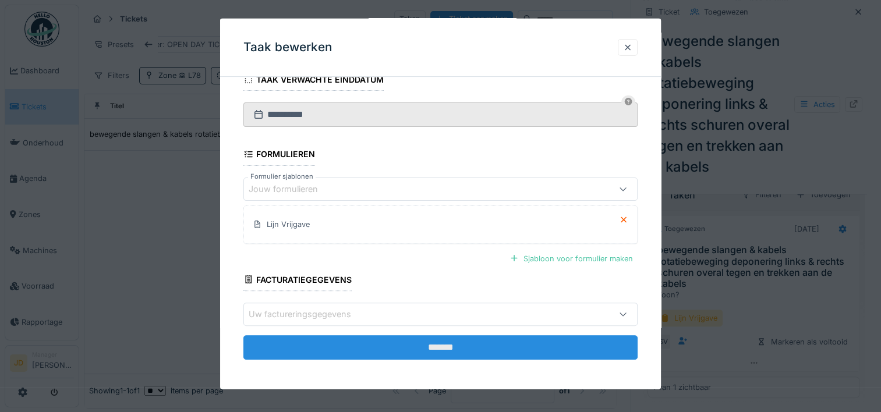
click at [455, 348] on input "*******" at bounding box center [440, 347] width 394 height 24
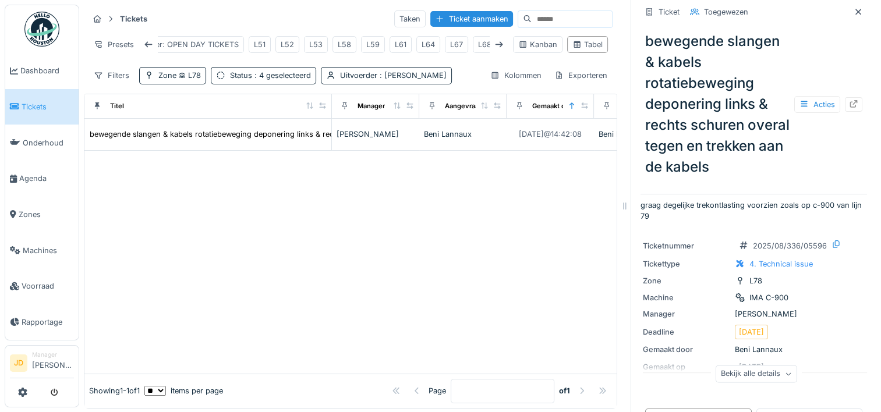
scroll to position [0, 0]
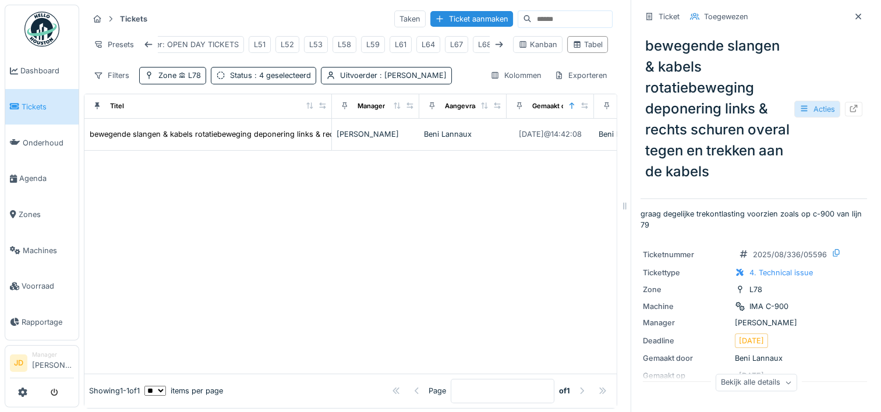
click at [796, 118] on div "Acties" at bounding box center [817, 109] width 46 height 17
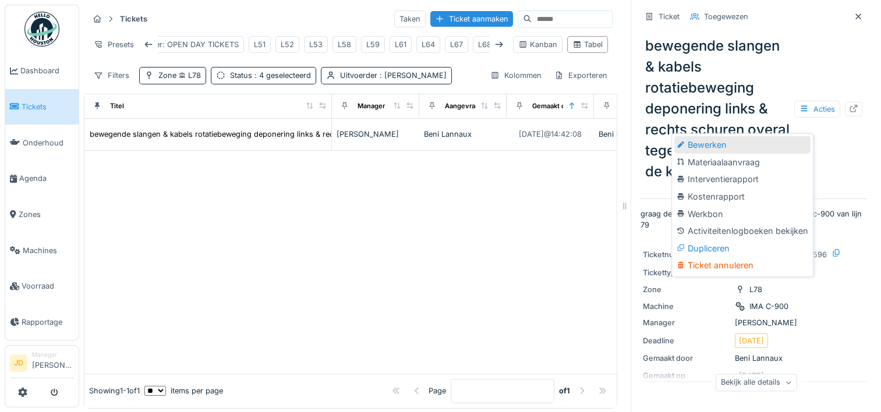
click at [756, 153] on div "Bewerken" at bounding box center [742, 144] width 136 height 17
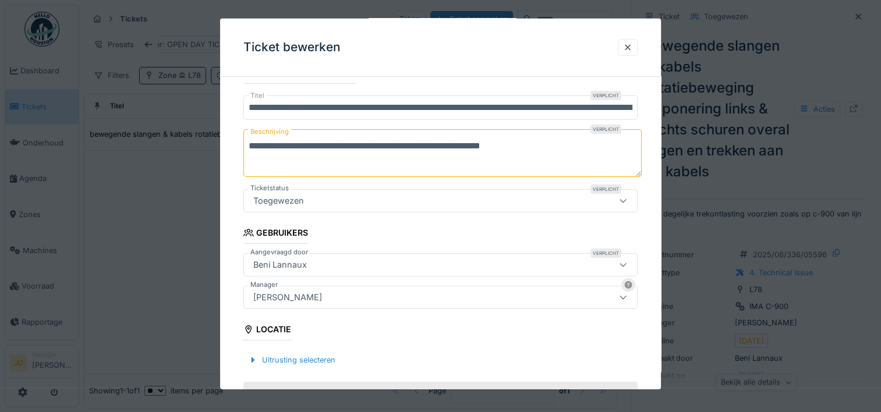
click at [402, 296] on div "Laurens Macris" at bounding box center [417, 297] width 336 height 13
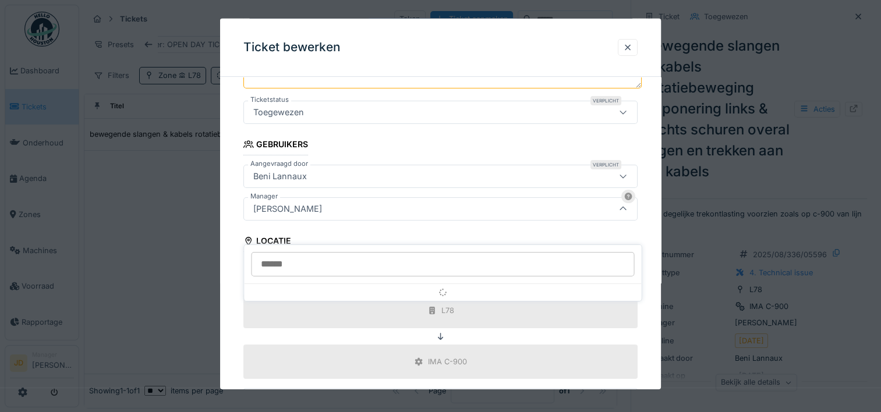
scroll to position [183, 0]
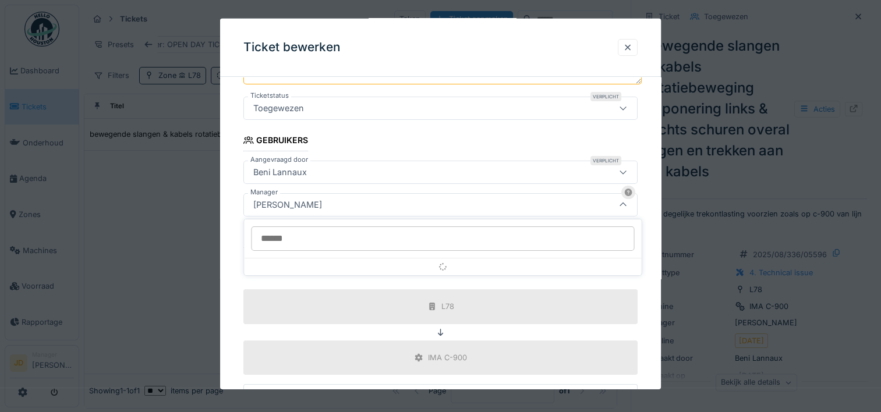
click at [412, 236] on input "Manager" at bounding box center [442, 238] width 383 height 24
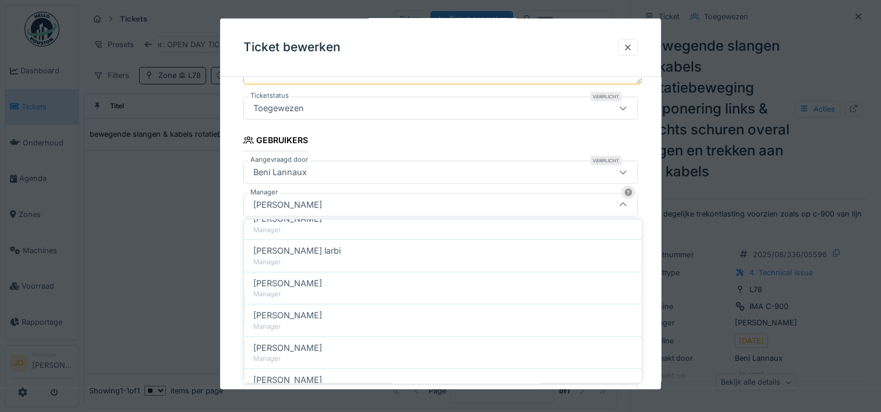
scroll to position [221, 0]
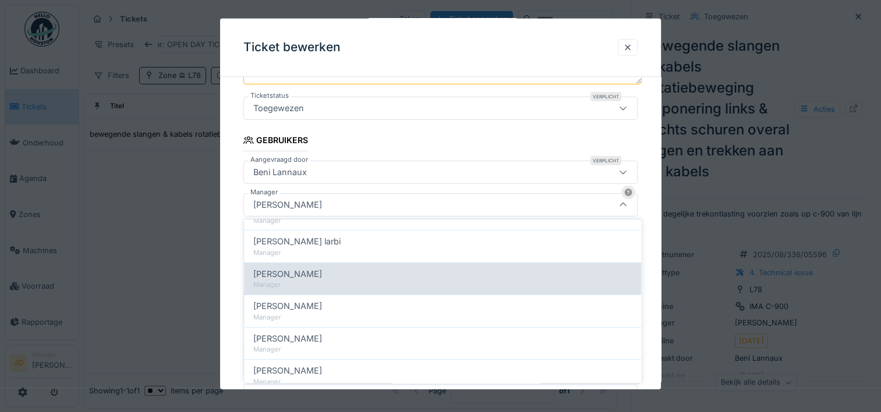
type input "******"
click at [341, 276] on div "[PERSON_NAME]" at bounding box center [442, 274] width 378 height 13
type input "****"
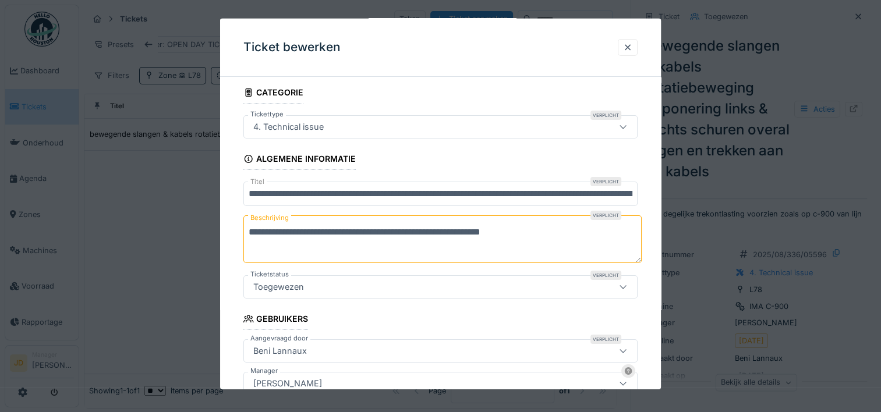
scroll to position [0, 0]
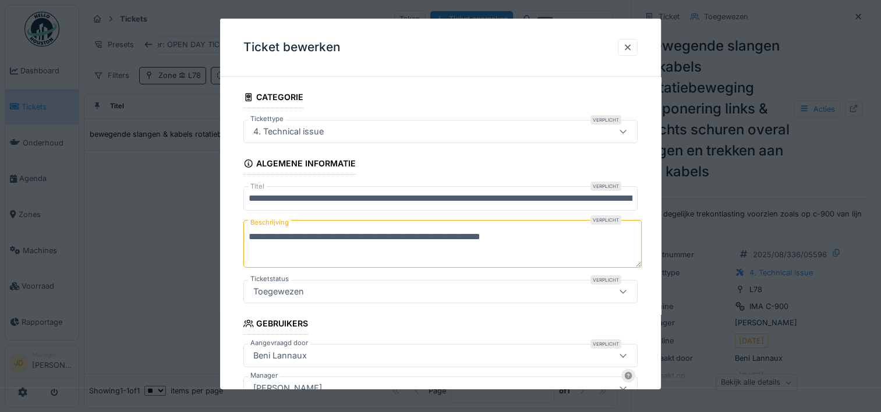
click at [413, 132] on div "4. Technical issue" at bounding box center [417, 131] width 336 height 13
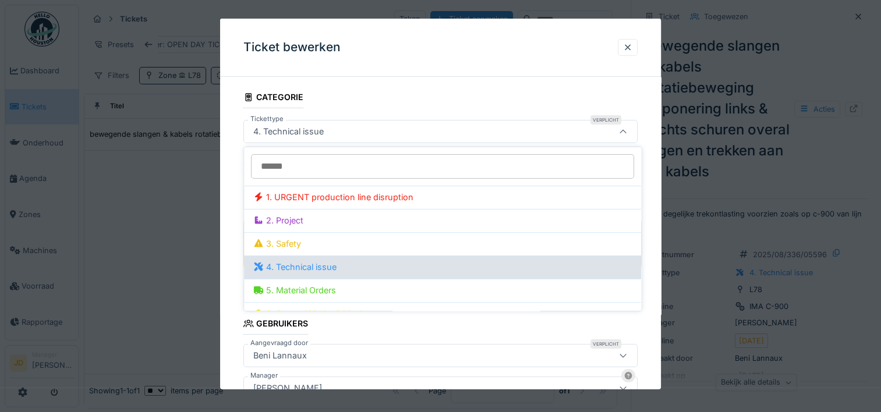
scroll to position [58, 0]
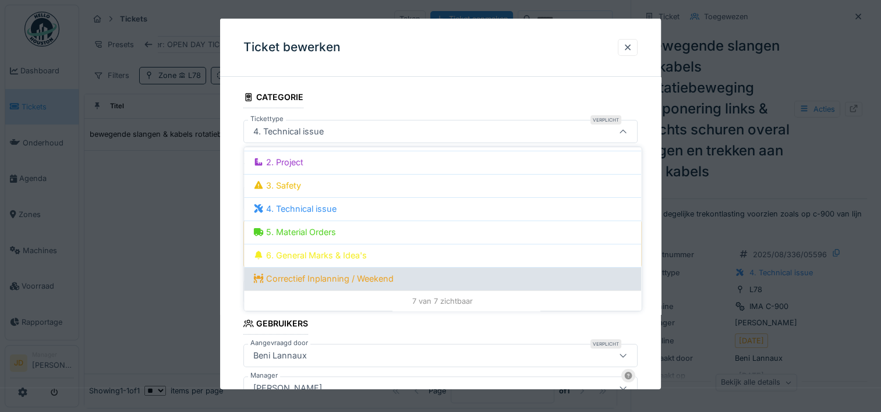
click at [378, 275] on div "Correctief Inplanning / Weekend" at bounding box center [442, 278] width 378 height 13
type input "****"
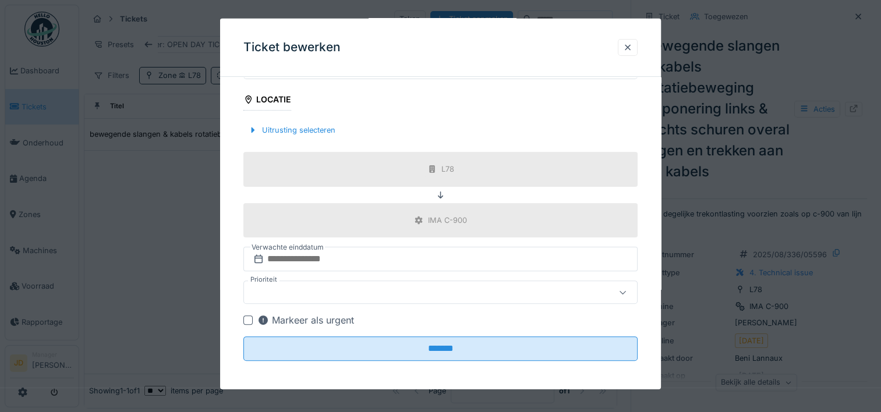
scroll to position [322, 0]
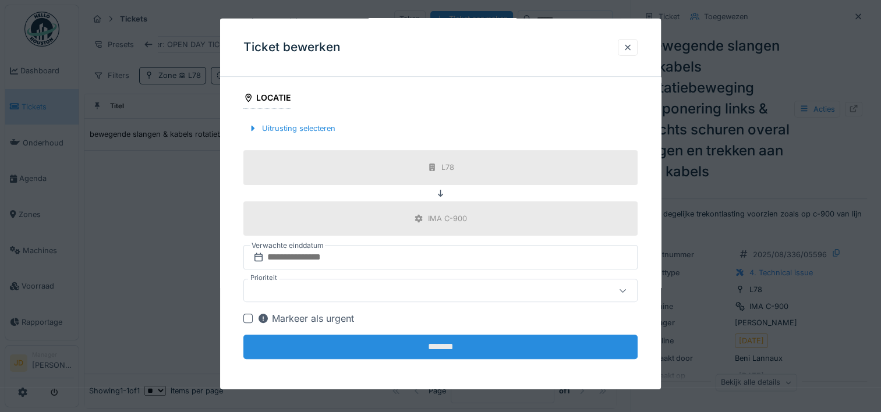
click at [469, 338] on input "*******" at bounding box center [440, 347] width 394 height 24
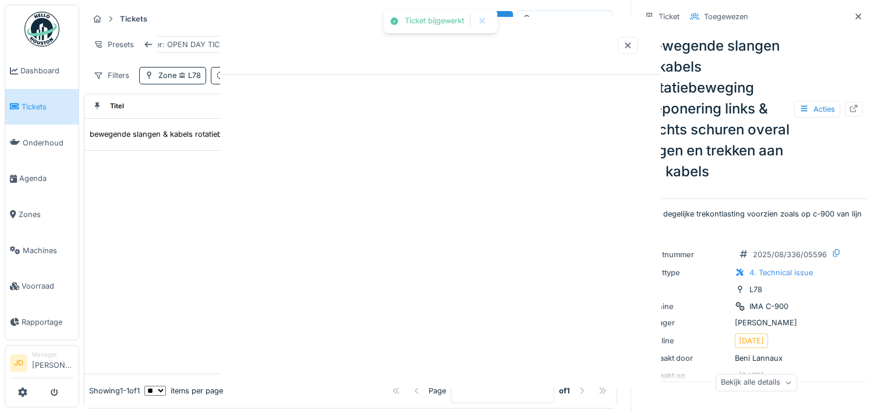
scroll to position [0, 0]
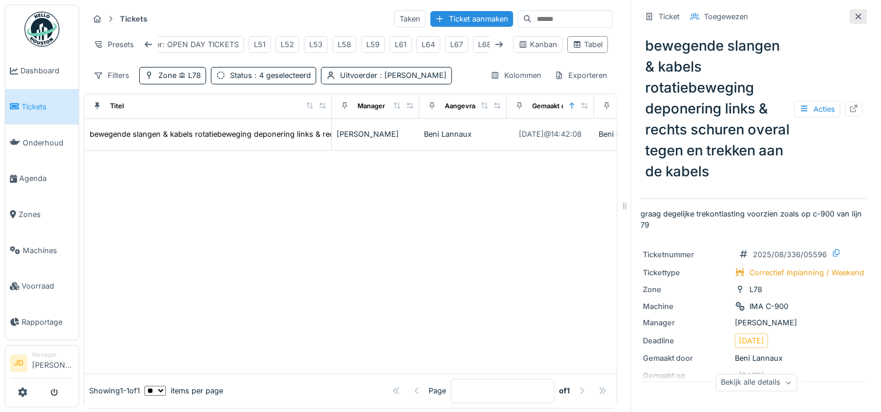
click at [853, 13] on icon at bounding box center [857, 17] width 9 height 8
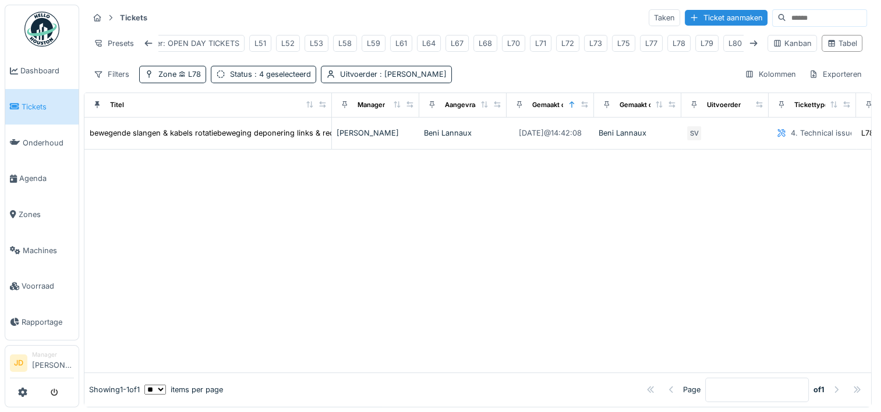
scroll to position [9, 0]
click at [676, 224] on div at bounding box center [477, 261] width 786 height 223
click at [33, 108] on span "Tickets" at bounding box center [48, 106] width 52 height 11
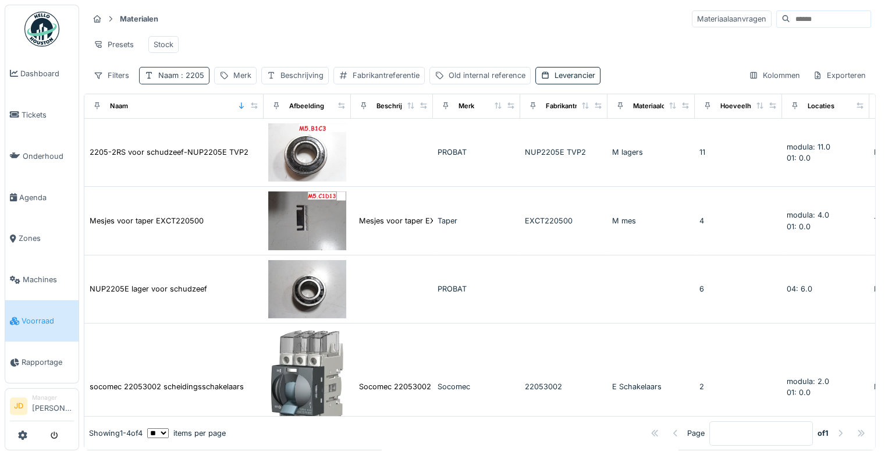
click at [172, 81] on div "Naam : 2205" at bounding box center [181, 75] width 46 height 11
click at [253, 143] on div at bounding box center [248, 139] width 9 height 11
click at [236, 78] on div "Filters Naam : 2205 Merk Beschrijving Fabrikantreferentie Old internal referenc…" at bounding box center [344, 75] width 512 height 17
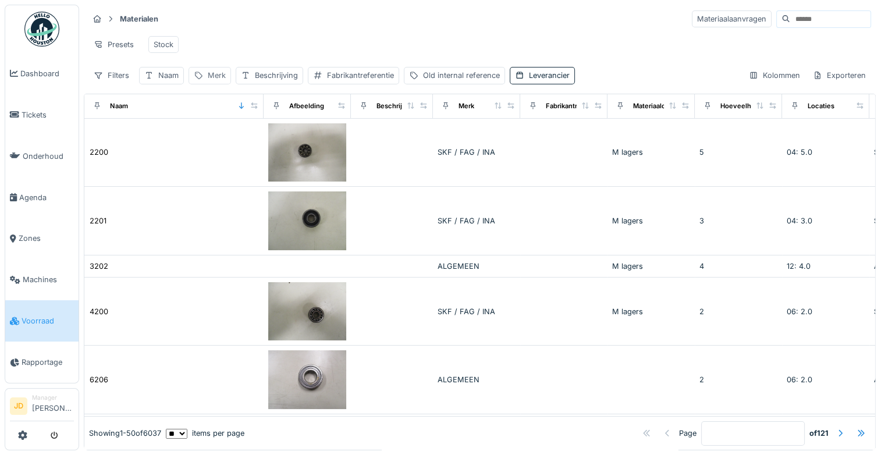
click at [216, 81] on div "Merk" at bounding box center [217, 75] width 18 height 11
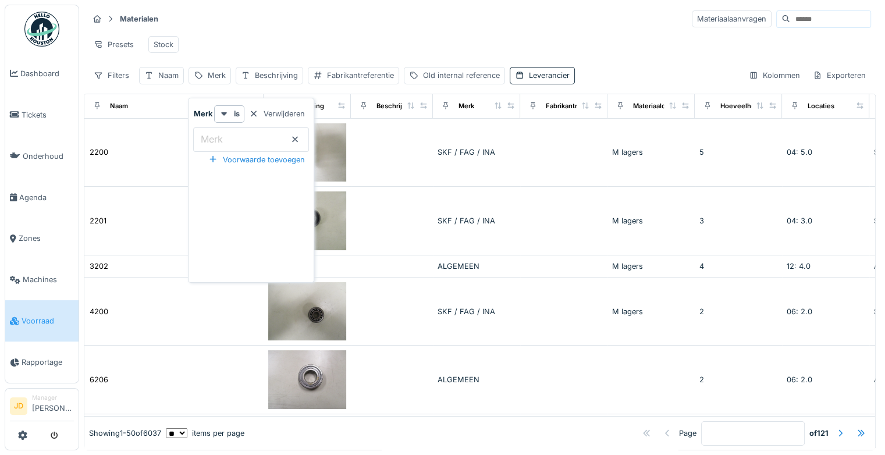
click at [222, 133] on label "Merk" at bounding box center [211, 139] width 27 height 14
click at [222, 133] on input "Merk" at bounding box center [251, 139] width 116 height 24
type input "****"
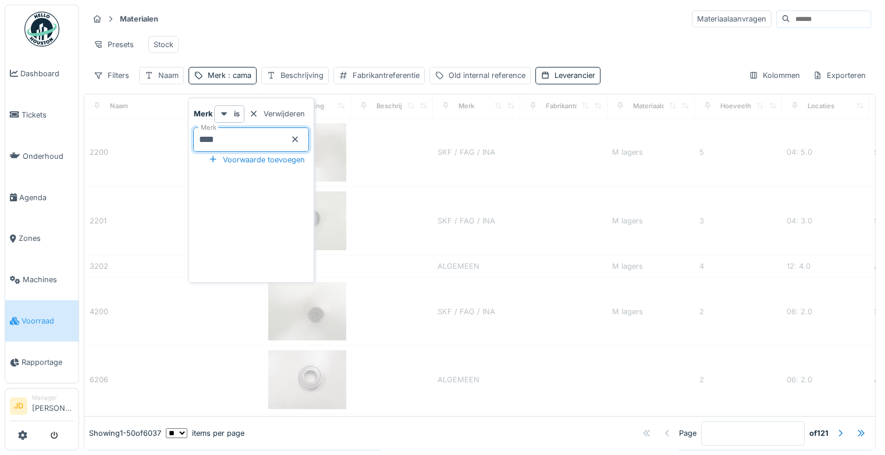
click at [318, 52] on div "Presets Stock" at bounding box center [479, 44] width 783 height 26
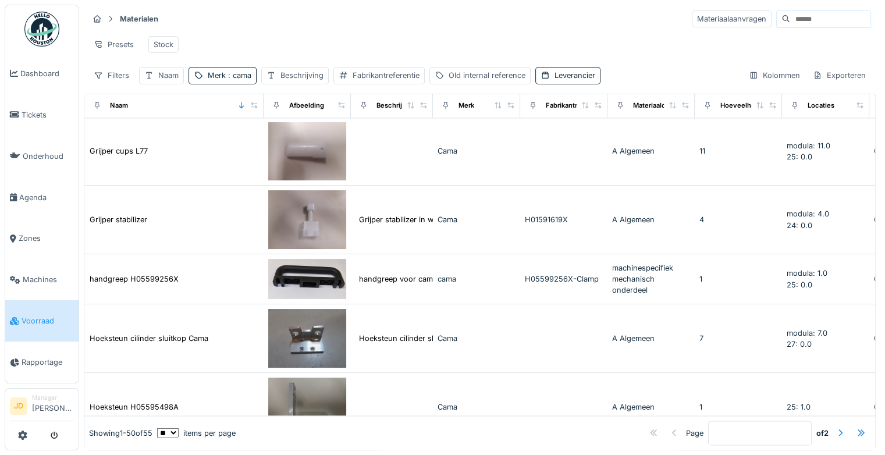
scroll to position [1867, 0]
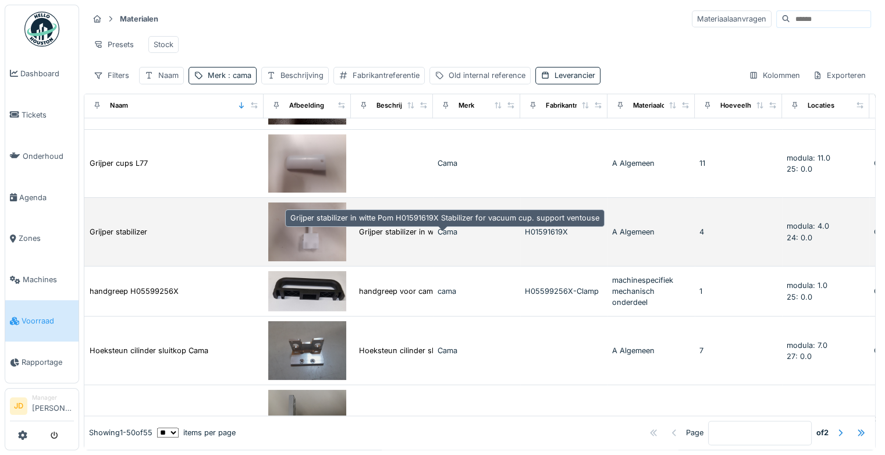
click at [375, 237] on div "Grijper stabilizer in witte Pom H01591619X Sta..." at bounding box center [443, 231] width 169 height 11
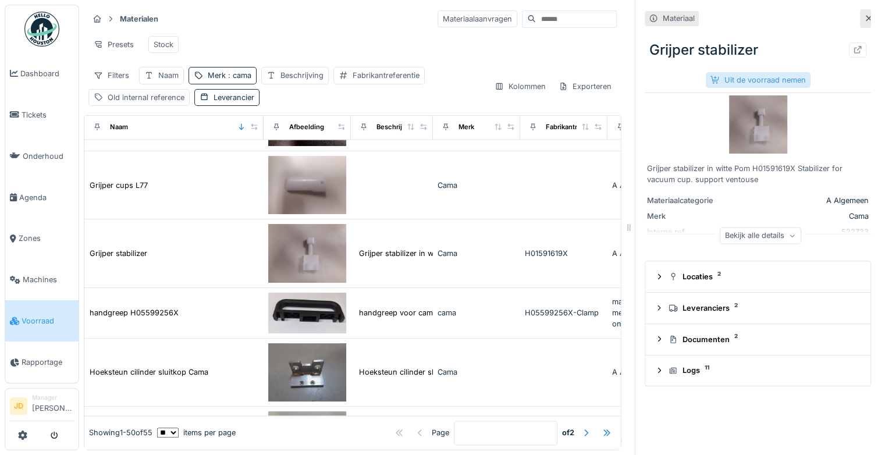
click at [721, 79] on div "Uit de voorraad nemen" at bounding box center [758, 80] width 105 height 16
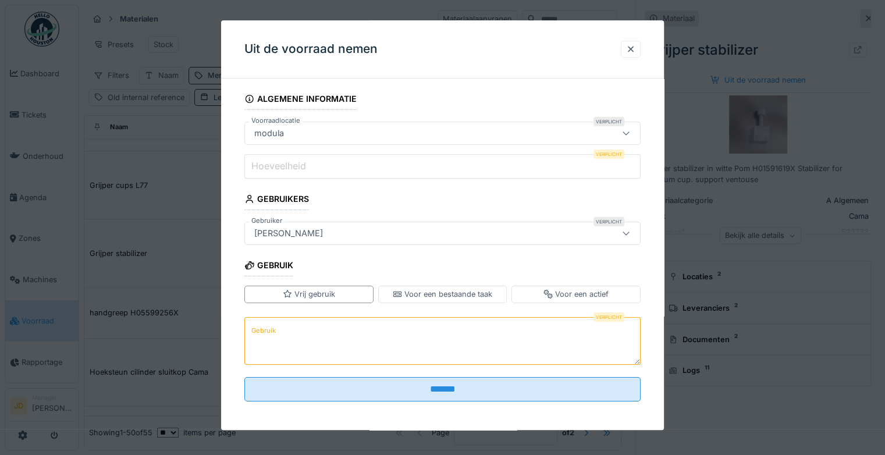
click at [278, 163] on label "Hoeveelheid" at bounding box center [278, 166] width 59 height 14
click at [278, 163] on input "Hoeveelheid" at bounding box center [442, 166] width 396 height 24
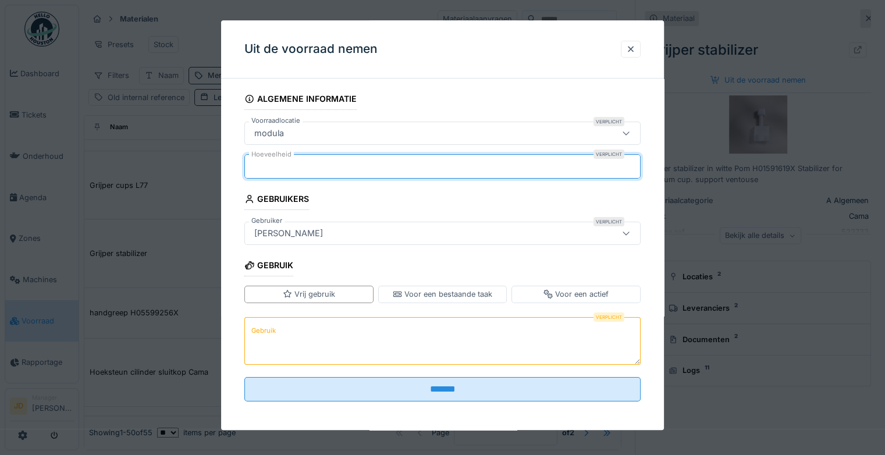
type input "*"
click at [286, 334] on textarea "Gebruik" at bounding box center [442, 341] width 396 height 48
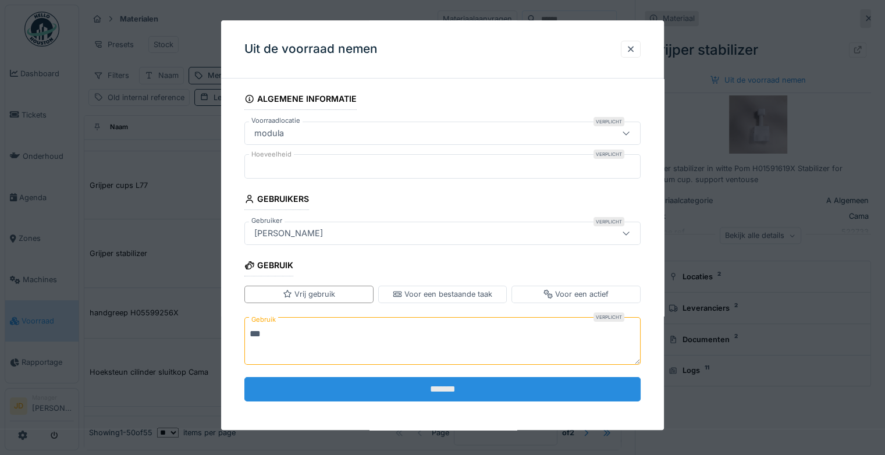
type textarea "***"
click at [313, 383] on input "*******" at bounding box center [442, 389] width 396 height 24
